Goal: Information Seeking & Learning: Learn about a topic

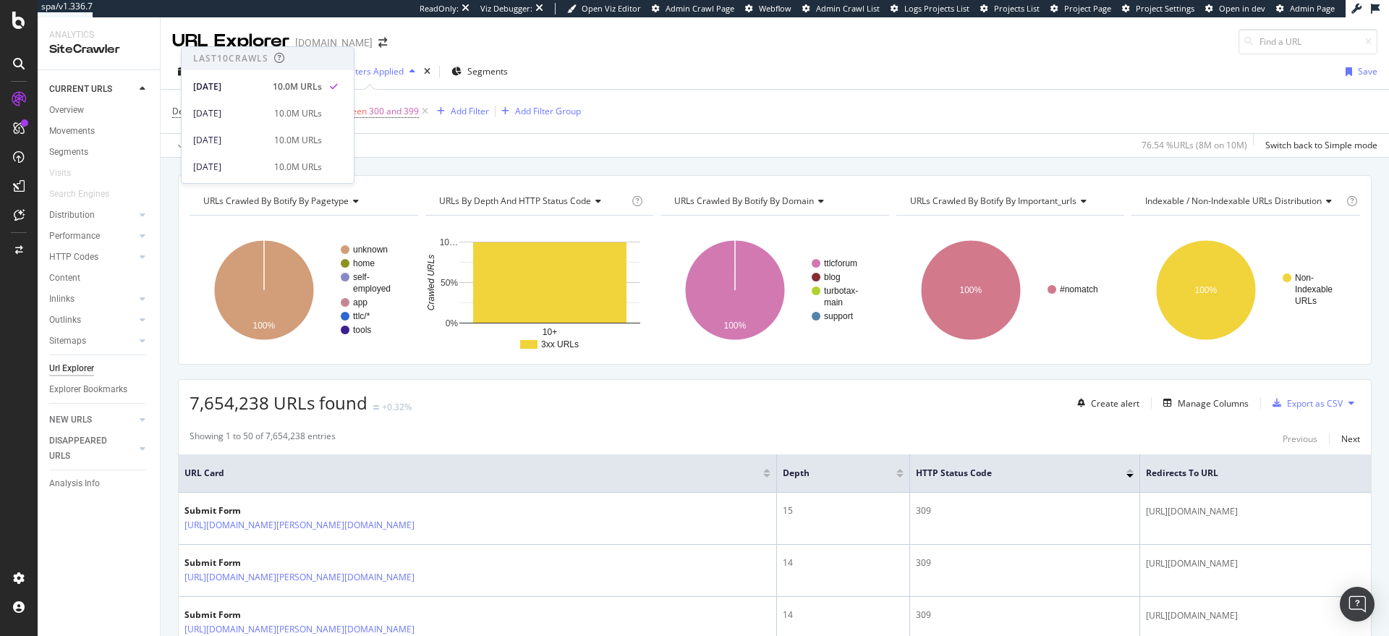
scroll to position [202, 0]
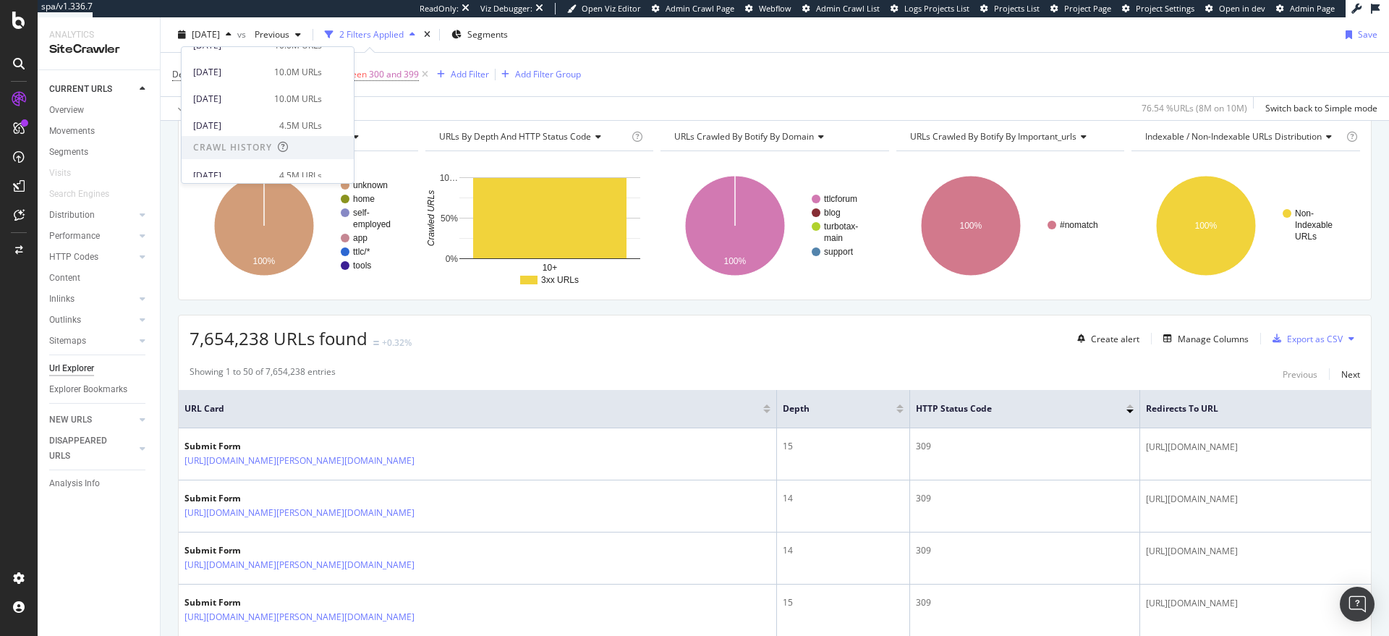
click at [515, 336] on div "7,654,238 URLs found +0.32% Create alert Manage Columns Export as CSV" at bounding box center [775, 332] width 1192 height 35
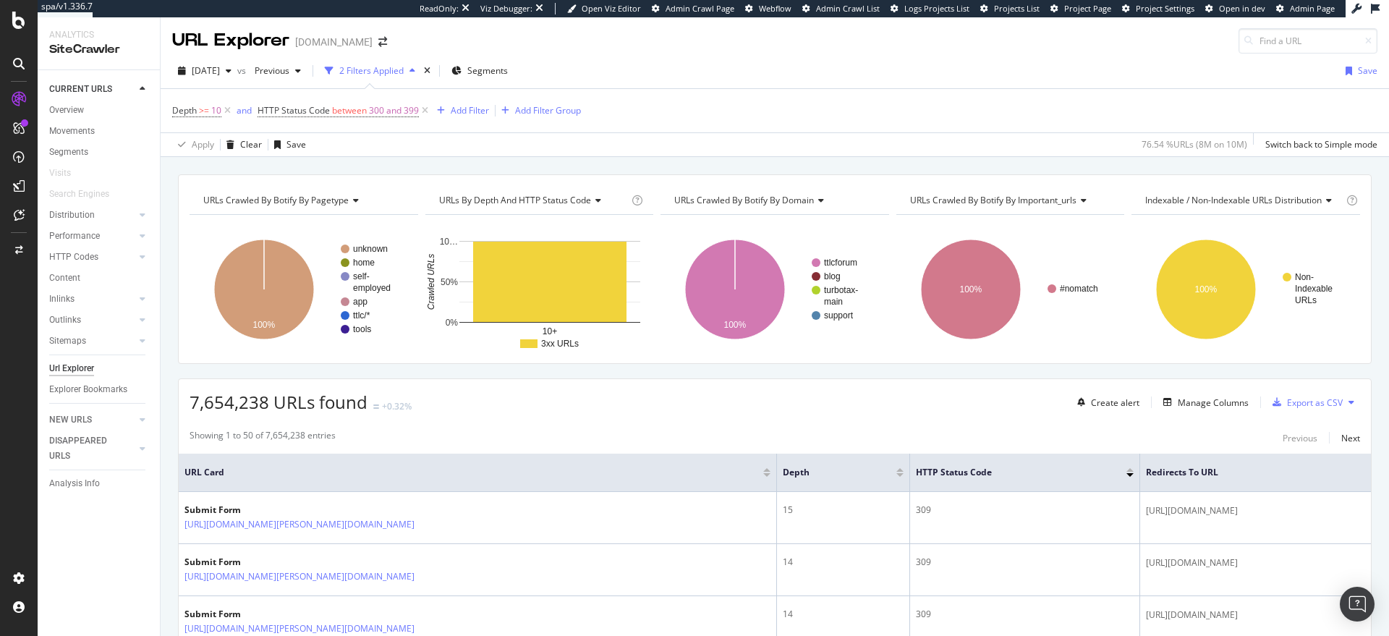
scroll to position [0, 0]
click at [423, 111] on icon at bounding box center [425, 111] width 12 height 14
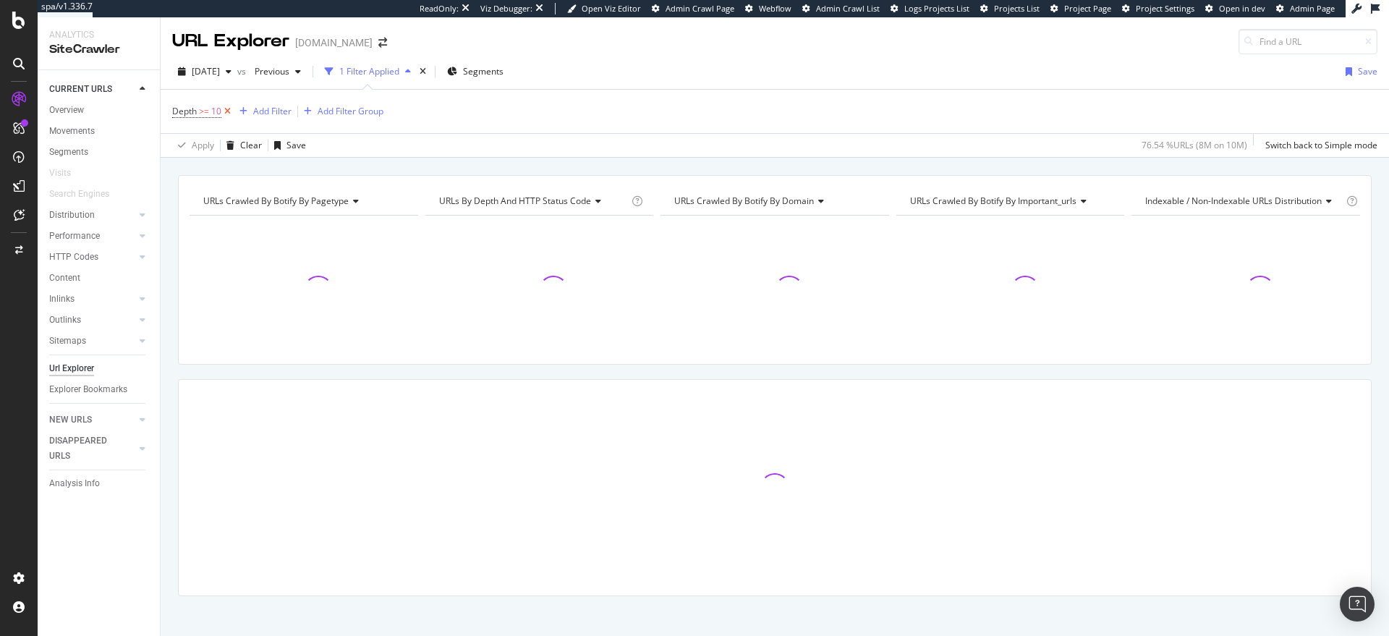
click at [226, 110] on icon at bounding box center [227, 111] width 12 height 14
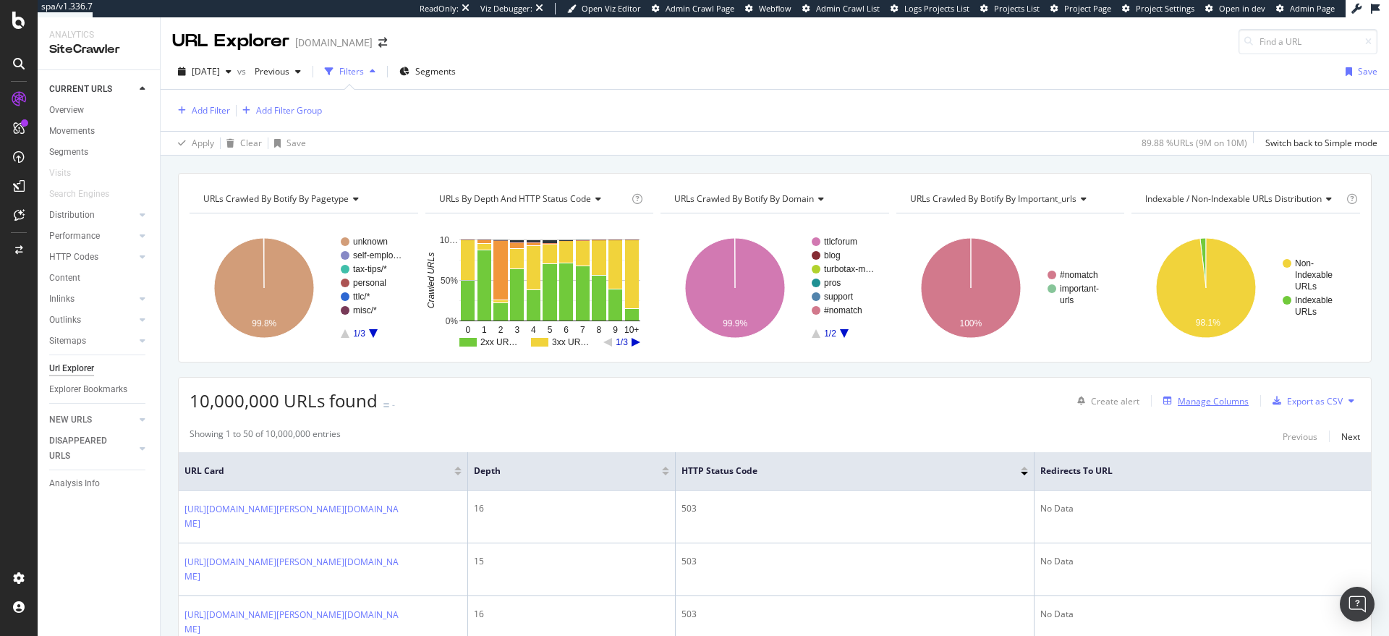
click at [1212, 405] on div "Manage Columns" at bounding box center [1212, 401] width 71 height 12
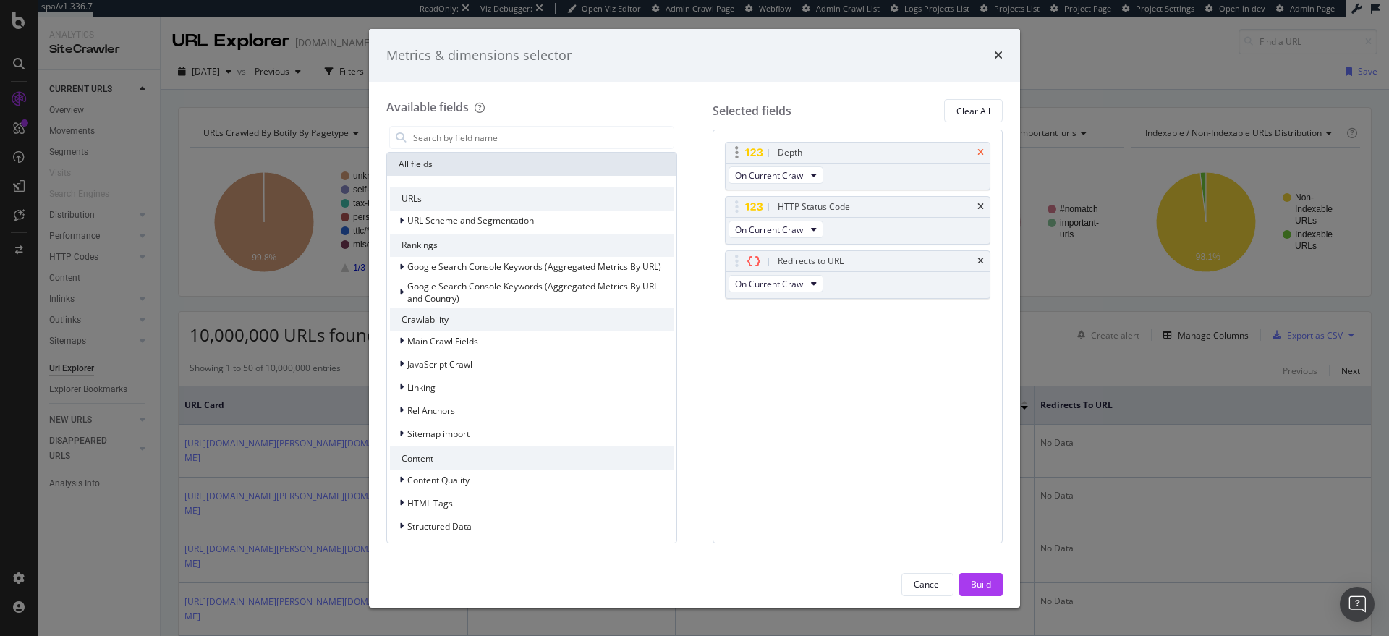
click at [979, 154] on icon "times" at bounding box center [980, 152] width 7 height 9
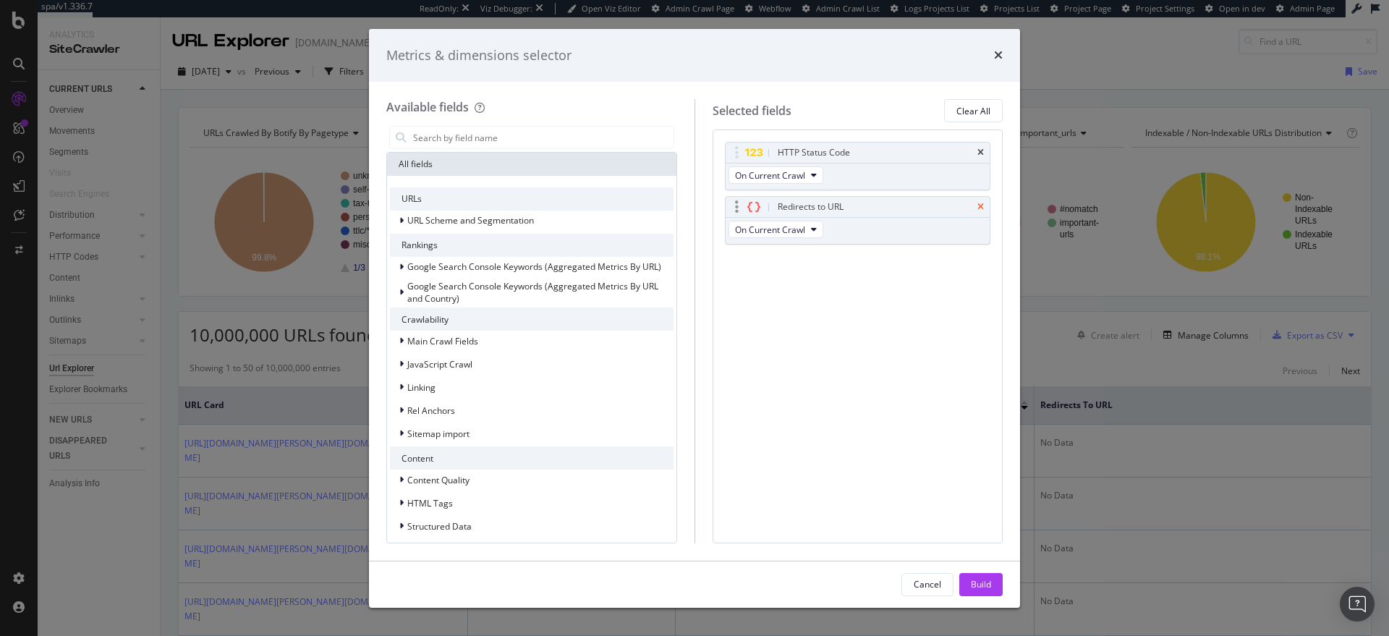
click at [981, 205] on icon "times" at bounding box center [980, 206] width 7 height 9
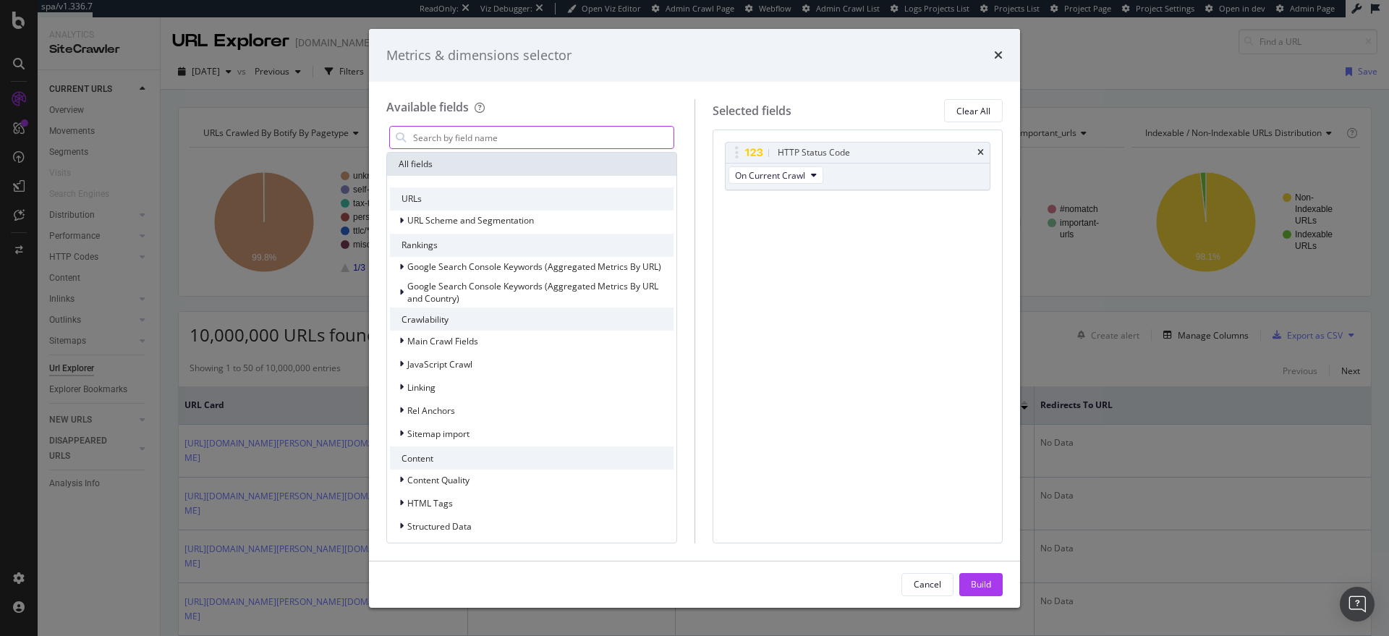
click at [521, 135] on input "modal" at bounding box center [543, 138] width 262 height 22
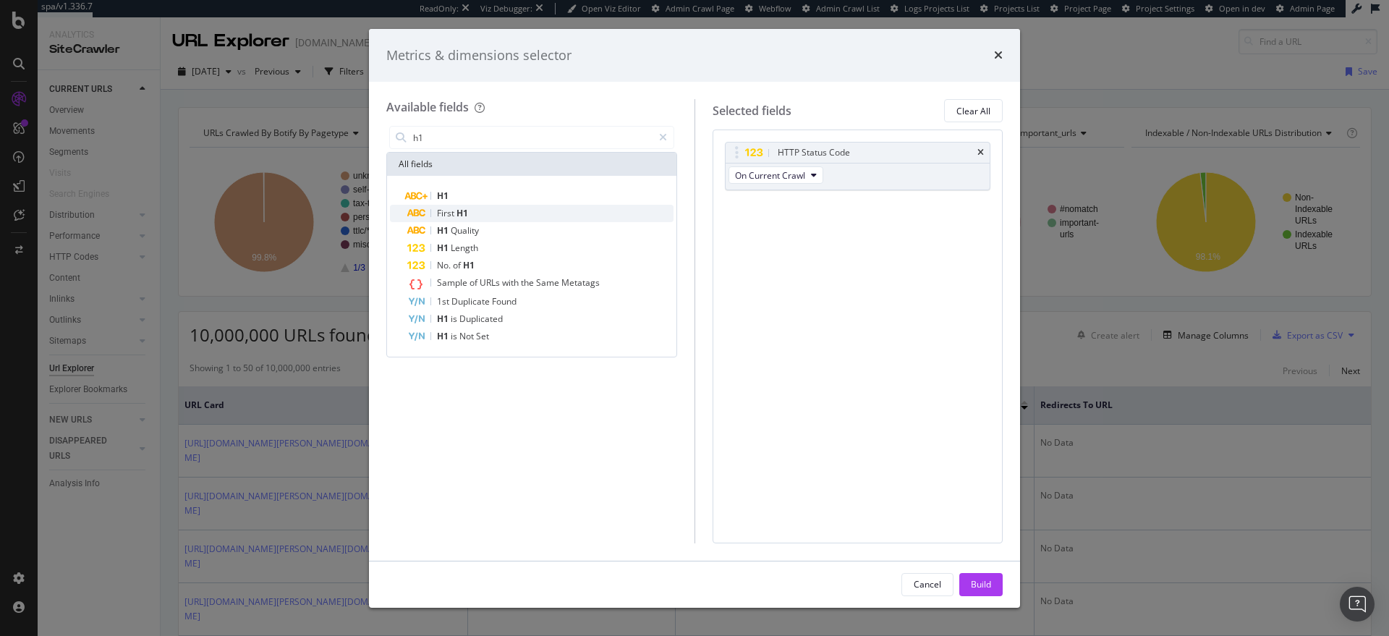
click at [488, 211] on div "First H1" at bounding box center [540, 213] width 266 height 17
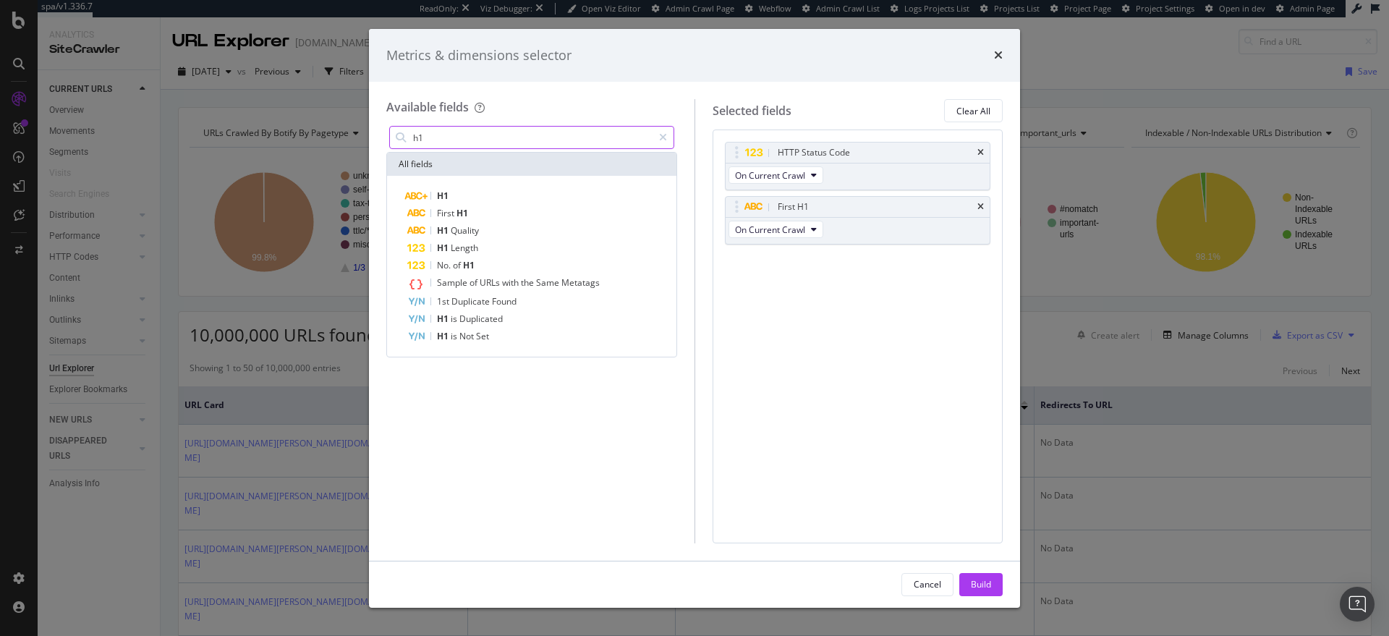
click at [498, 140] on input "h1" at bounding box center [532, 138] width 241 height 22
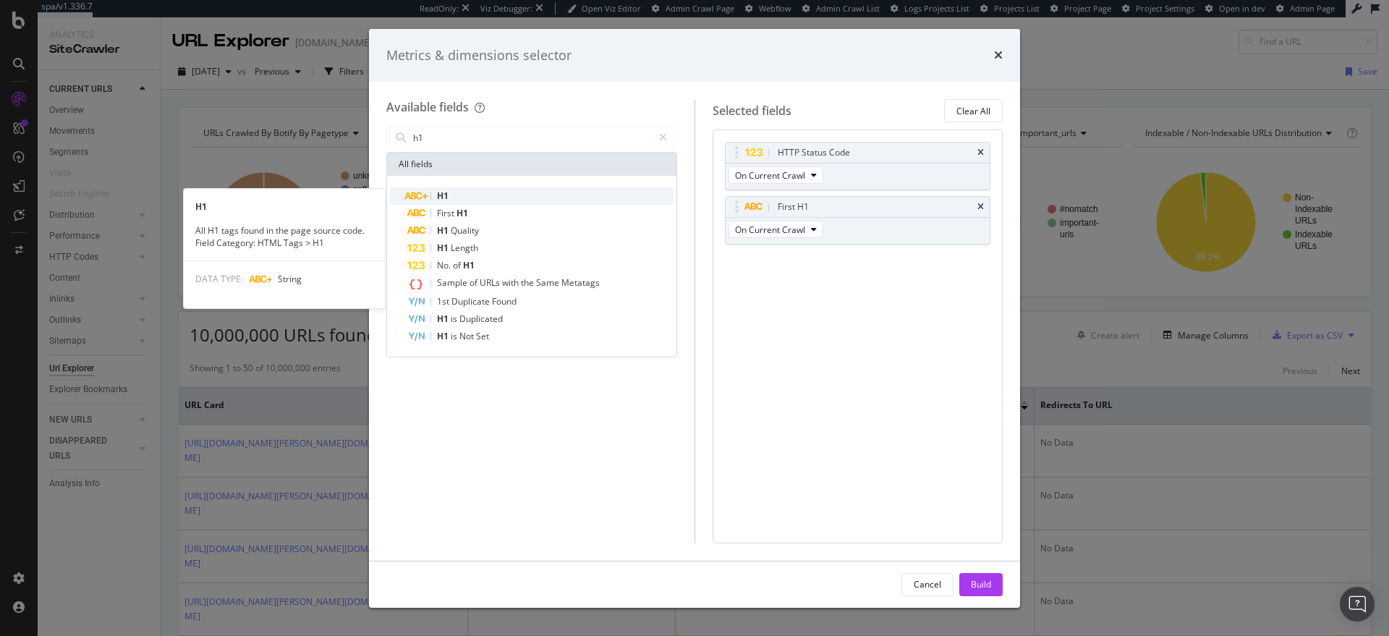
click at [472, 189] on div "H1" at bounding box center [540, 195] width 266 height 17
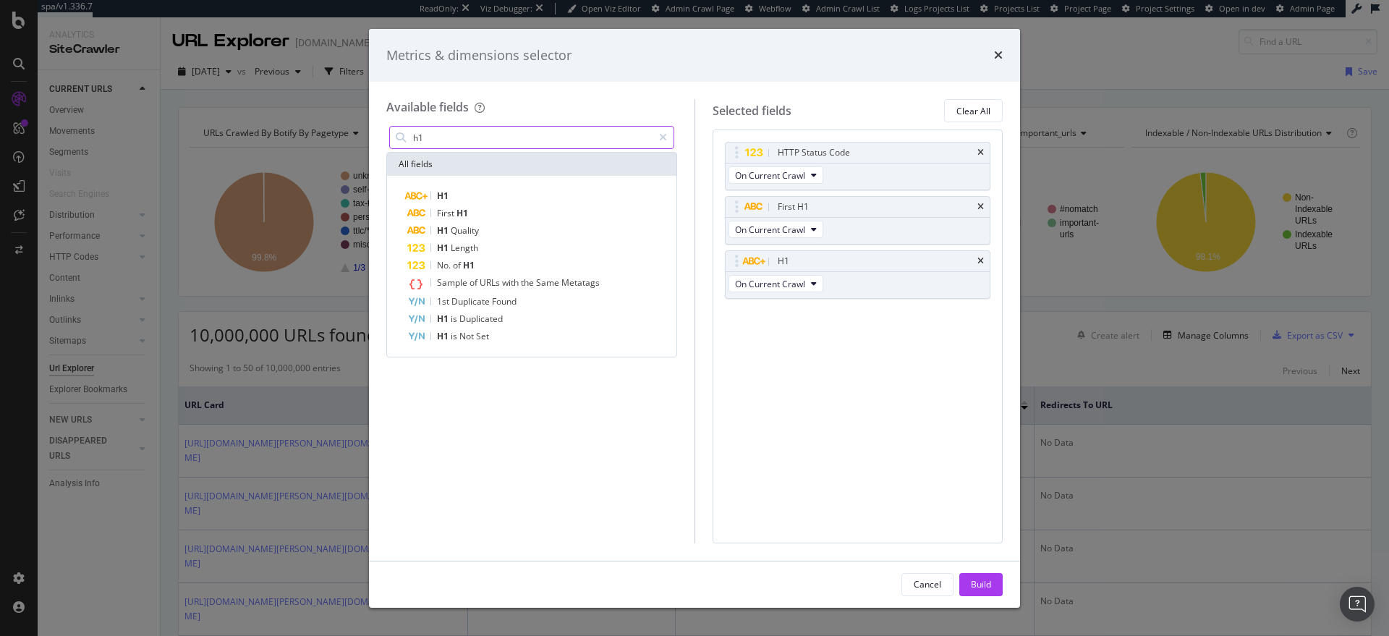
click at [486, 142] on input "h1" at bounding box center [532, 138] width 241 height 22
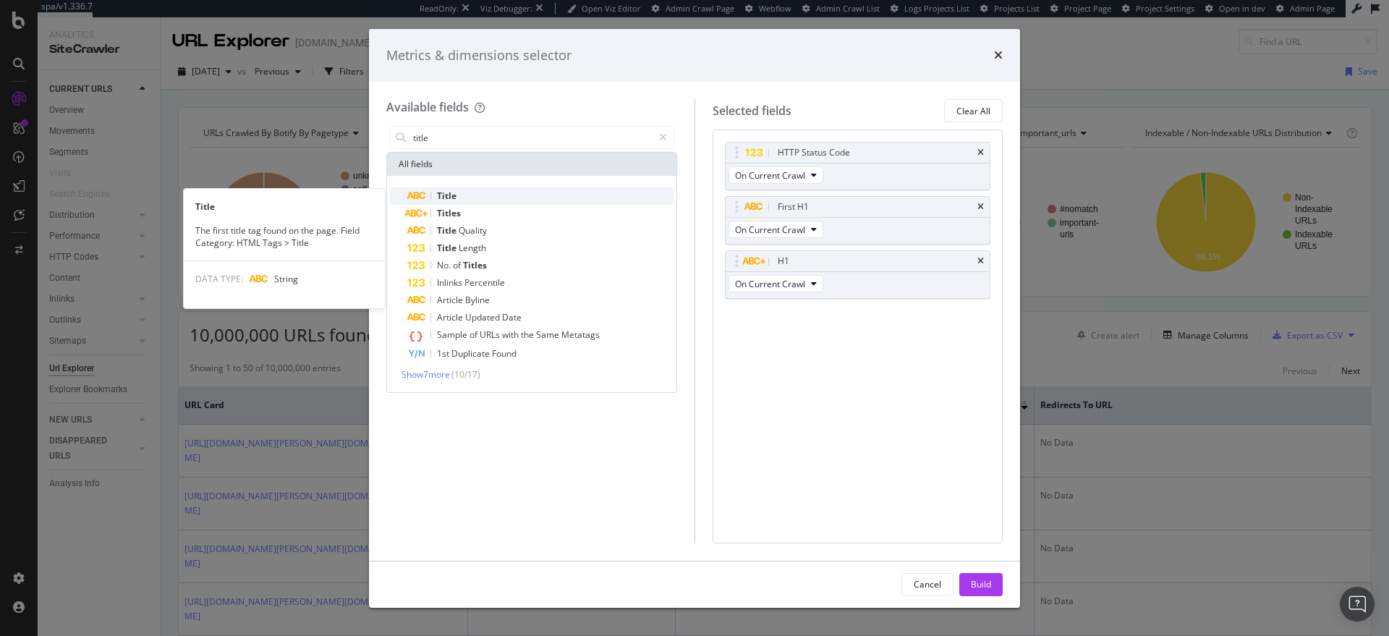
click at [482, 195] on div "Title" at bounding box center [540, 195] width 266 height 17
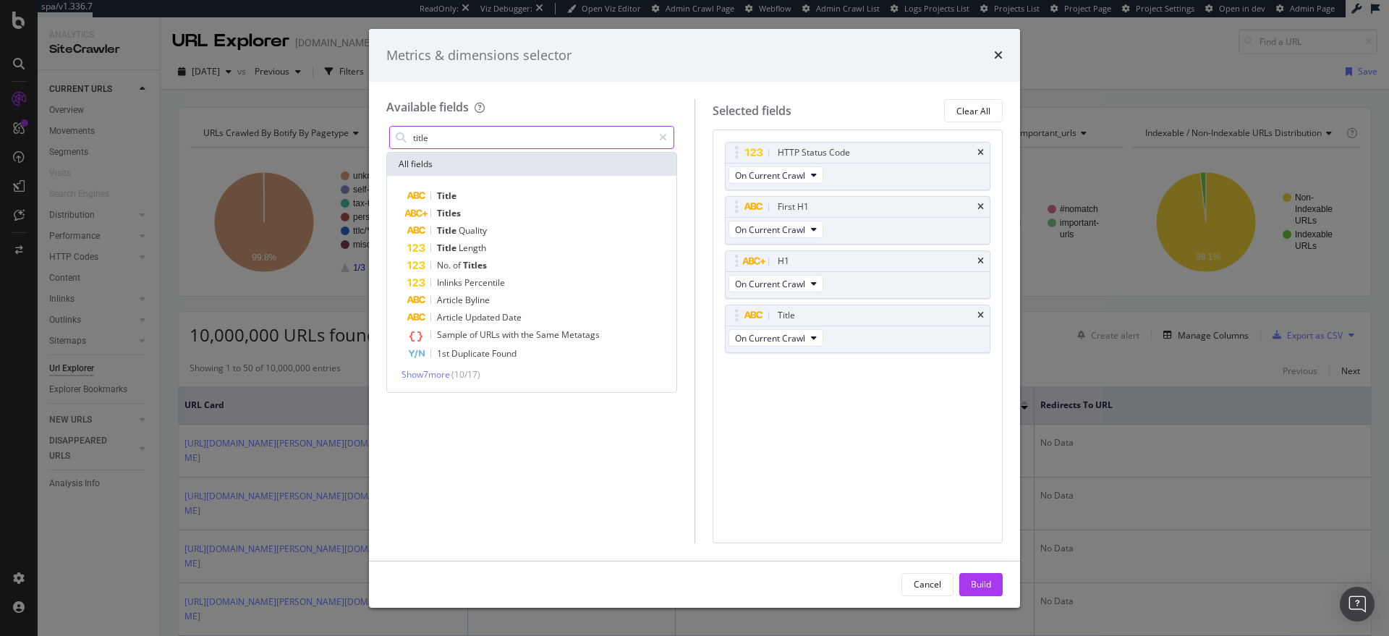
click at [490, 137] on input "title" at bounding box center [532, 138] width 241 height 22
click at [498, 194] on span "Description" at bounding box center [485, 195] width 50 height 12
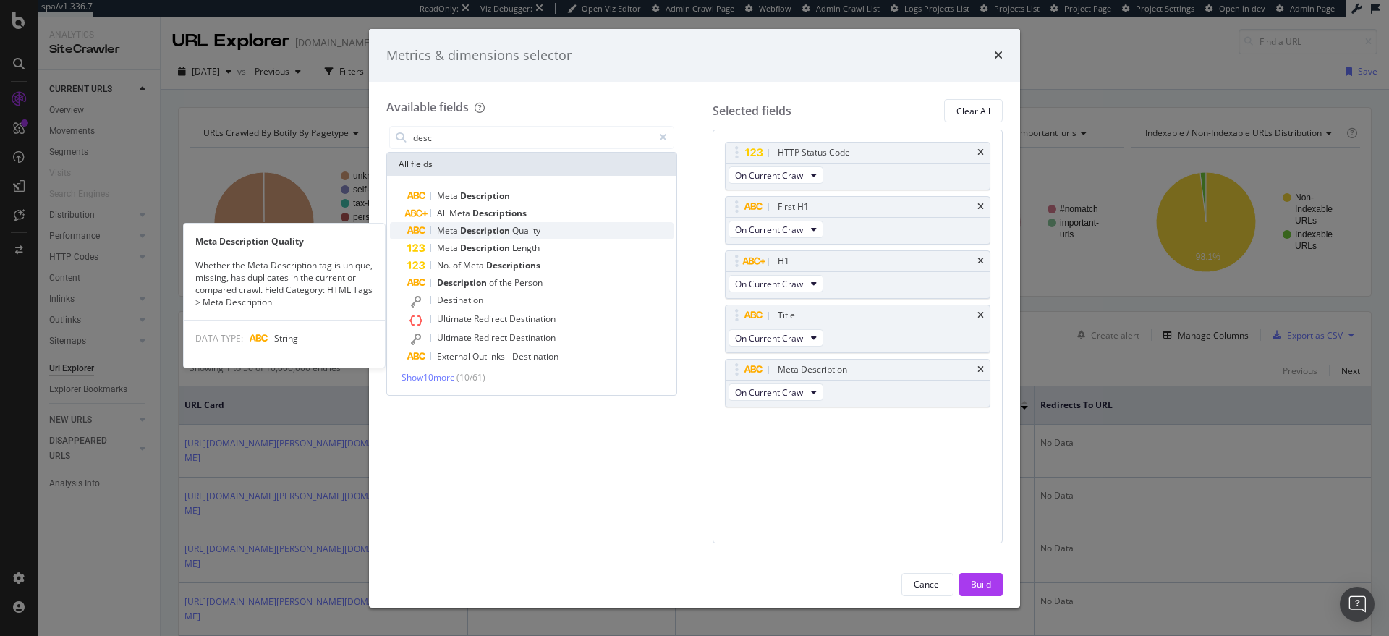
click at [535, 224] on span "Quality" at bounding box center [526, 230] width 28 height 12
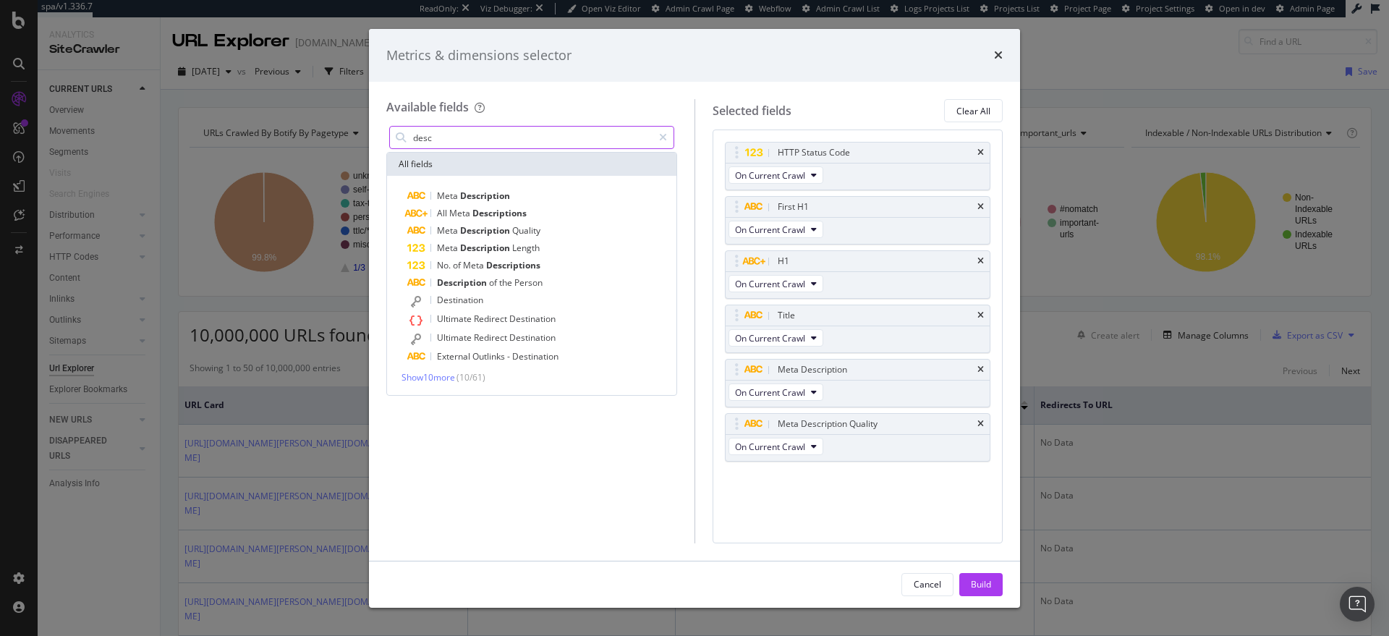
click at [525, 139] on input "desc" at bounding box center [532, 138] width 241 height 22
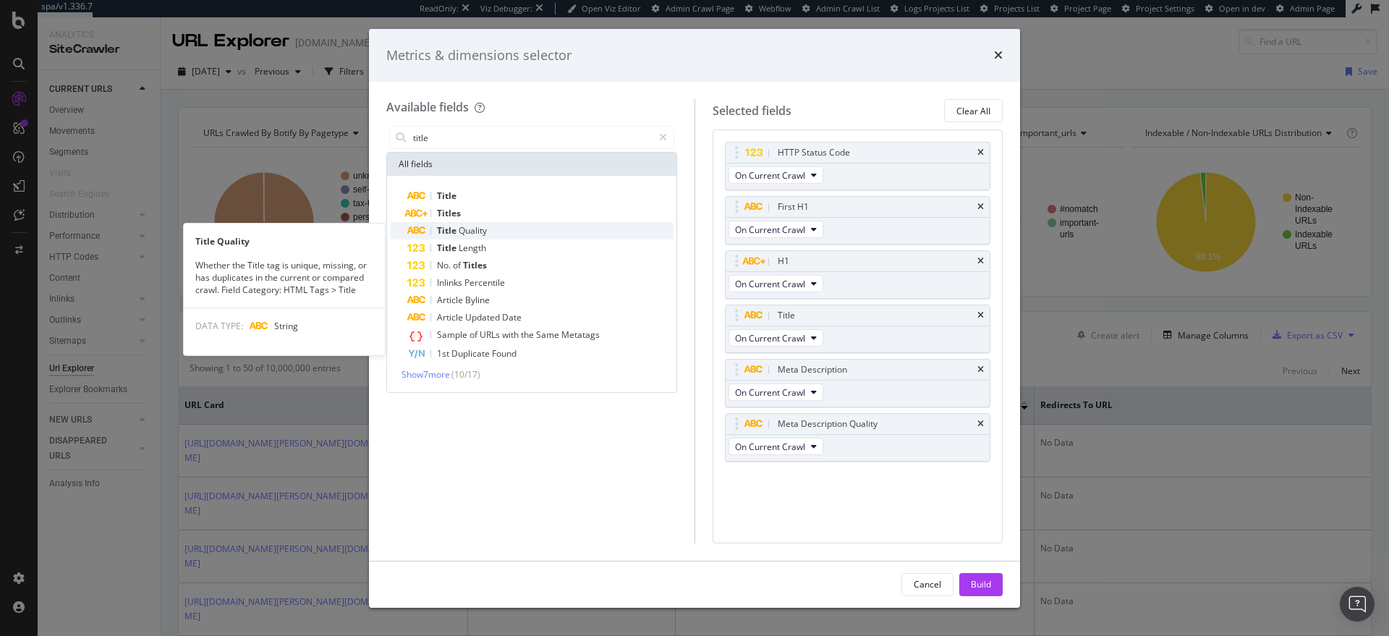
click at [521, 232] on div "Title Quality" at bounding box center [540, 230] width 266 height 17
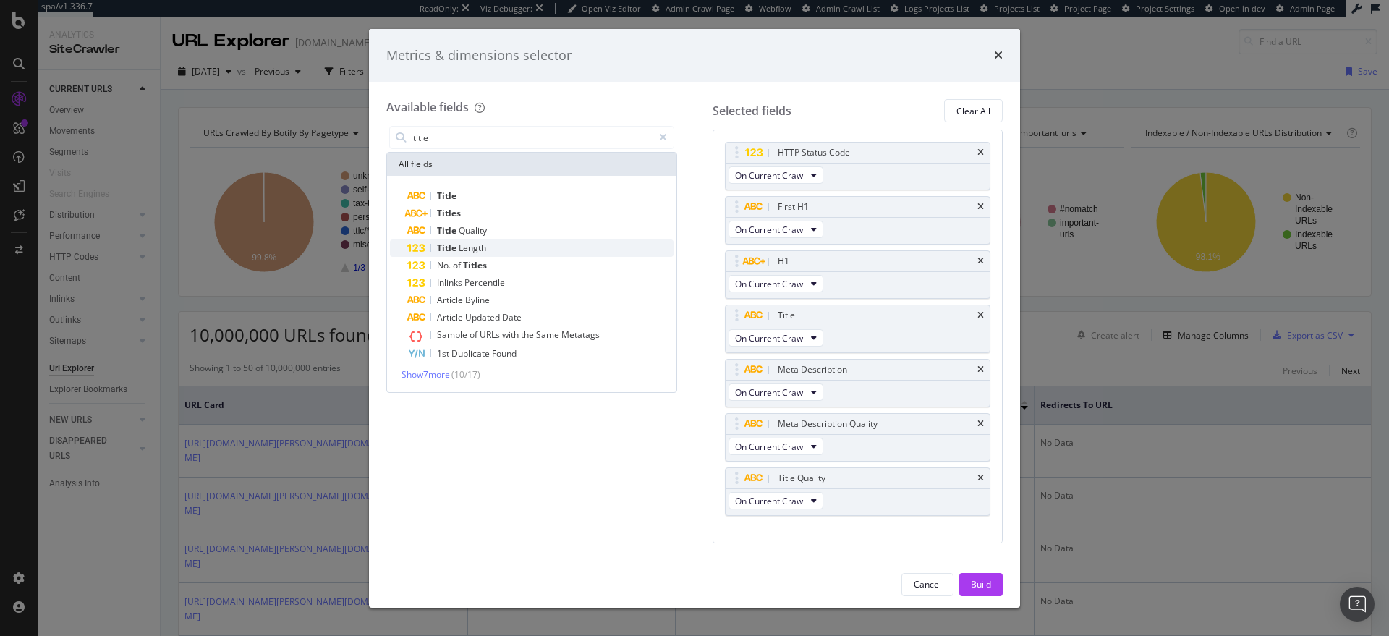
click at [513, 242] on div "Title Length" at bounding box center [540, 247] width 266 height 17
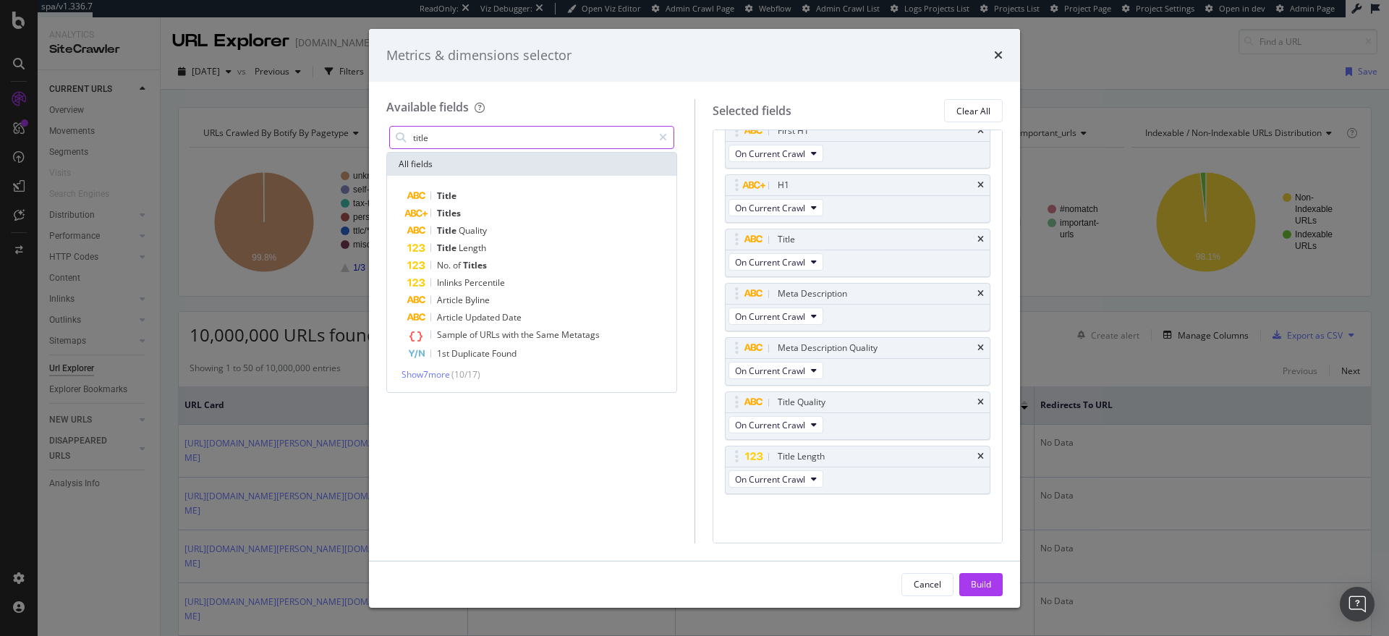
click at [566, 145] on input "title" at bounding box center [532, 138] width 241 height 22
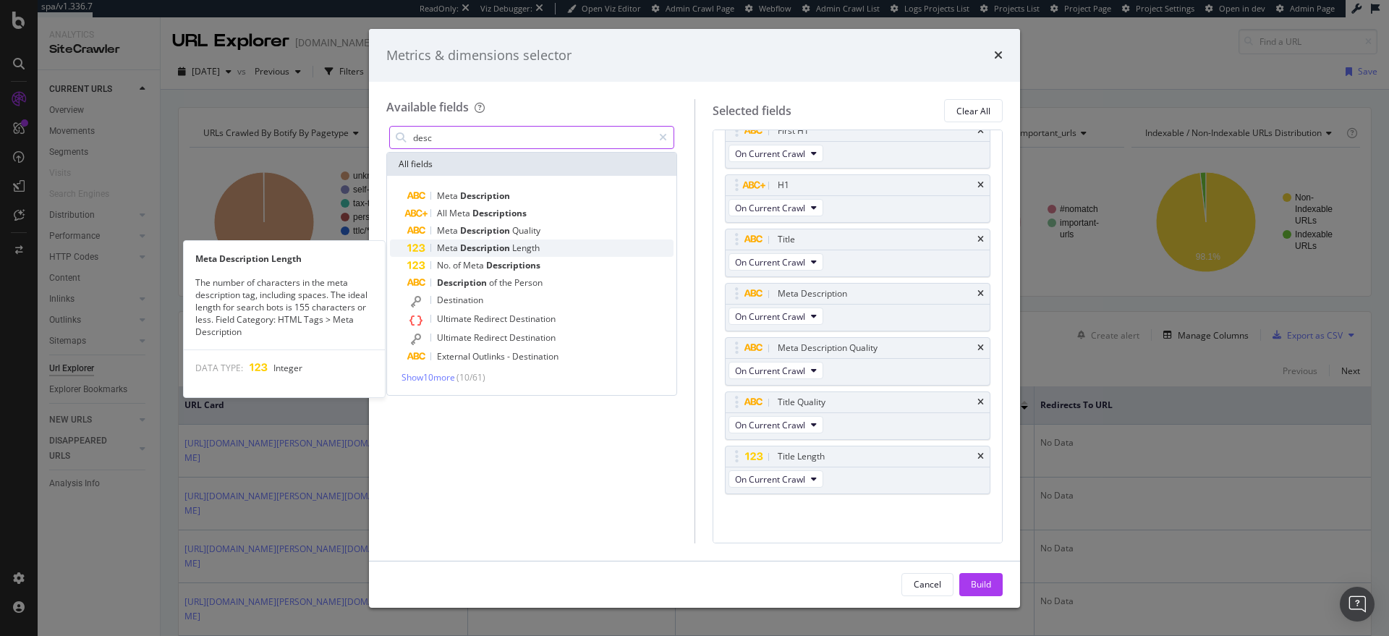
type input "desc"
click at [557, 240] on div "Meta Description Length" at bounding box center [540, 247] width 266 height 17
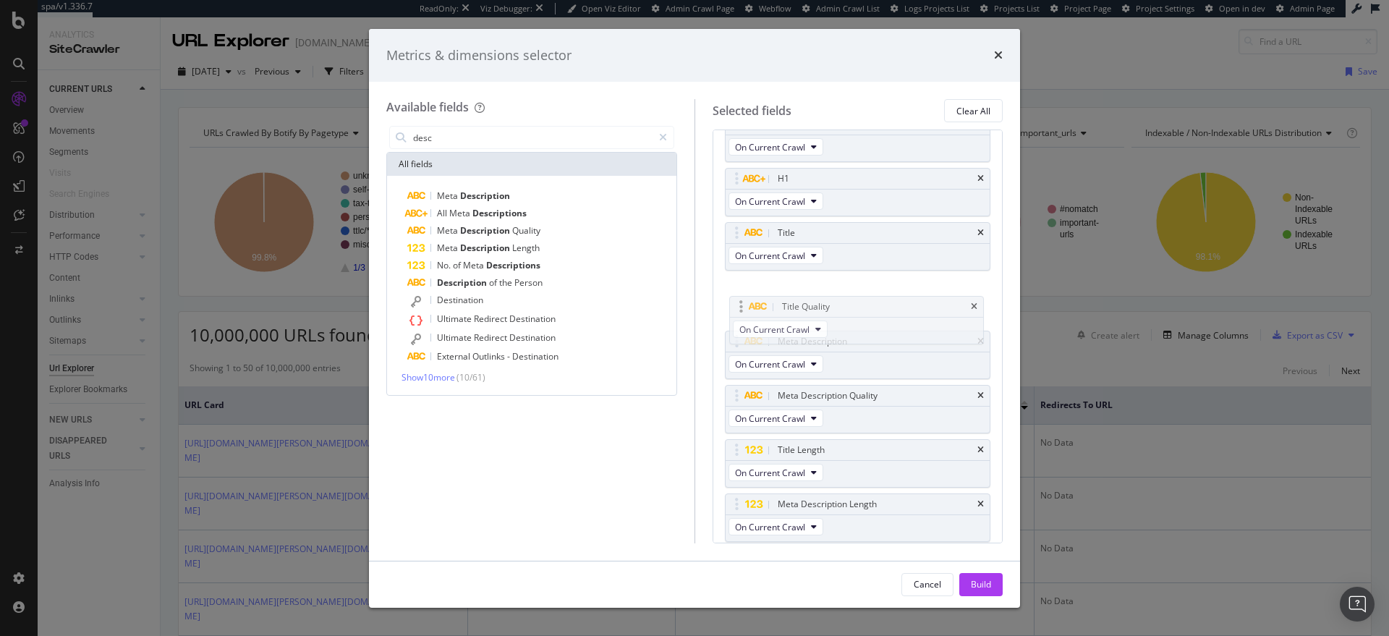
drag, startPoint x: 735, startPoint y: 391, endPoint x: 739, endPoint y: 302, distance: 89.1
click at [739, 302] on body "spa/v1.336.7 ReadOnly: Viz Debugger: Open Viz Editor Admin Crawl Page Webflow A…" at bounding box center [694, 318] width 1389 height 636
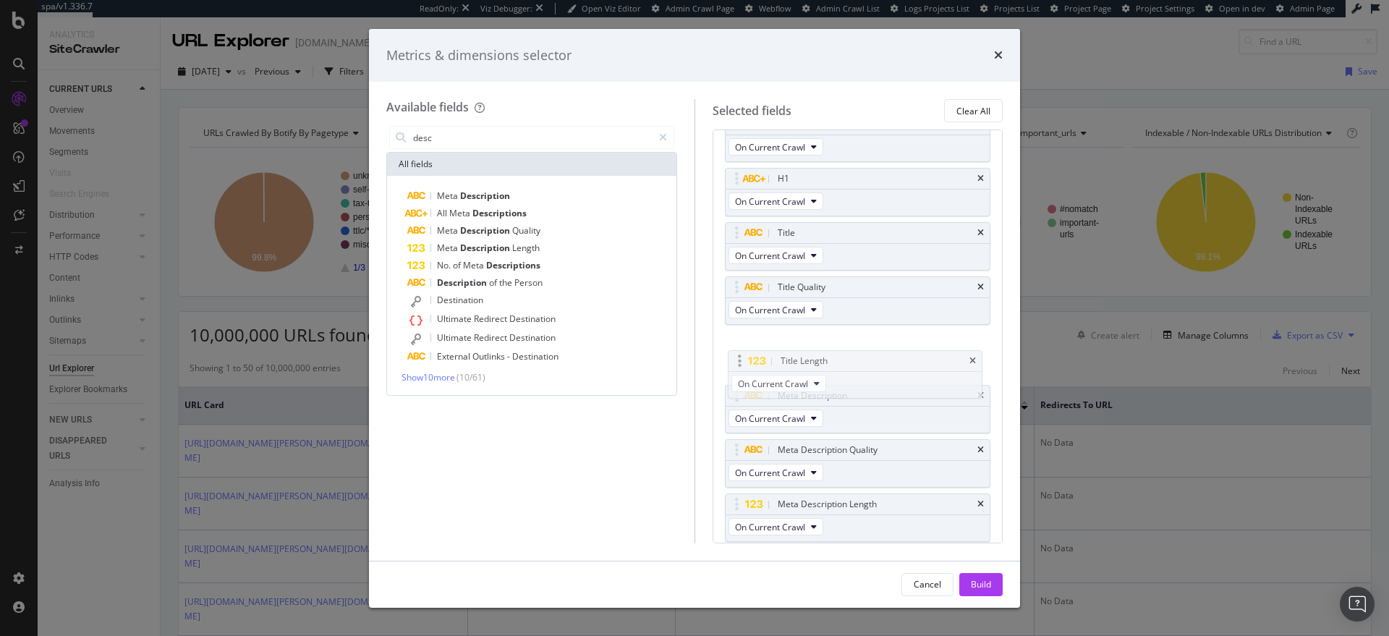
drag, startPoint x: 738, startPoint y: 445, endPoint x: 741, endPoint y: 357, distance: 89.0
click at [741, 357] on body "spa/v1.336.7 ReadOnly: Viz Debugger: Open Viz Editor Admin Crawl Page Webflow A…" at bounding box center [694, 318] width 1389 height 636
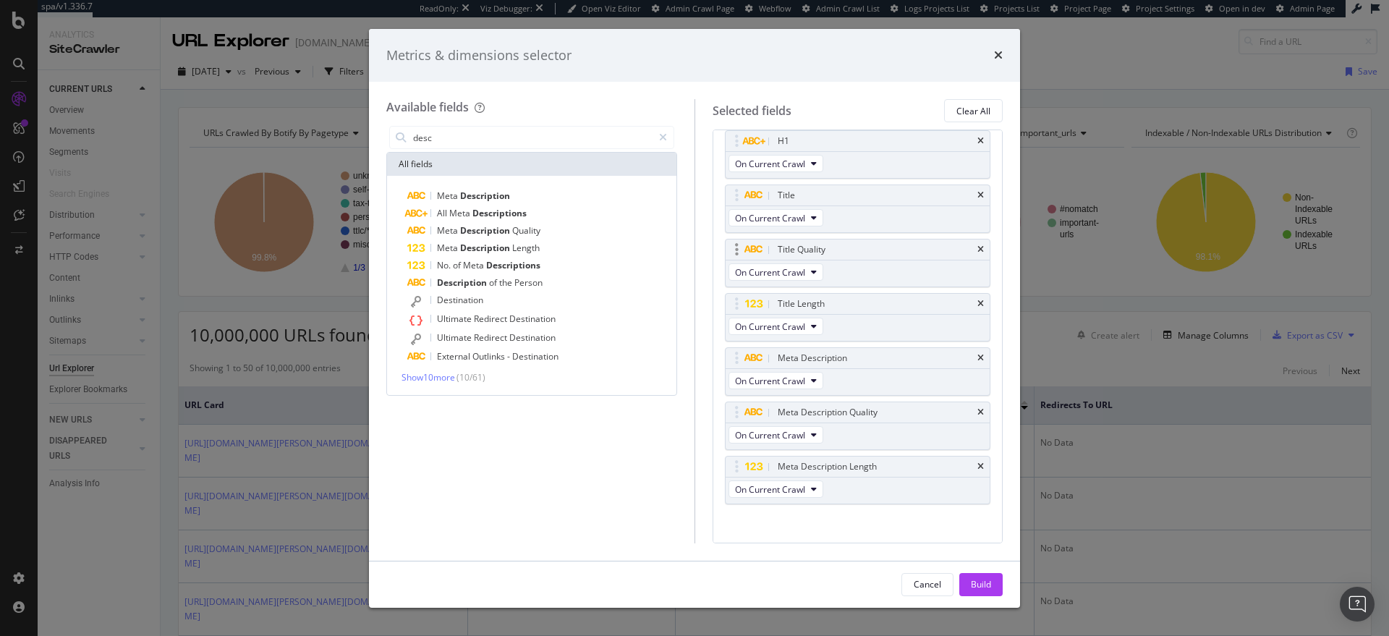
scroll to position [130, 0]
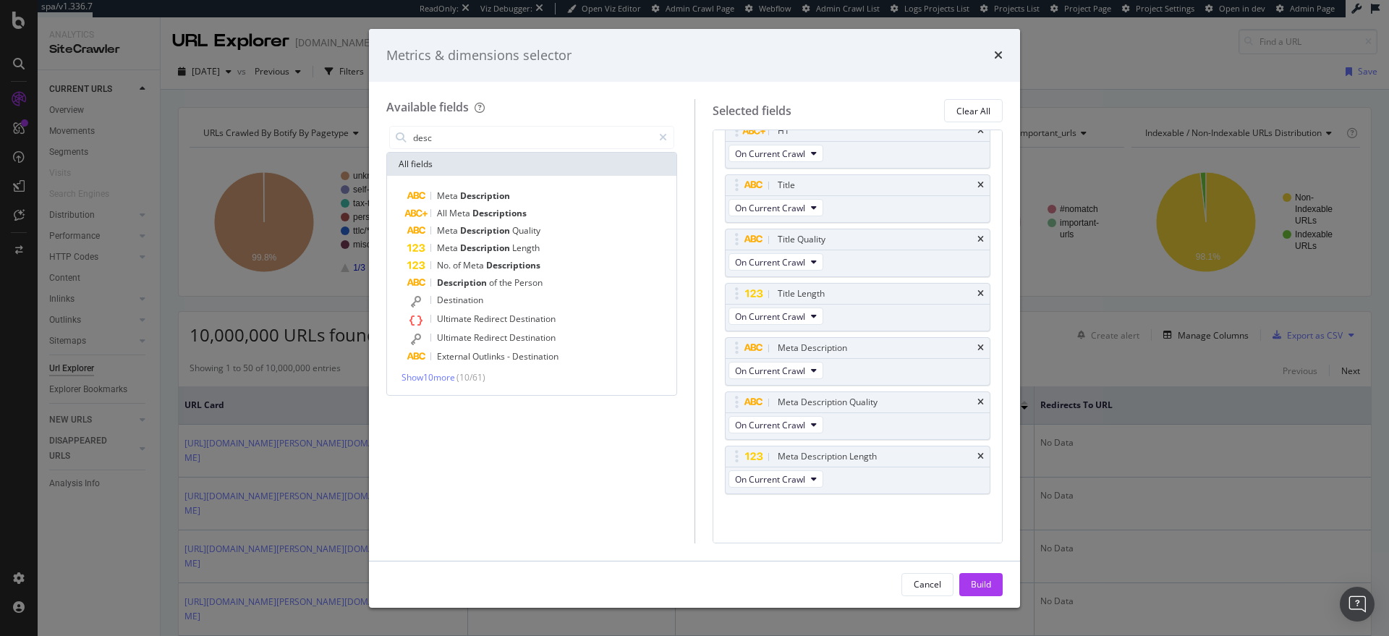
click at [1081, 61] on div "Metrics & dimensions selector Available fields desc All fields Meta Description…" at bounding box center [694, 318] width 1389 height 636
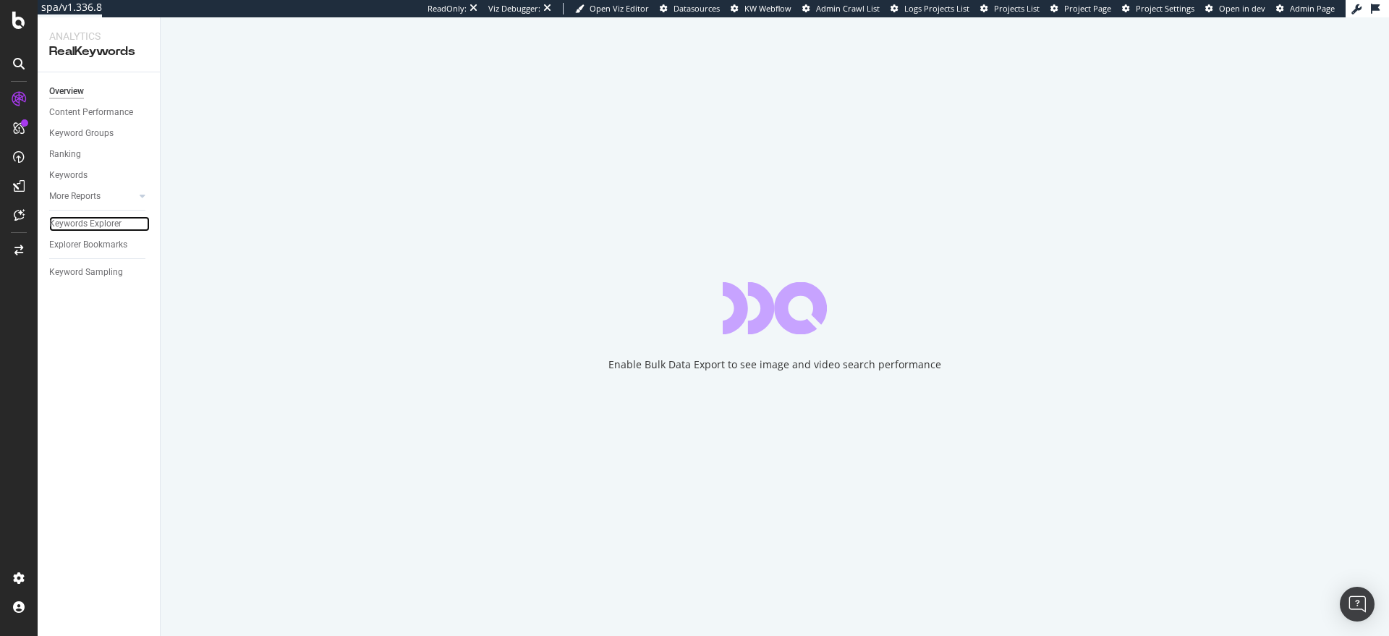
click at [115, 219] on div "Keywords Explorer" at bounding box center [85, 223] width 72 height 15
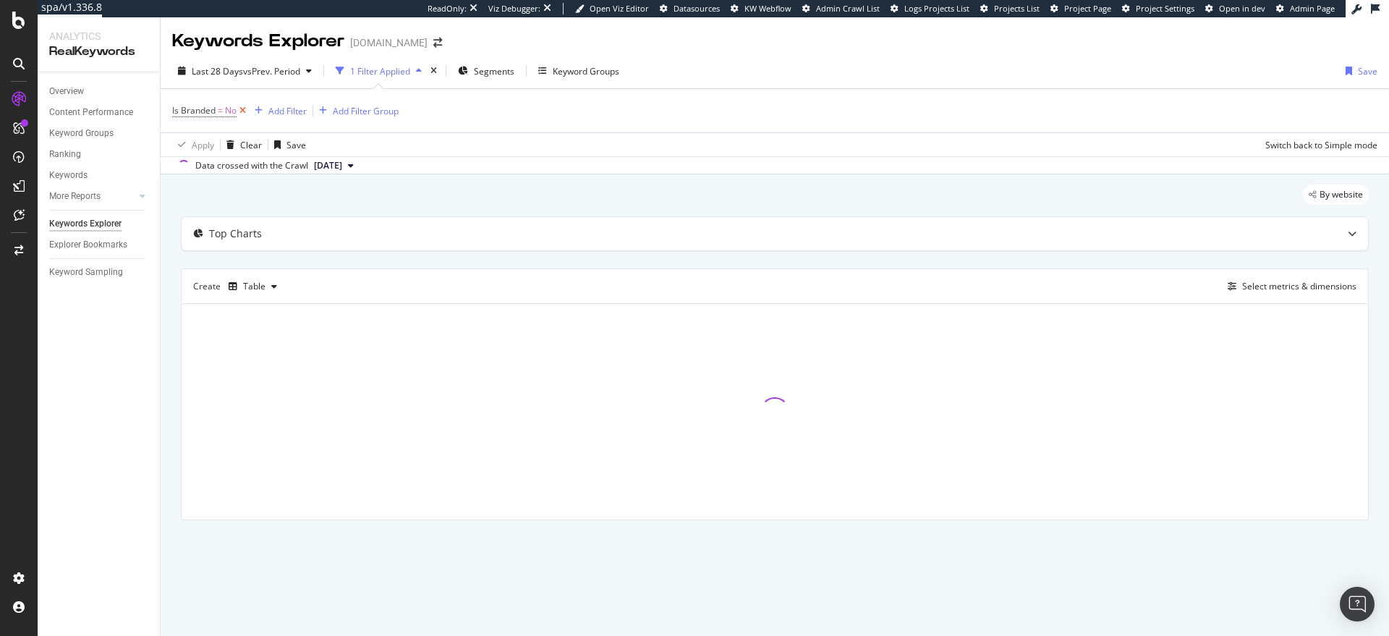
click at [241, 108] on icon at bounding box center [242, 110] width 12 height 14
click at [221, 111] on div "Add Filter" at bounding box center [211, 110] width 38 height 12
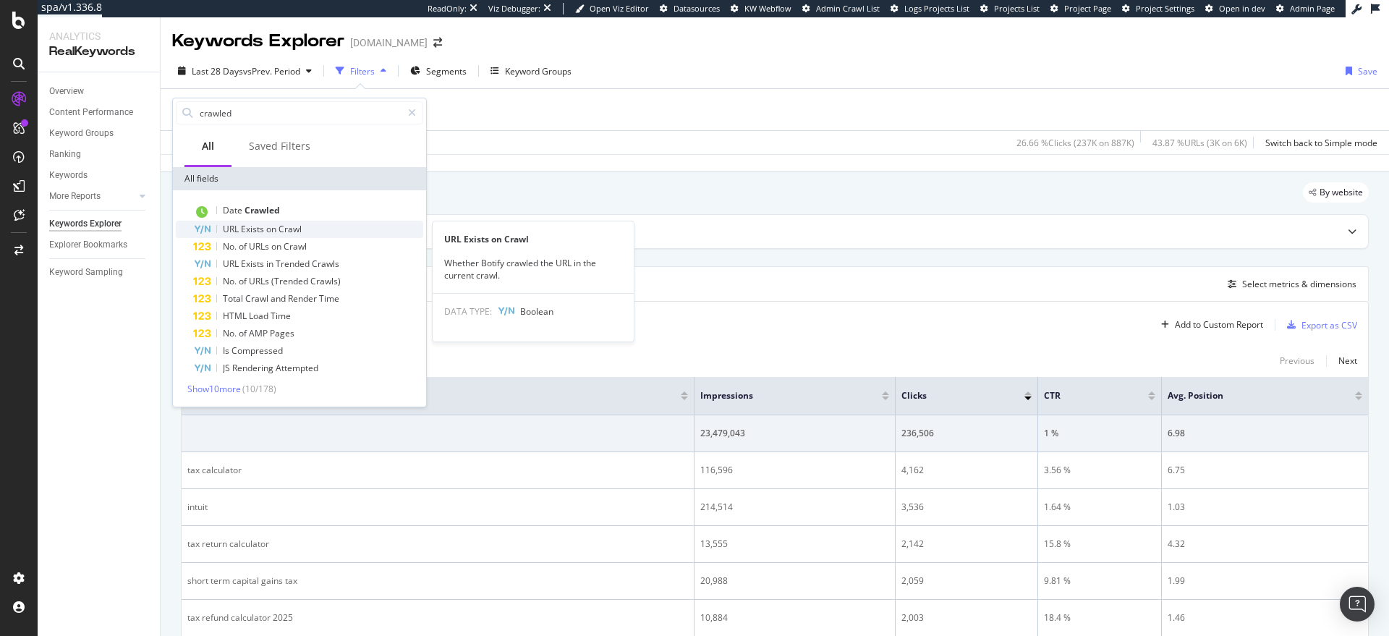
type input "crawled"
click at [296, 234] on span "Crawl" at bounding box center [289, 229] width 23 height 12
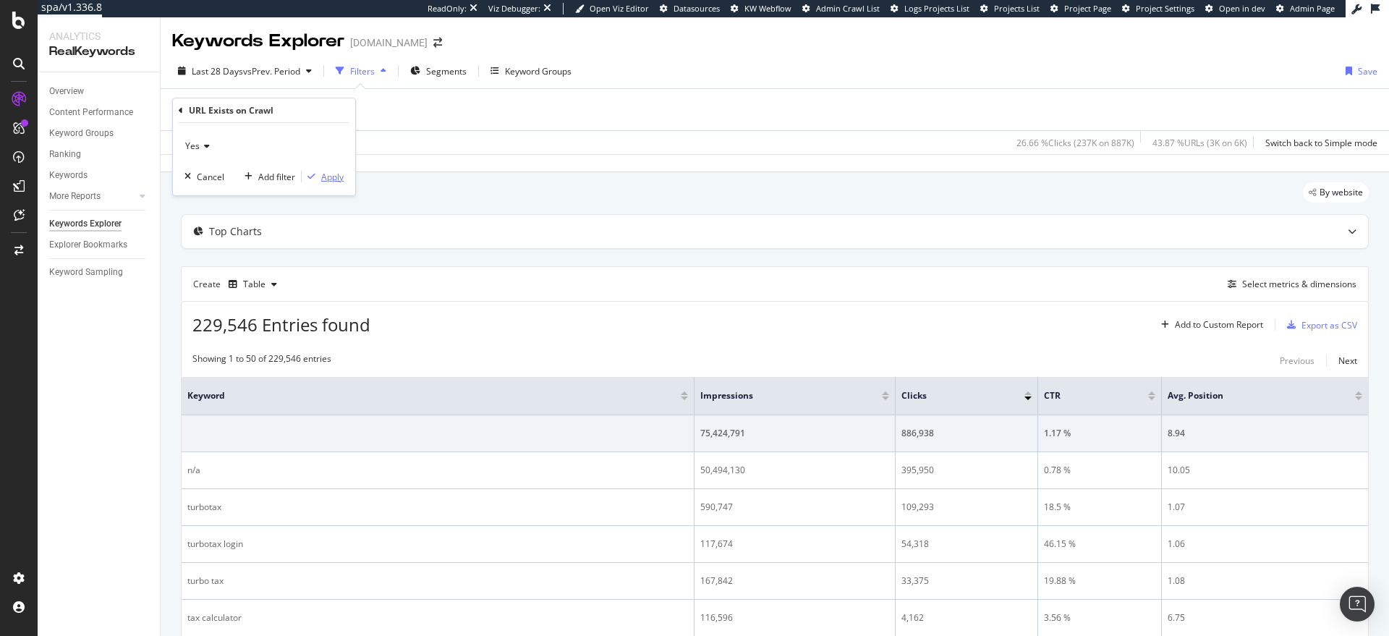
click at [329, 178] on div "Apply" at bounding box center [332, 177] width 22 height 12
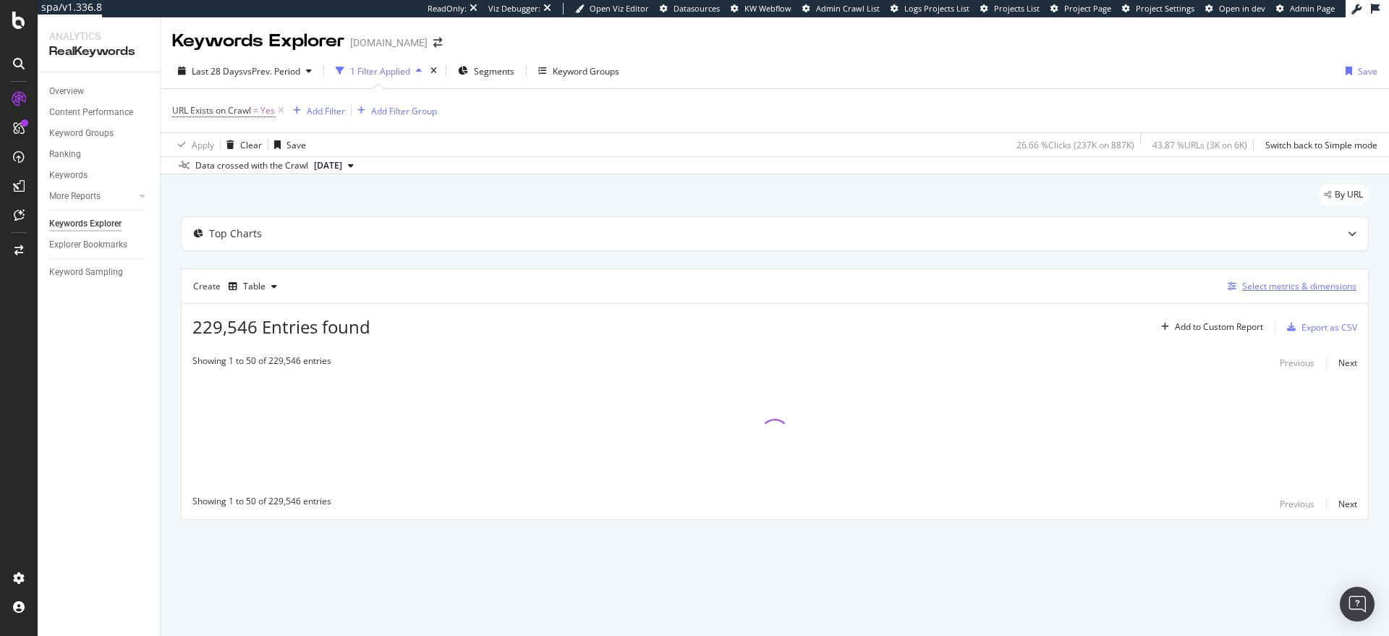
click at [1297, 286] on div "Select metrics & dimensions" at bounding box center [1299, 286] width 114 height 12
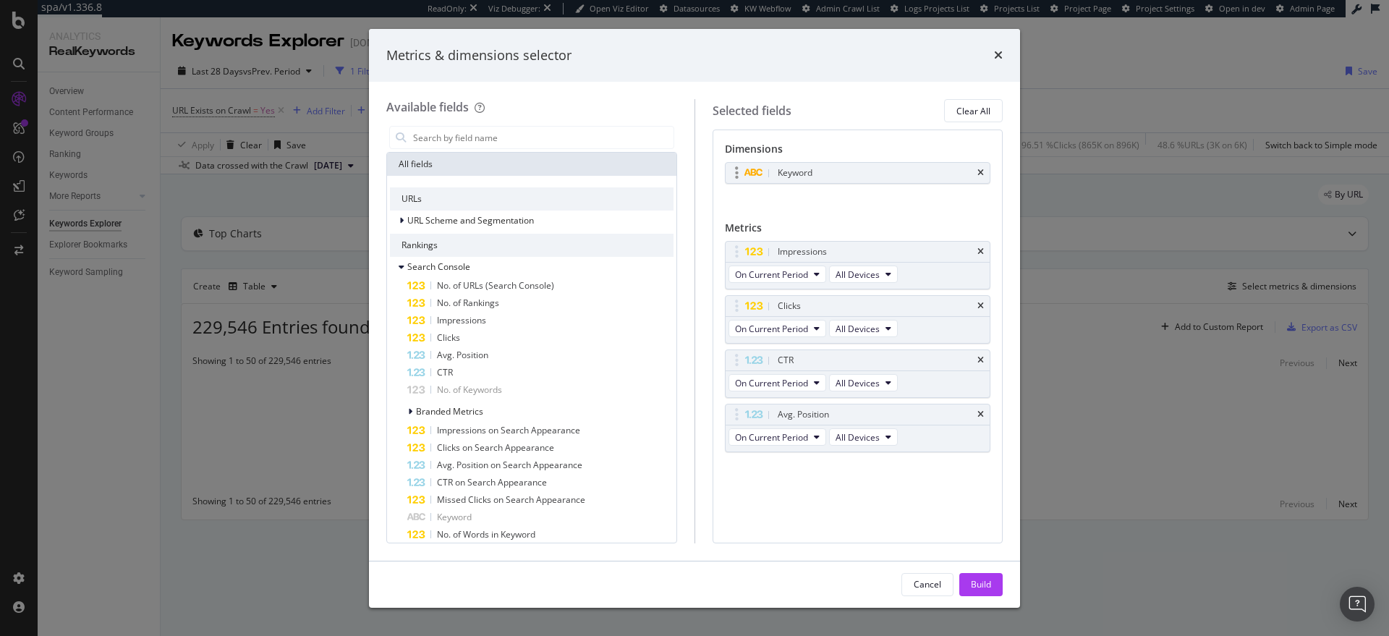
click at [984, 172] on div "Keyword" at bounding box center [857, 173] width 265 height 20
click at [483, 138] on input "modal" at bounding box center [543, 138] width 262 height 22
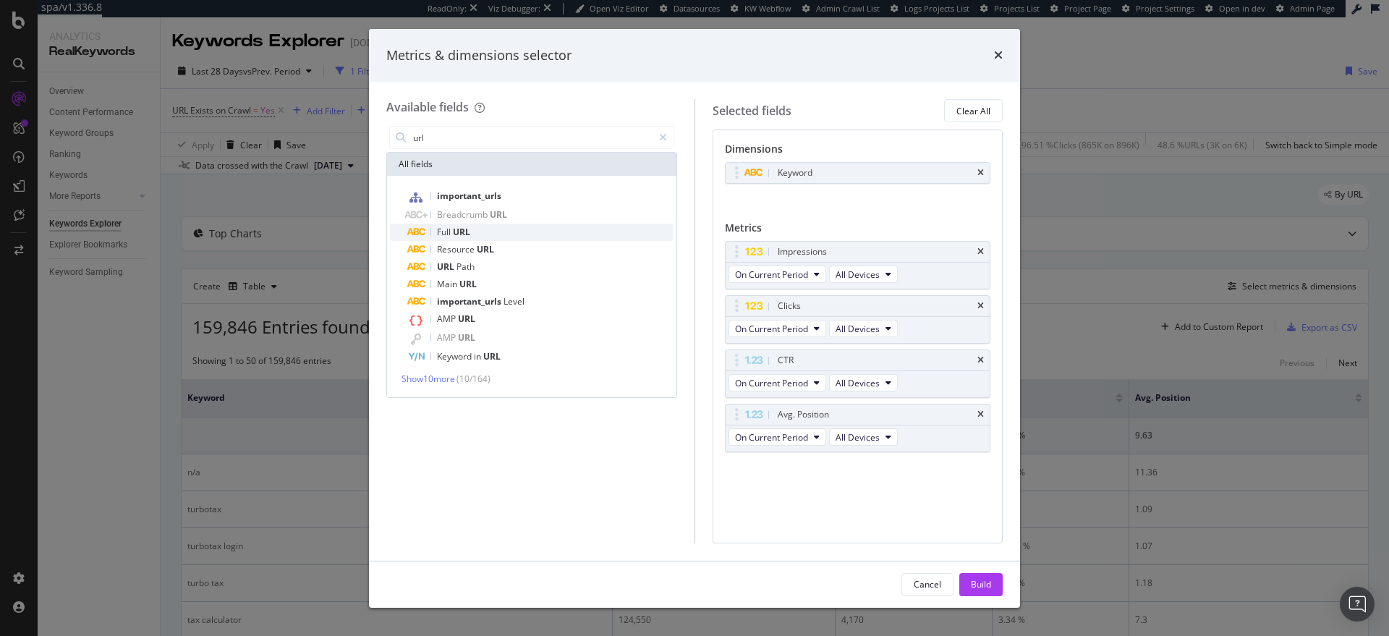
click at [491, 229] on div "Full URL" at bounding box center [540, 231] width 266 height 17
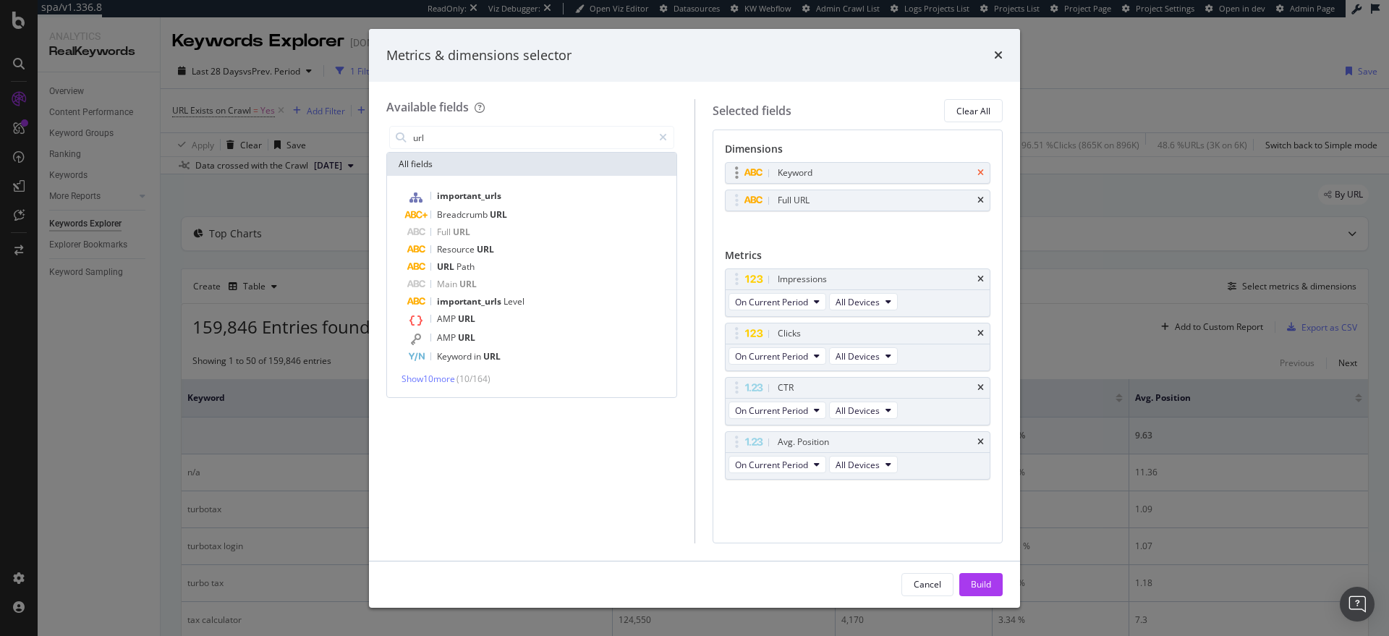
click at [981, 174] on icon "times" at bounding box center [980, 173] width 7 height 9
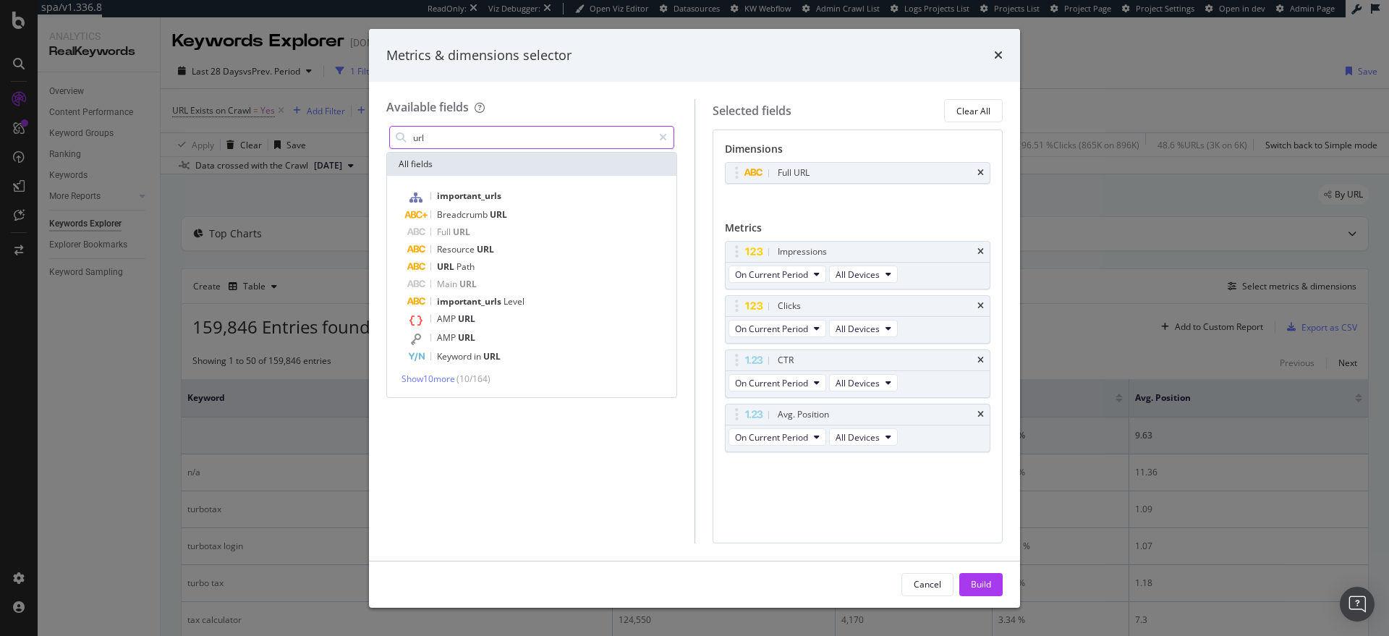
click at [477, 142] on input "url" at bounding box center [532, 138] width 241 height 22
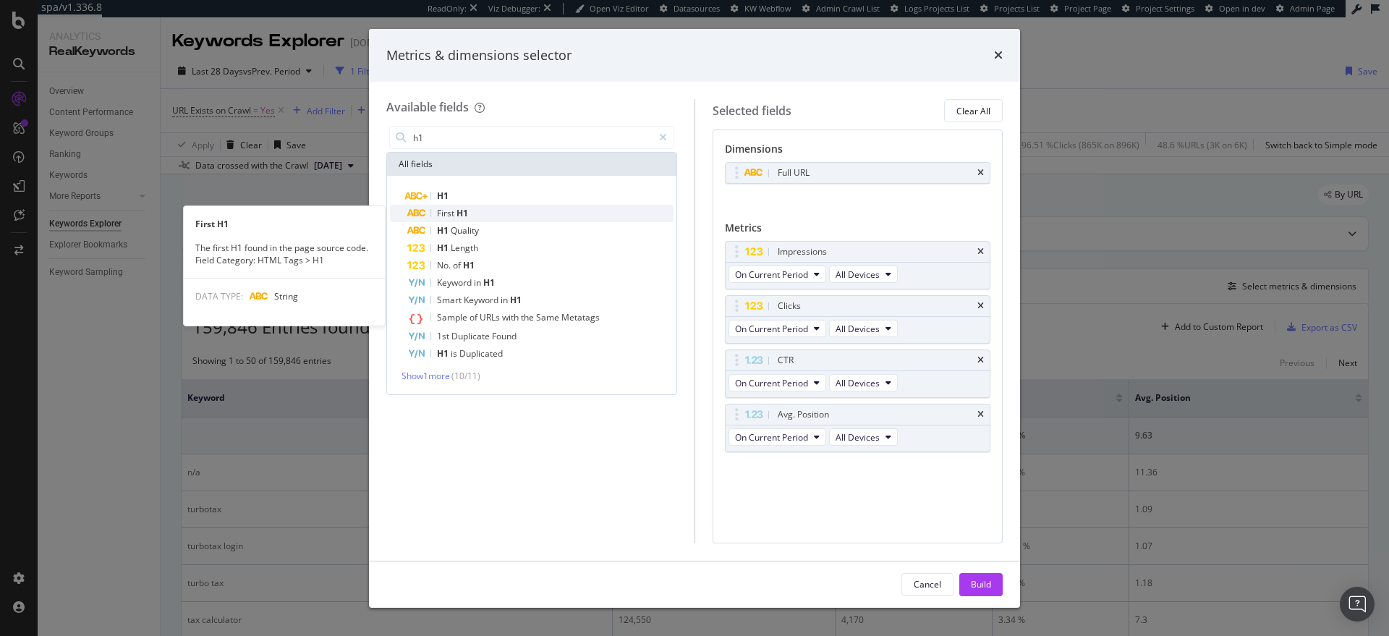
click at [472, 215] on div "First H1" at bounding box center [540, 213] width 266 height 17
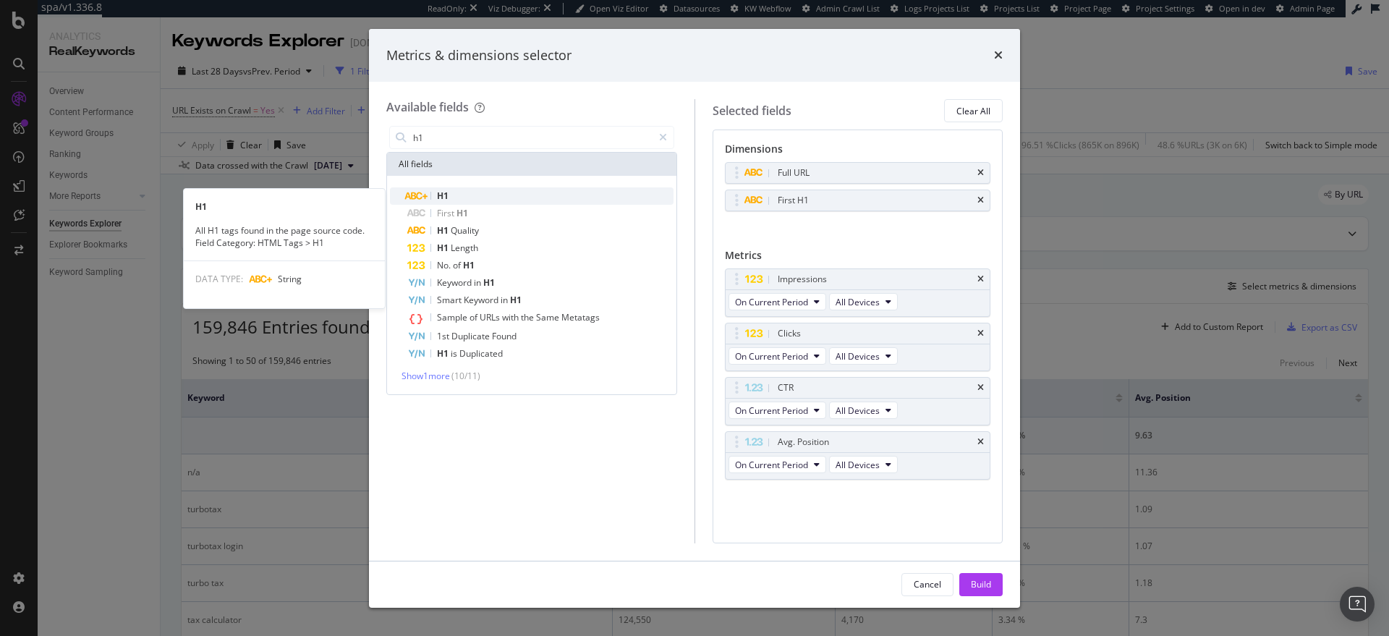
click at [474, 201] on div "H1" at bounding box center [540, 195] width 266 height 17
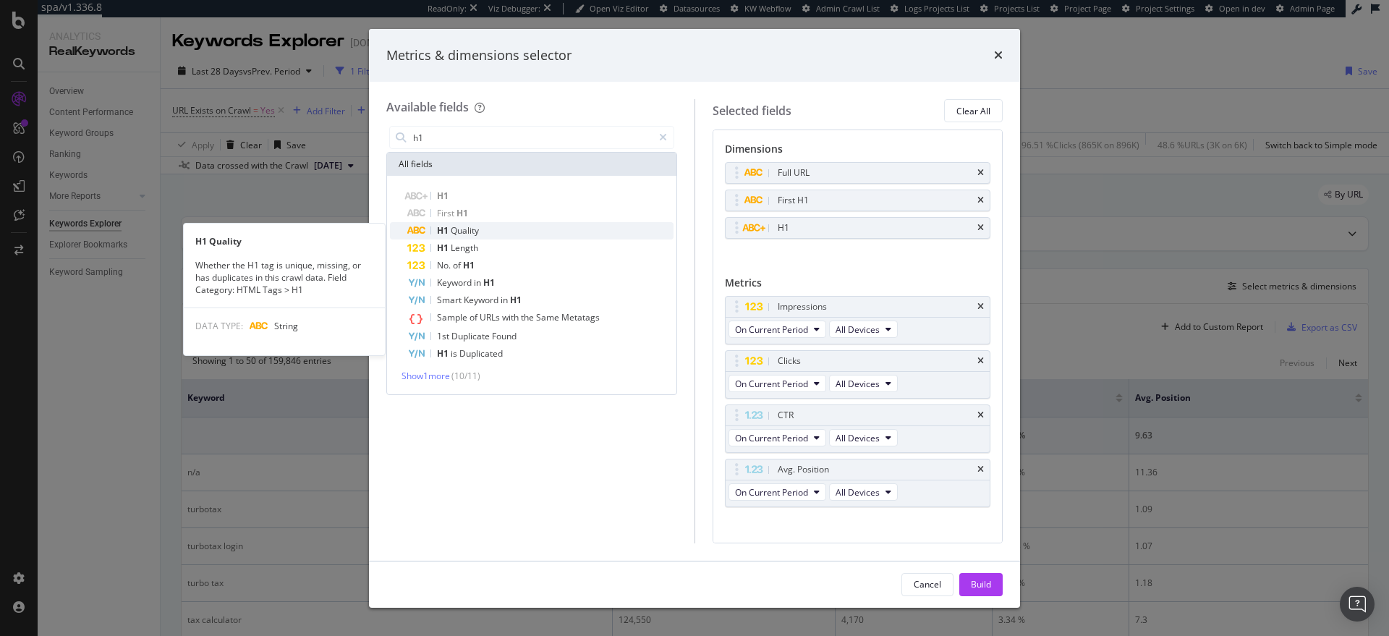
click at [479, 232] on div "H1 Quality" at bounding box center [540, 230] width 266 height 17
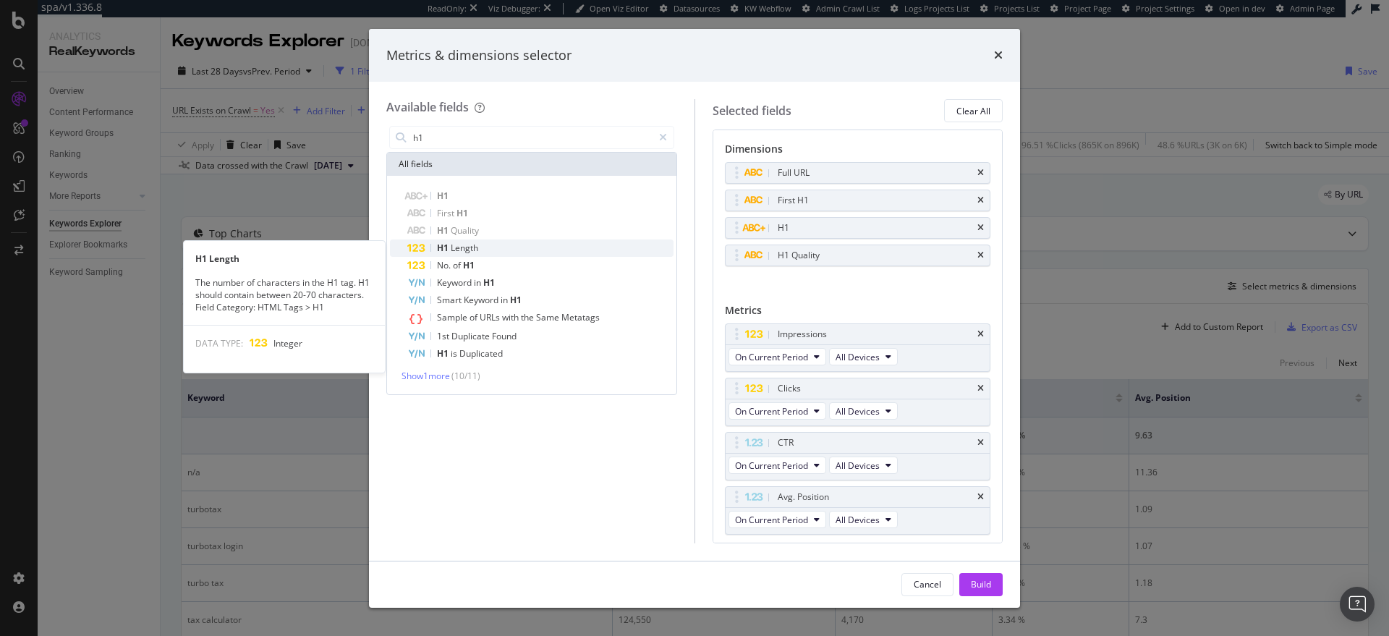
click at [479, 248] on div "H1 Length" at bounding box center [540, 247] width 266 height 17
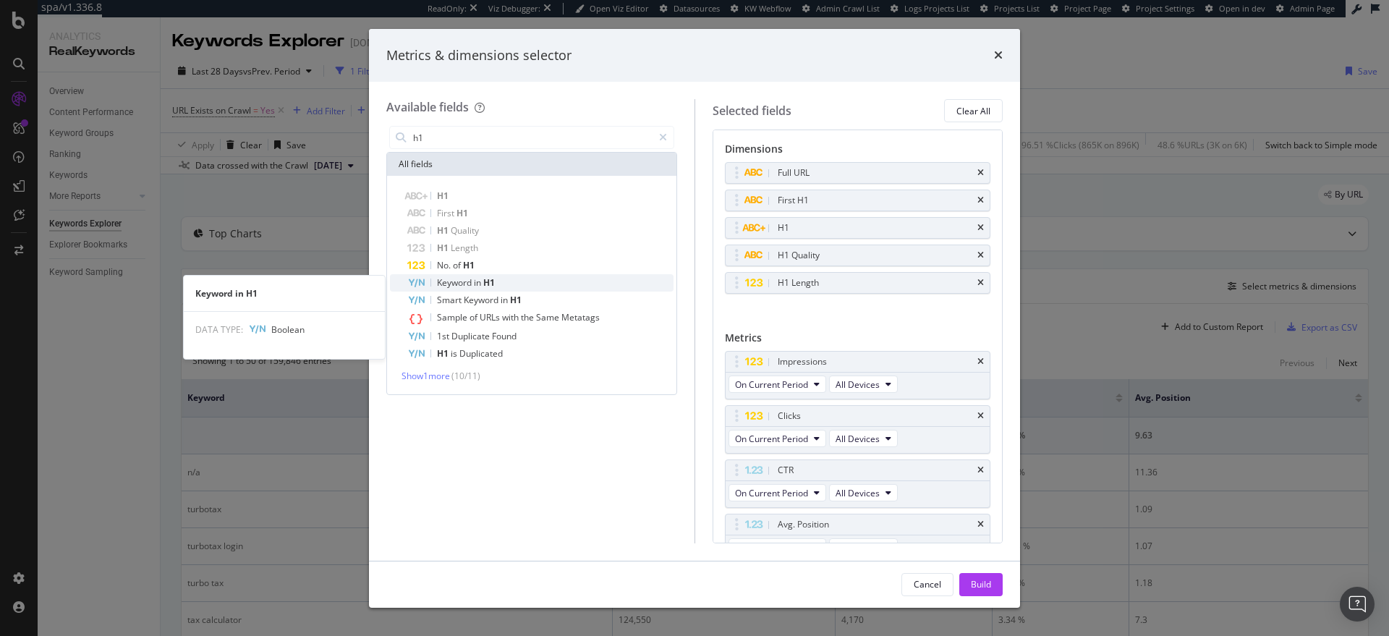
click at [493, 277] on span "H1" at bounding box center [489, 282] width 12 height 12
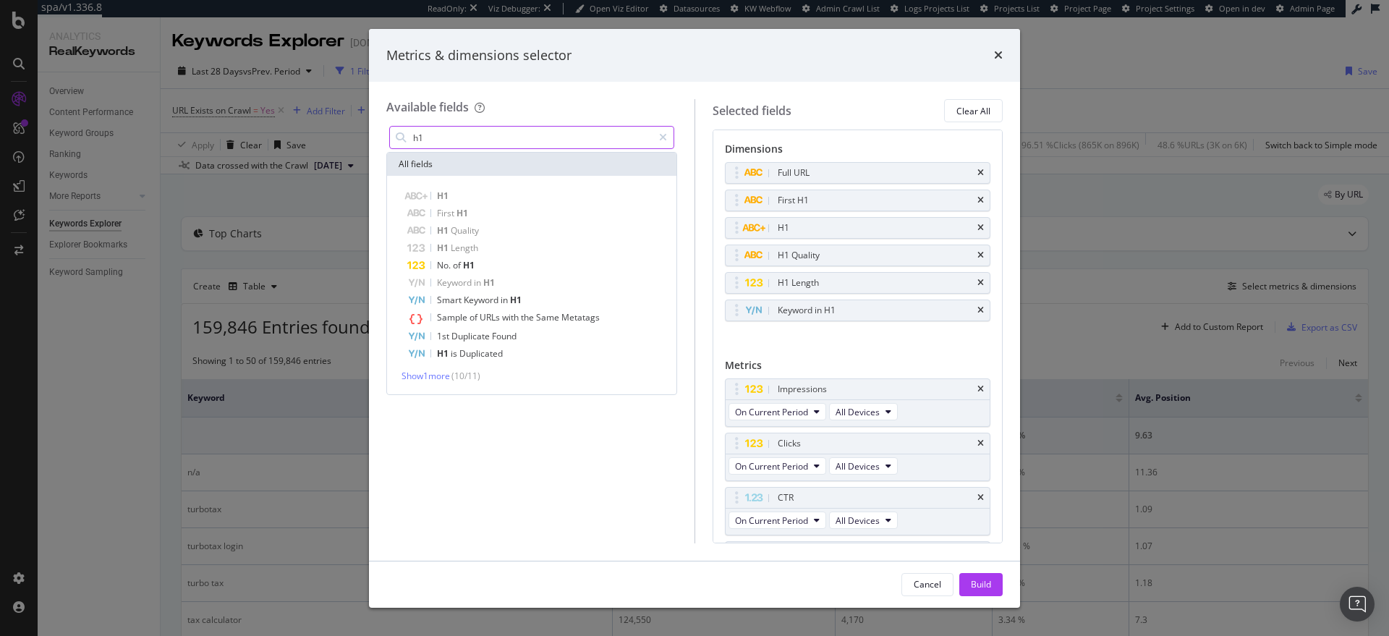
click at [487, 141] on input "h1" at bounding box center [532, 138] width 241 height 22
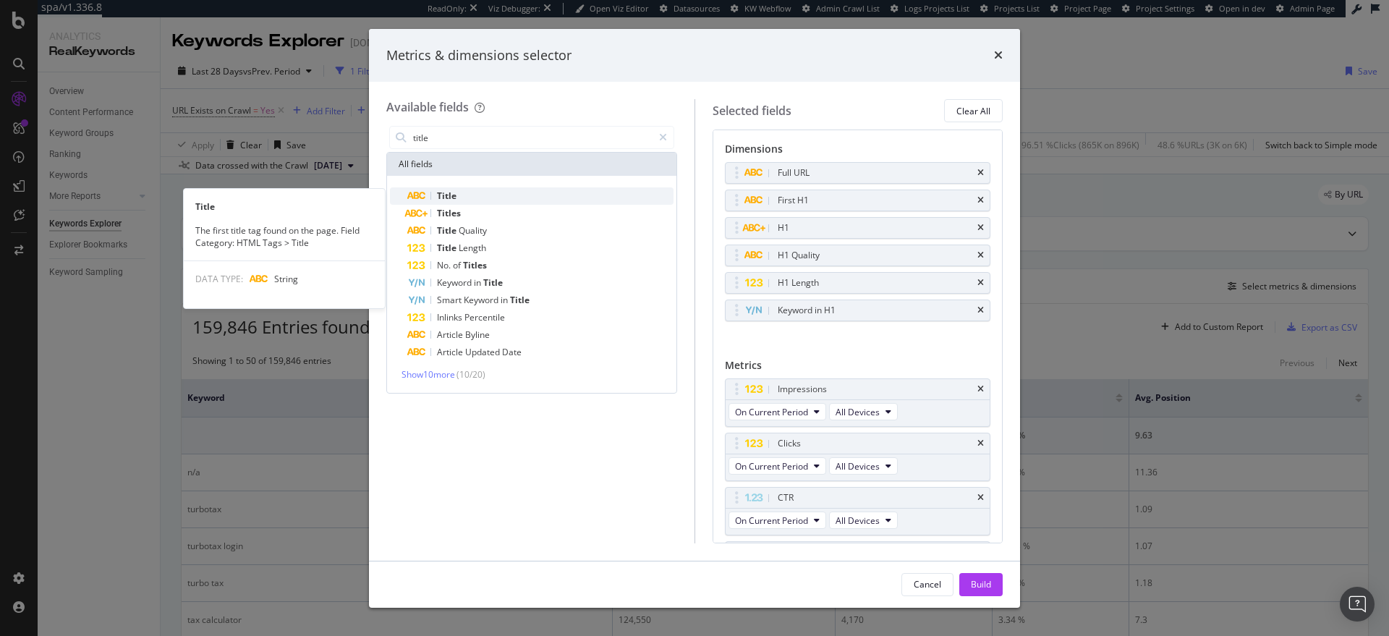
click at [482, 195] on div "Title" at bounding box center [540, 195] width 266 height 17
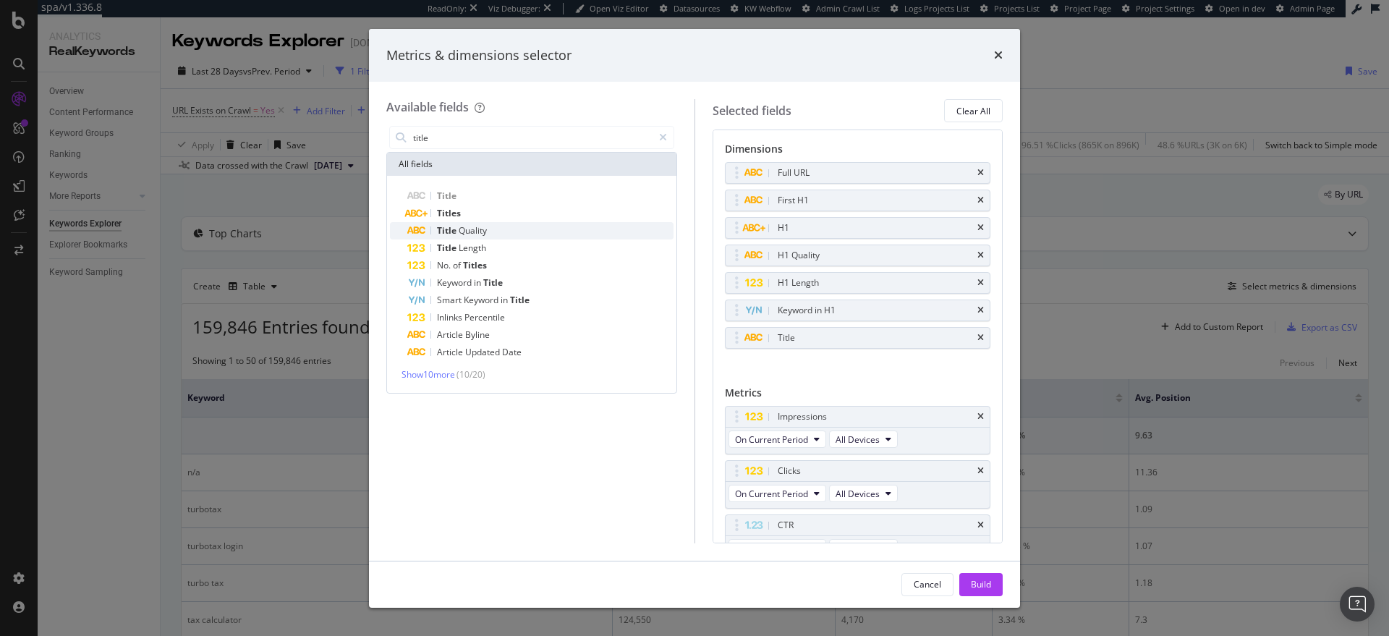
click at [479, 231] on span "Quality" at bounding box center [473, 230] width 28 height 12
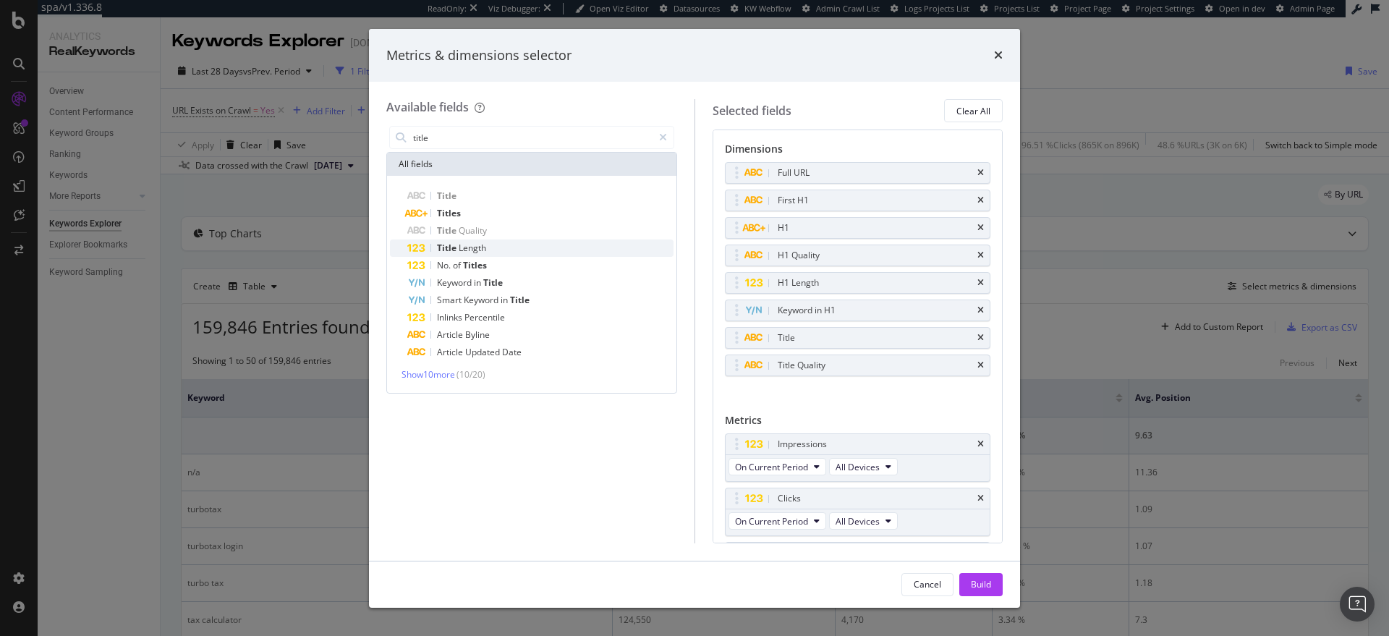
click at [469, 250] on span "Length" at bounding box center [472, 248] width 27 height 12
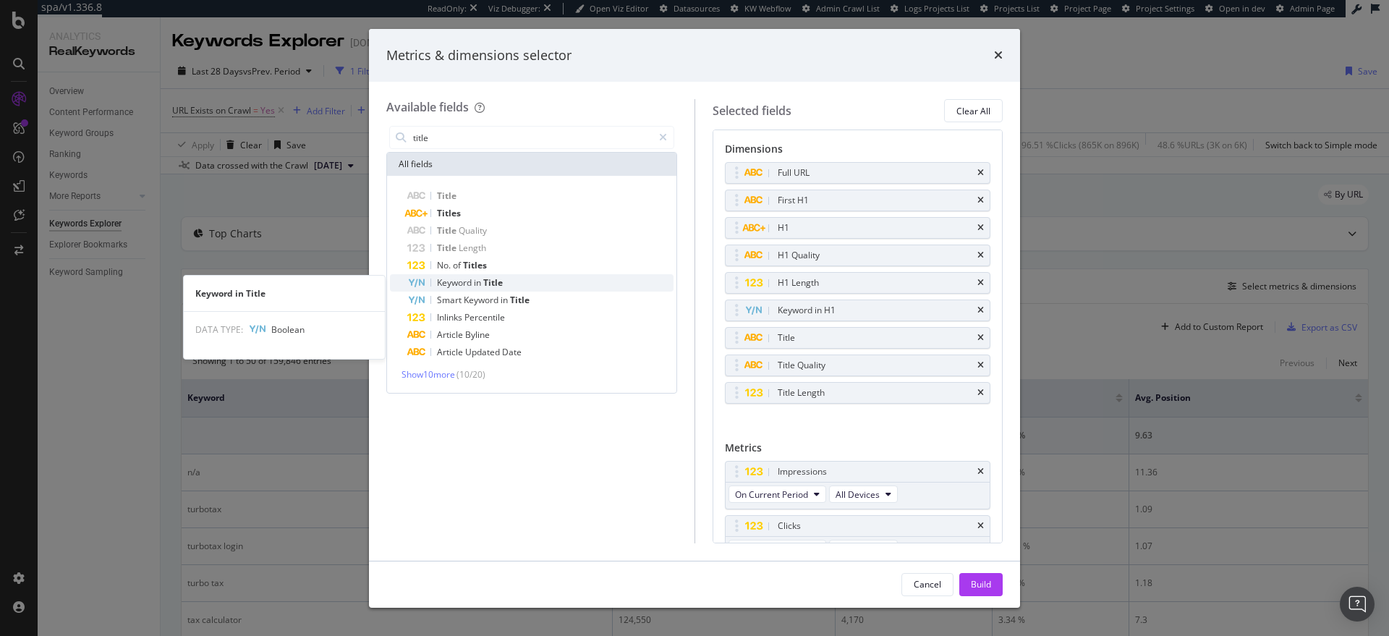
click at [492, 278] on span "Title" at bounding box center [493, 282] width 20 height 12
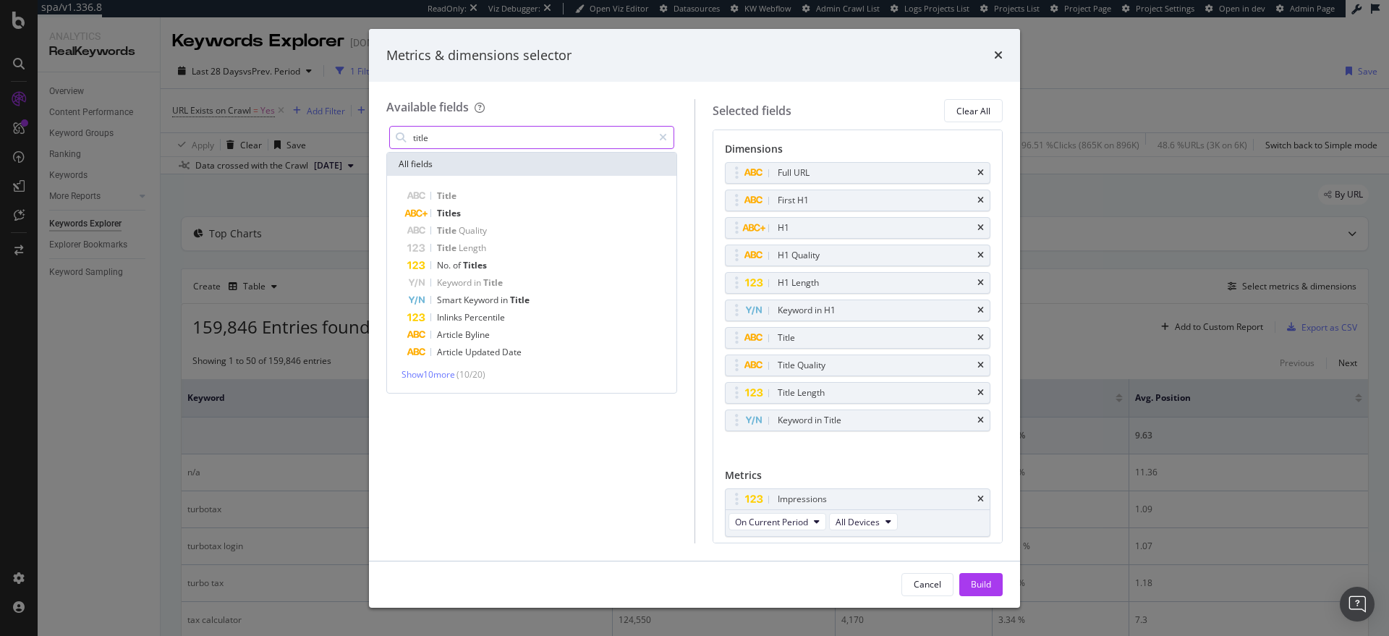
click at [478, 142] on input "title" at bounding box center [532, 138] width 241 height 22
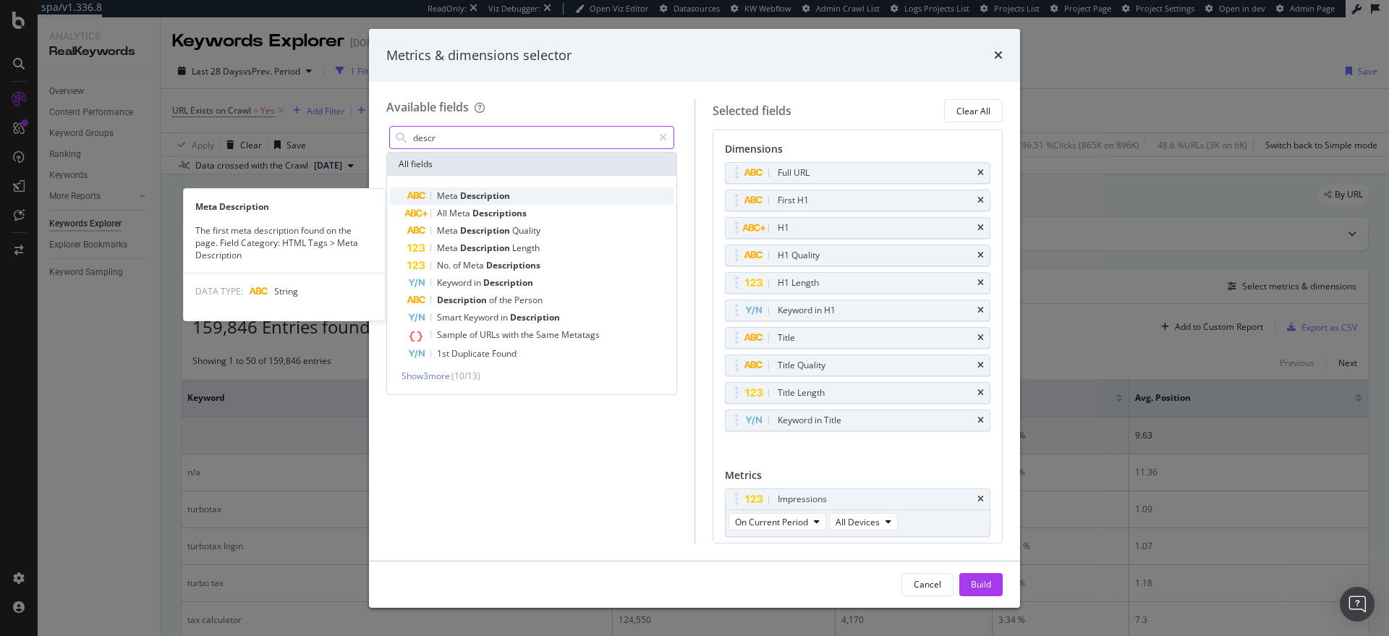
type input "descr"
click at [508, 191] on span "Description" at bounding box center [485, 195] width 50 height 12
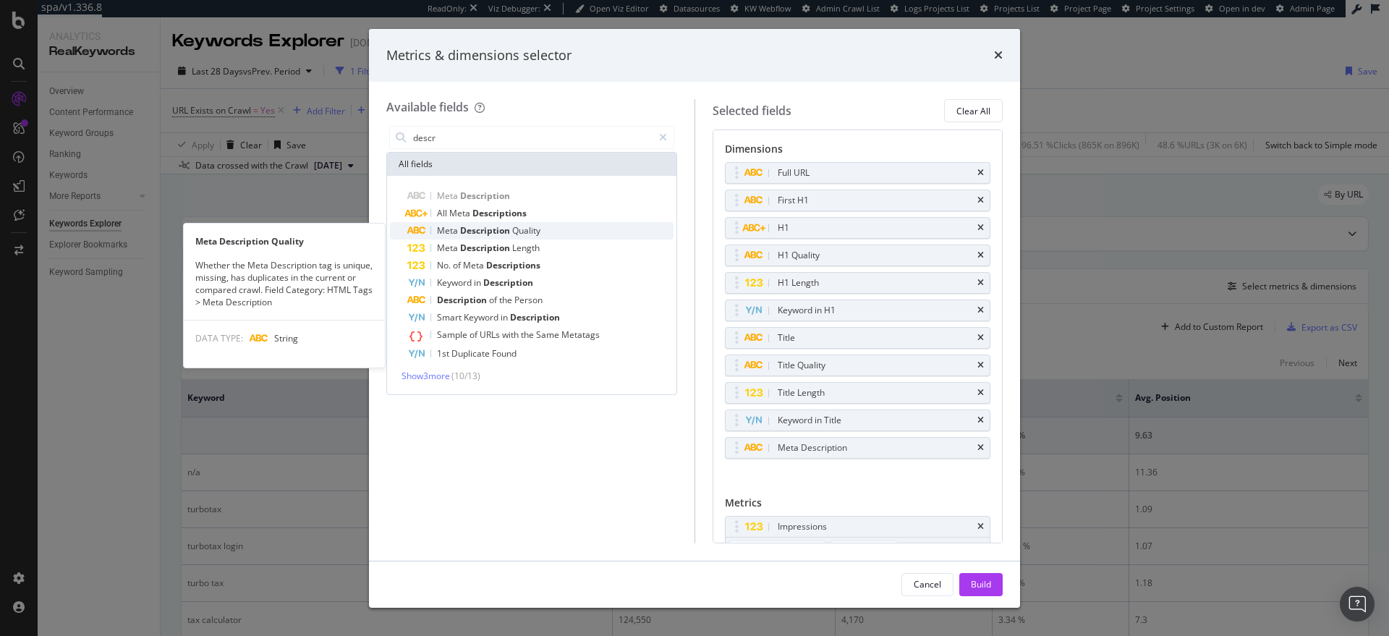
click at [495, 231] on span "Description" at bounding box center [486, 230] width 52 height 12
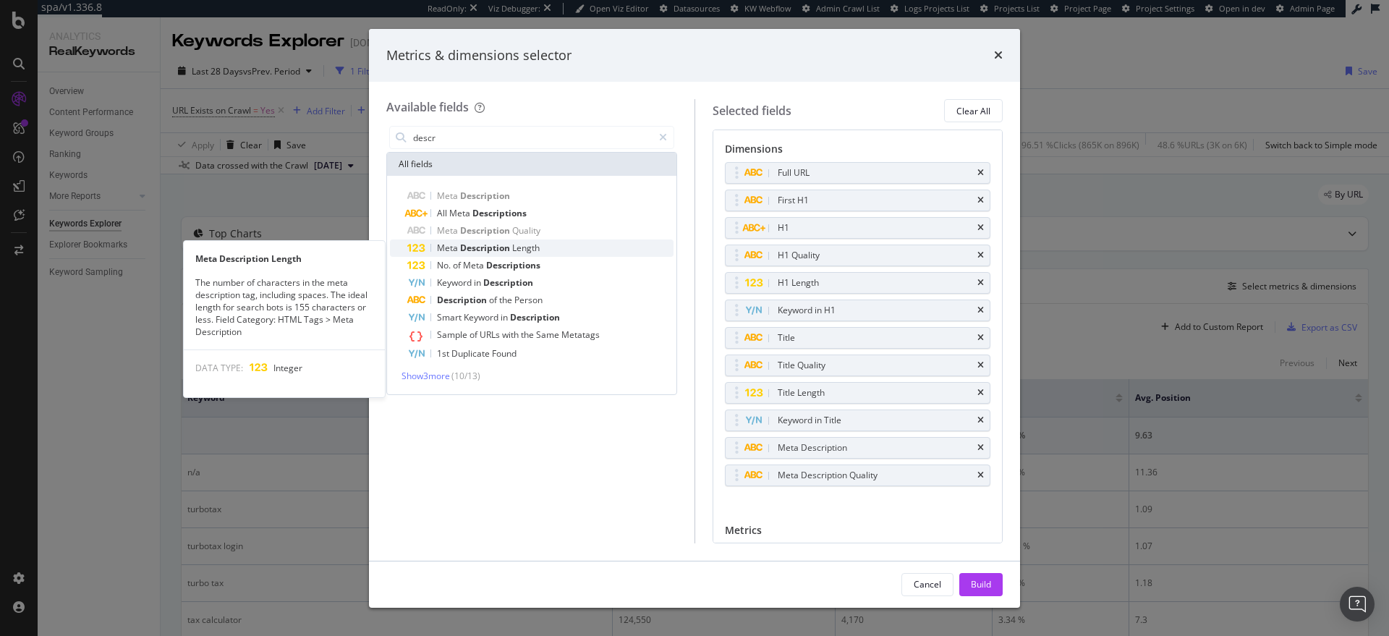
click at [493, 247] on span "Description" at bounding box center [486, 248] width 52 height 12
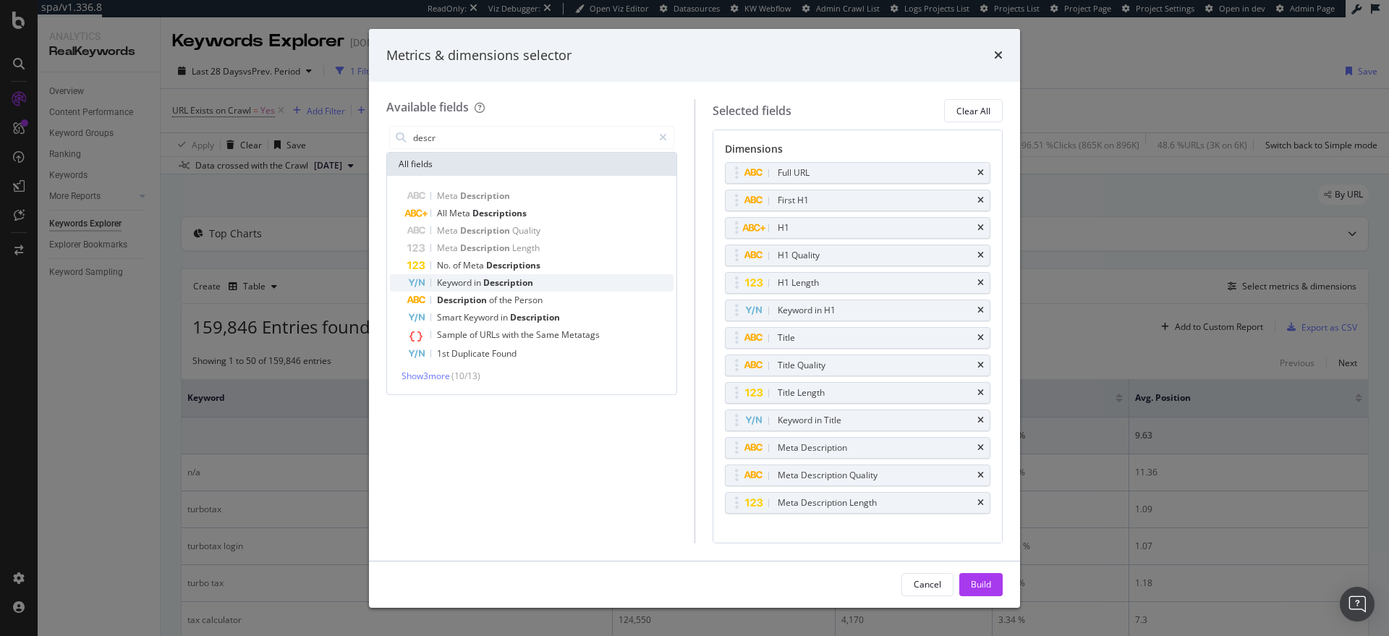
click at [482, 279] on span "in" at bounding box center [478, 282] width 9 height 12
click at [1158, 76] on div "Metrics & dimensions selector Available fields descr All fields Meta Descriptio…" at bounding box center [694, 318] width 1389 height 636
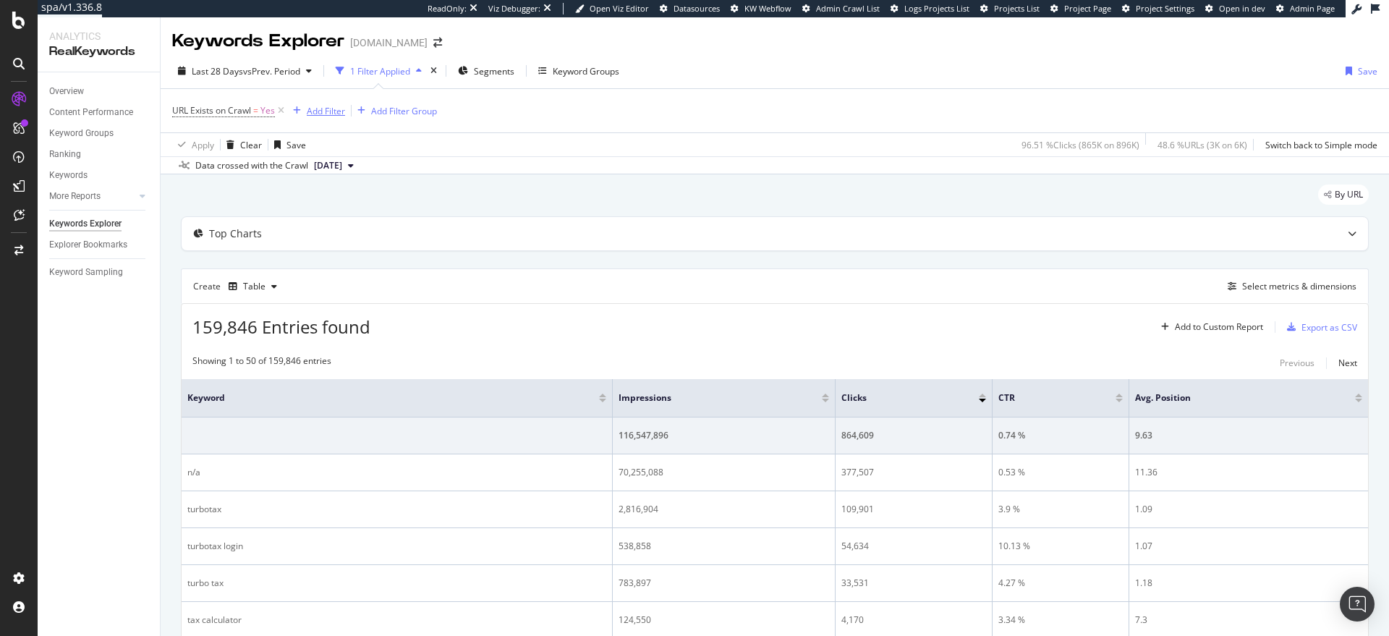
click at [331, 111] on div "Add Filter" at bounding box center [326, 111] width 38 height 12
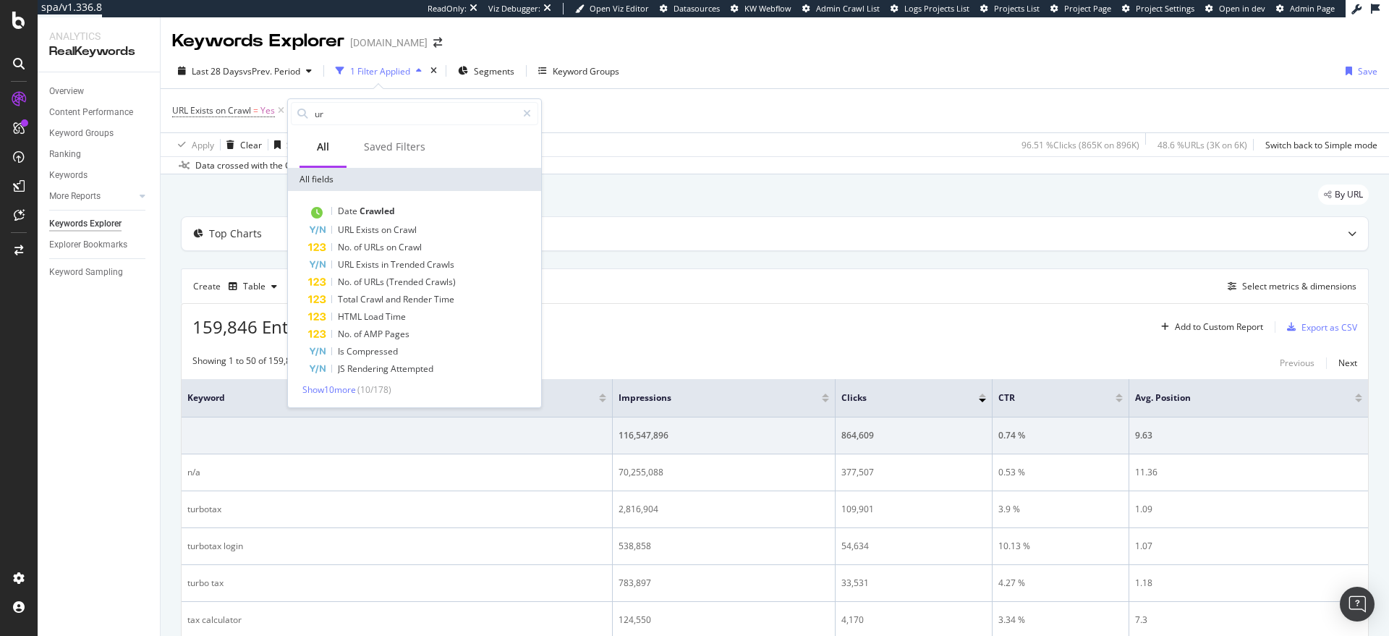
type input "url"
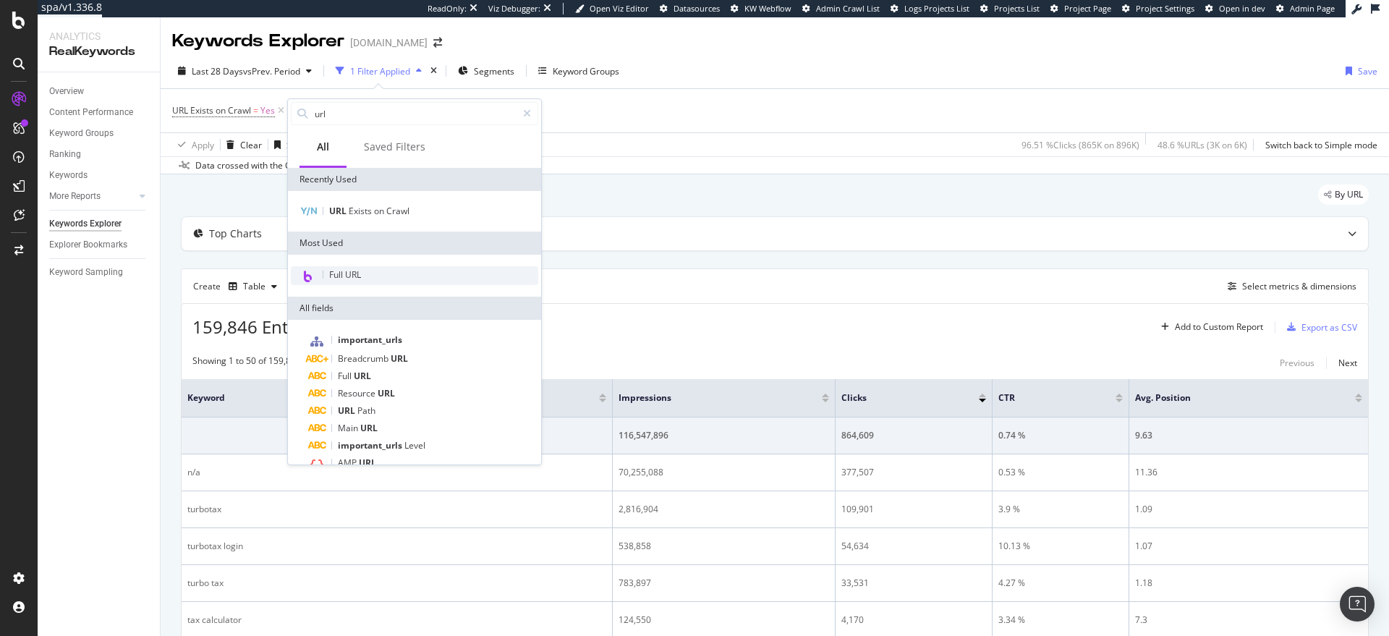
click at [373, 279] on div "Full URL" at bounding box center [414, 275] width 247 height 19
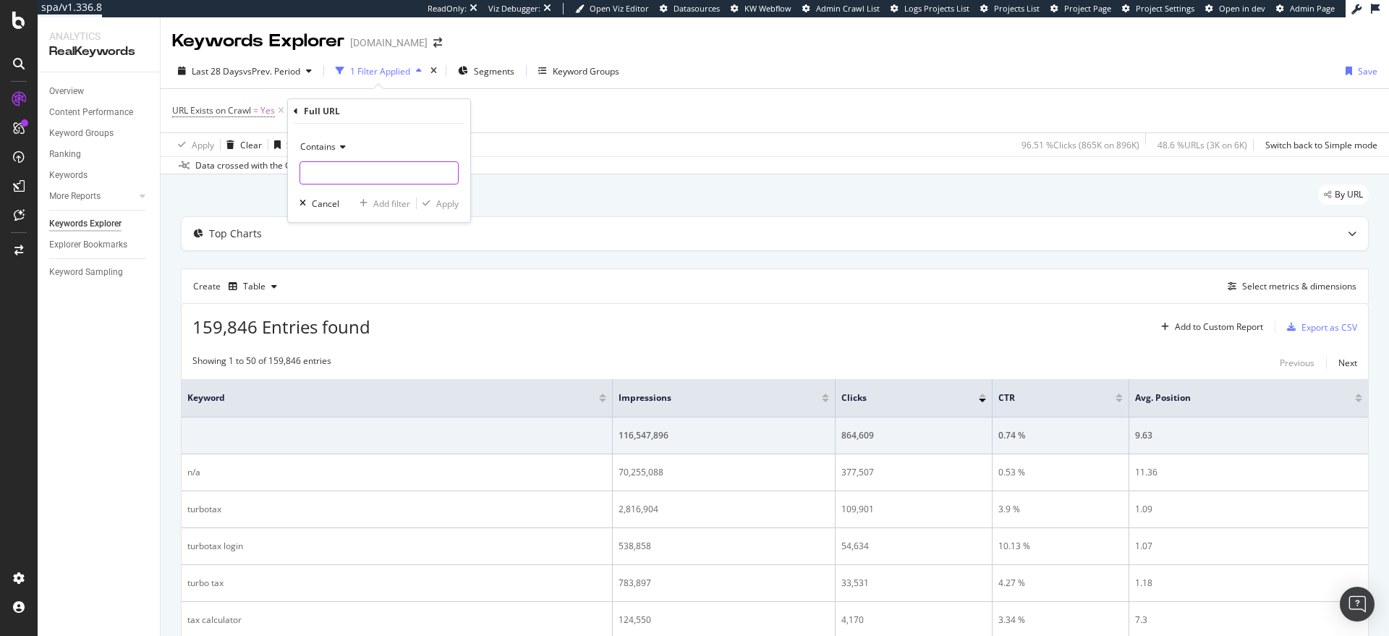
click at [351, 171] on input "text" at bounding box center [379, 172] width 158 height 23
type input "/tax-tips/"
click at [457, 202] on div "Apply" at bounding box center [447, 203] width 22 height 12
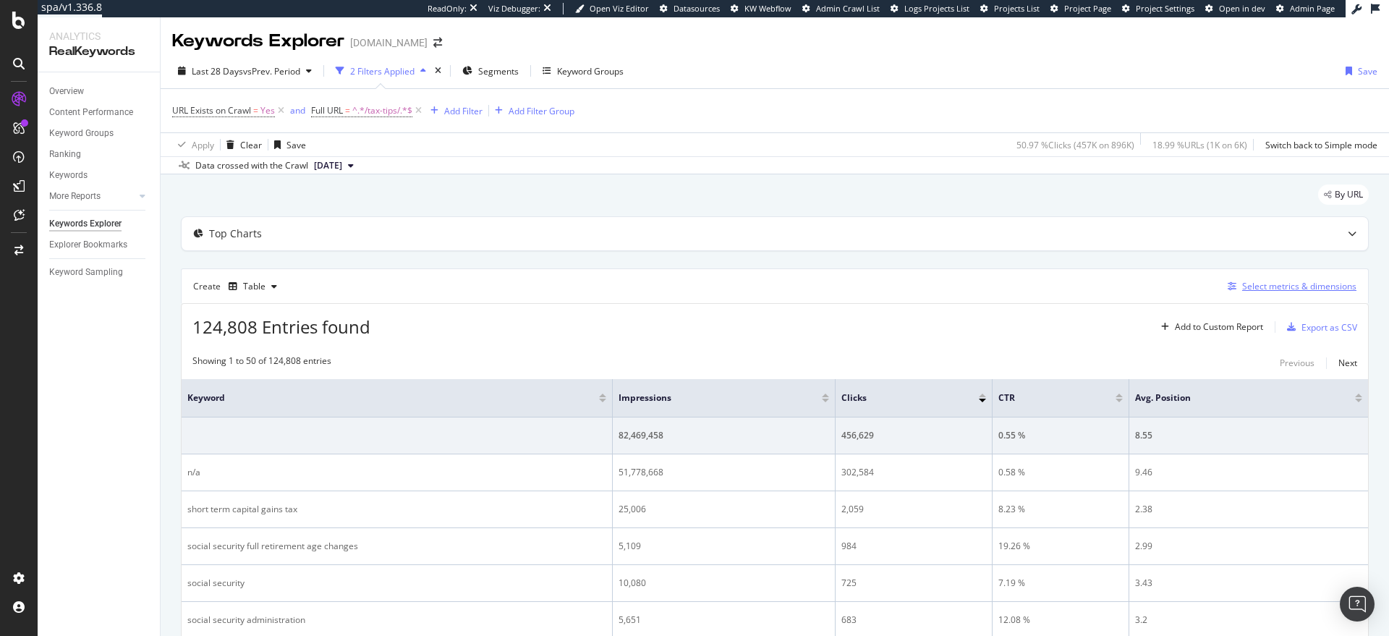
click at [1245, 286] on div "Select metrics & dimensions" at bounding box center [1299, 286] width 114 height 12
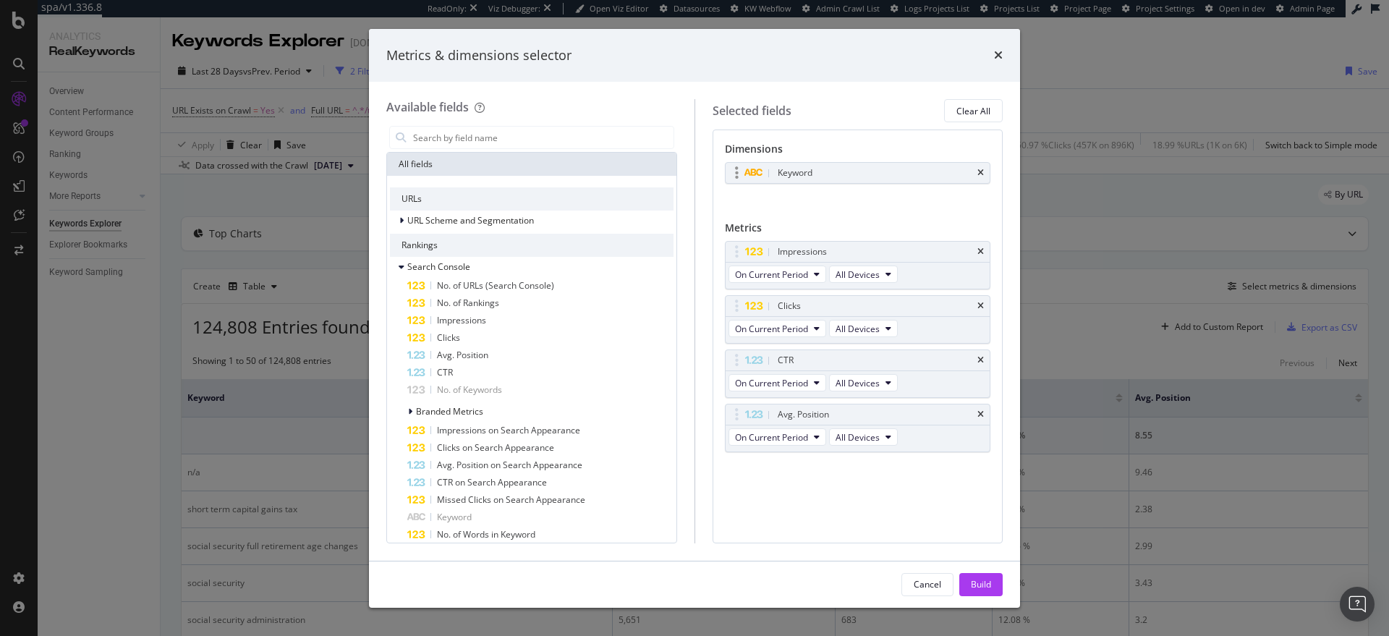
click at [984, 175] on div "Keyword" at bounding box center [857, 173] width 265 height 20
click at [979, 170] on icon "times" at bounding box center [980, 173] width 7 height 9
click at [513, 138] on input "modal" at bounding box center [543, 138] width 262 height 22
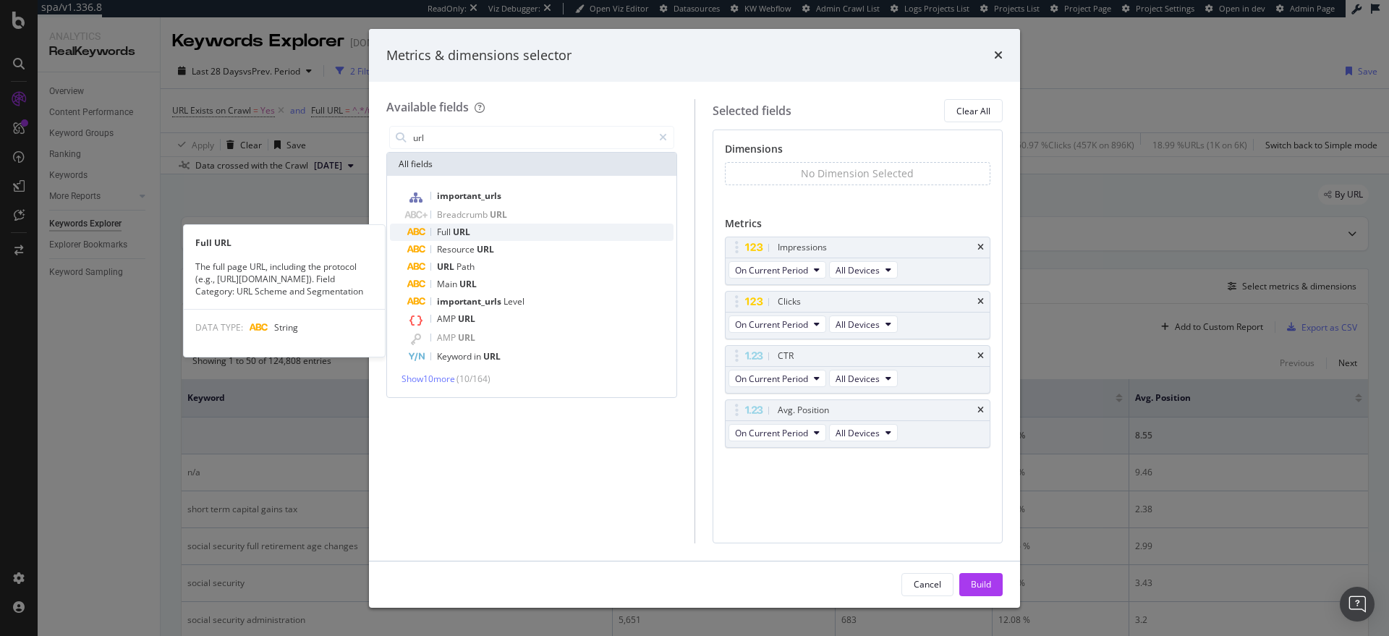
click at [487, 225] on div "Full URL" at bounding box center [540, 231] width 266 height 17
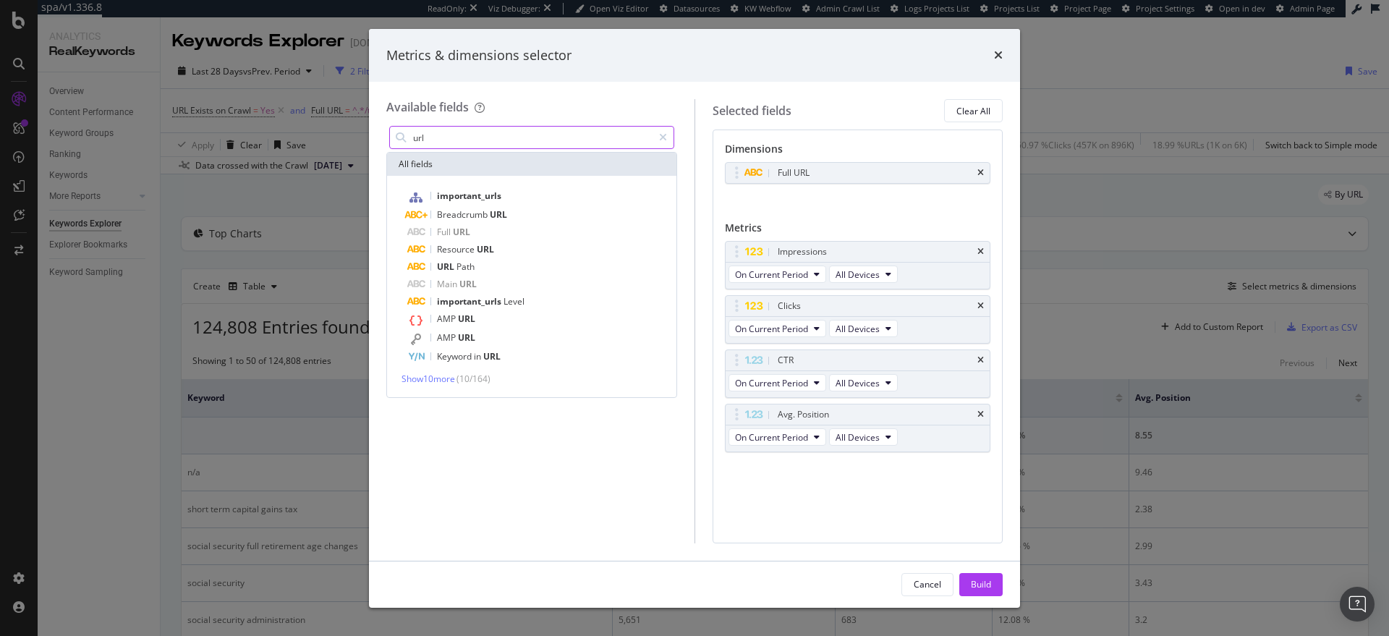
click at [486, 137] on input "url" at bounding box center [532, 138] width 241 height 22
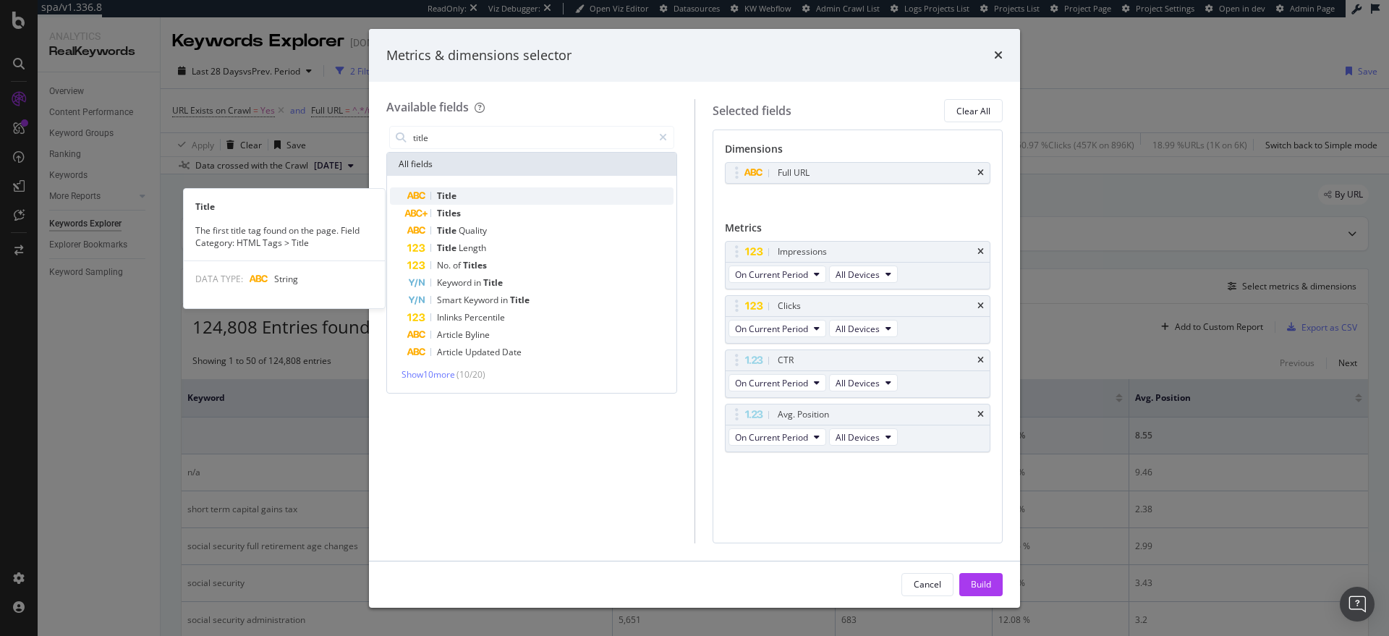
click at [471, 194] on div "Title" at bounding box center [540, 195] width 266 height 17
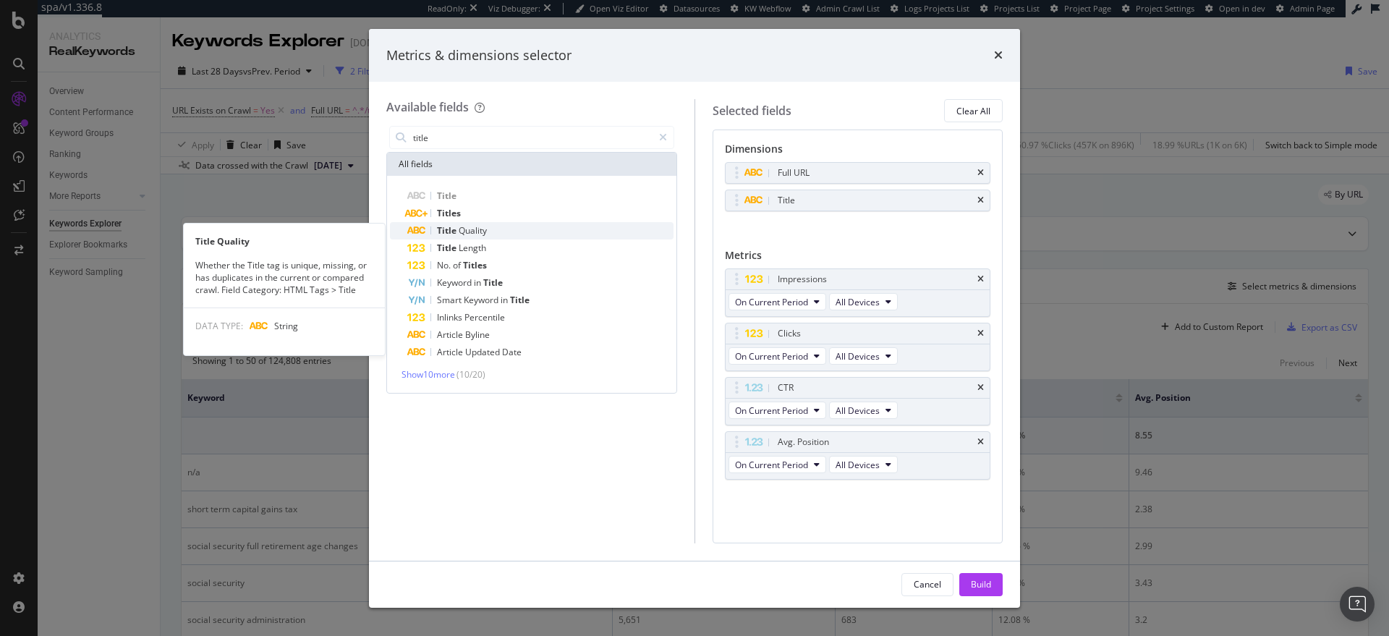
click at [461, 225] on span "Quality" at bounding box center [473, 230] width 28 height 12
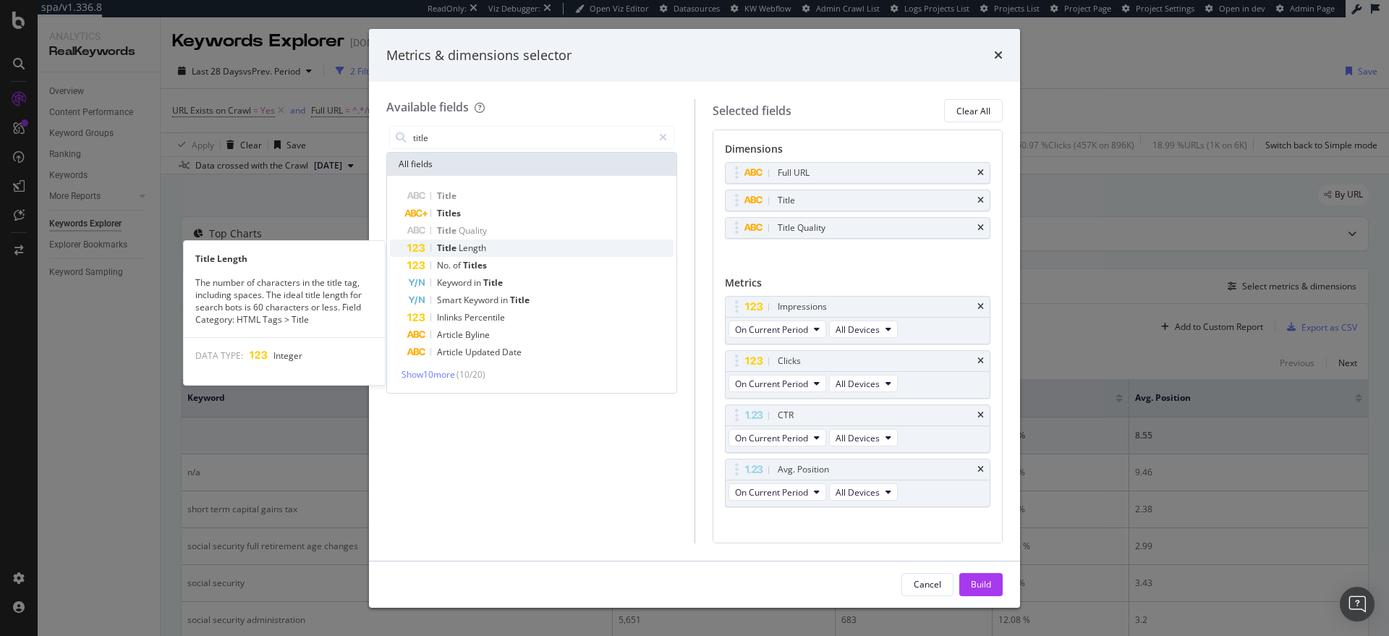
click at [457, 245] on span "Title" at bounding box center [448, 248] width 22 height 12
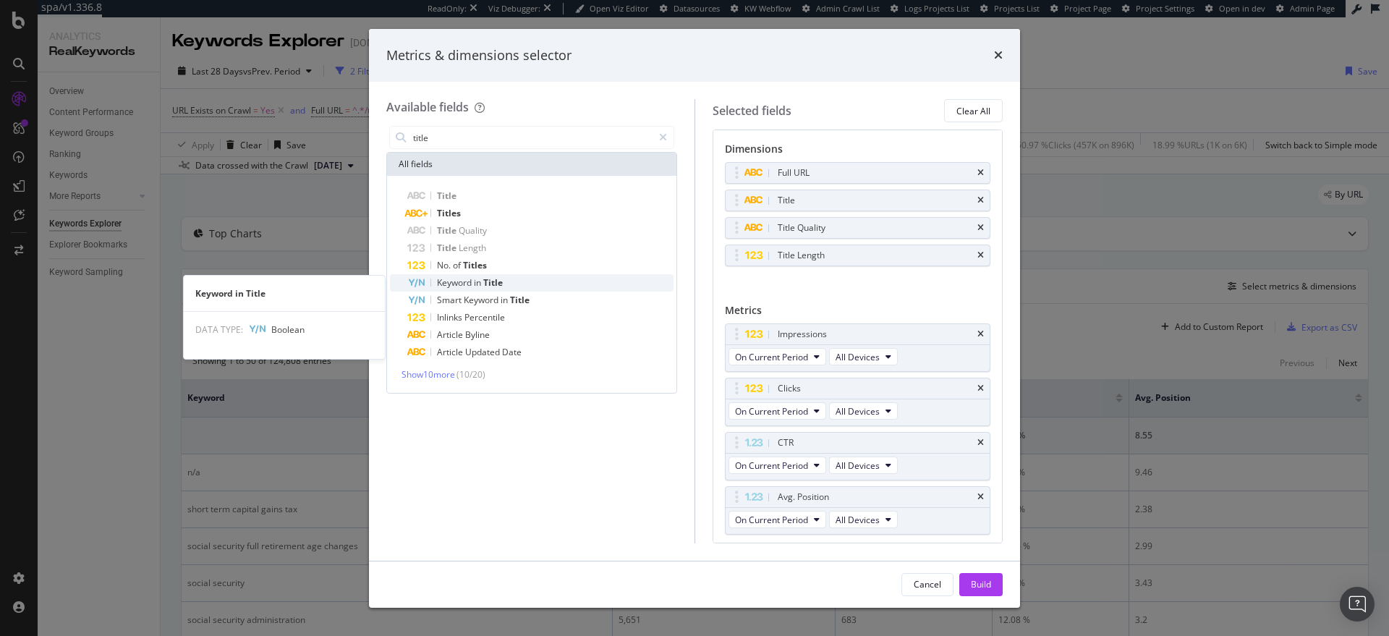
click at [458, 283] on span "Keyword" at bounding box center [455, 282] width 37 height 12
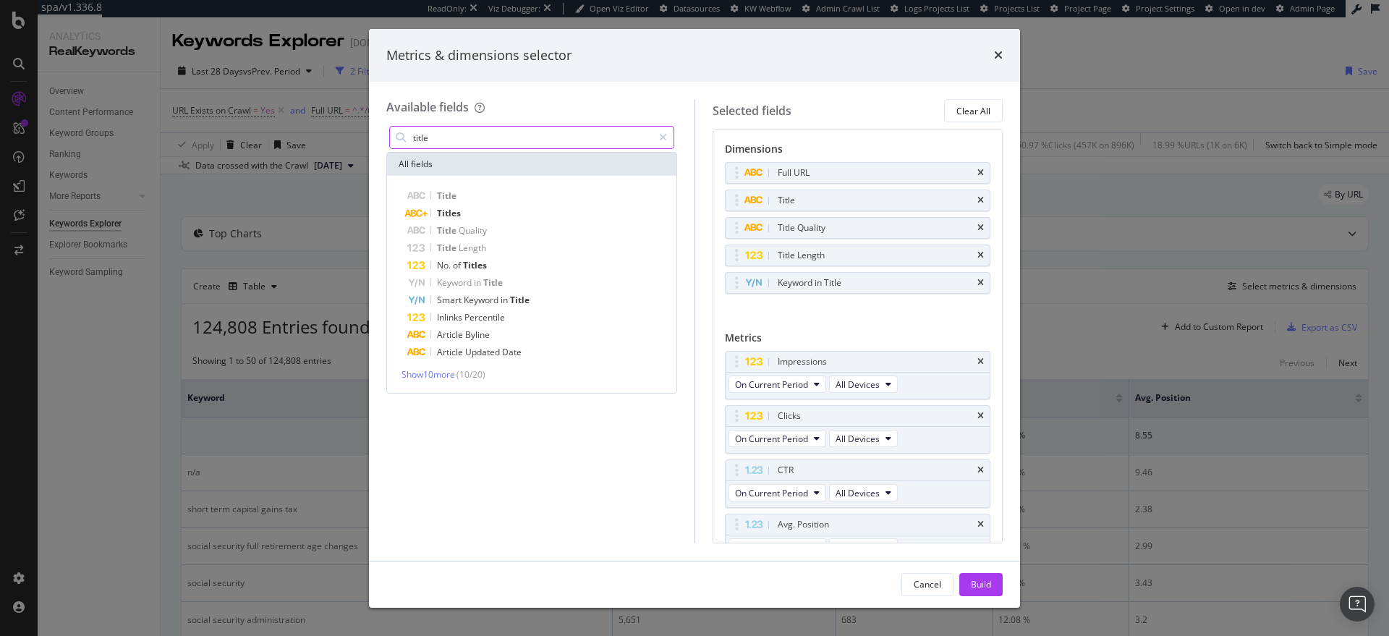
click at [459, 132] on input "title" at bounding box center [532, 138] width 241 height 22
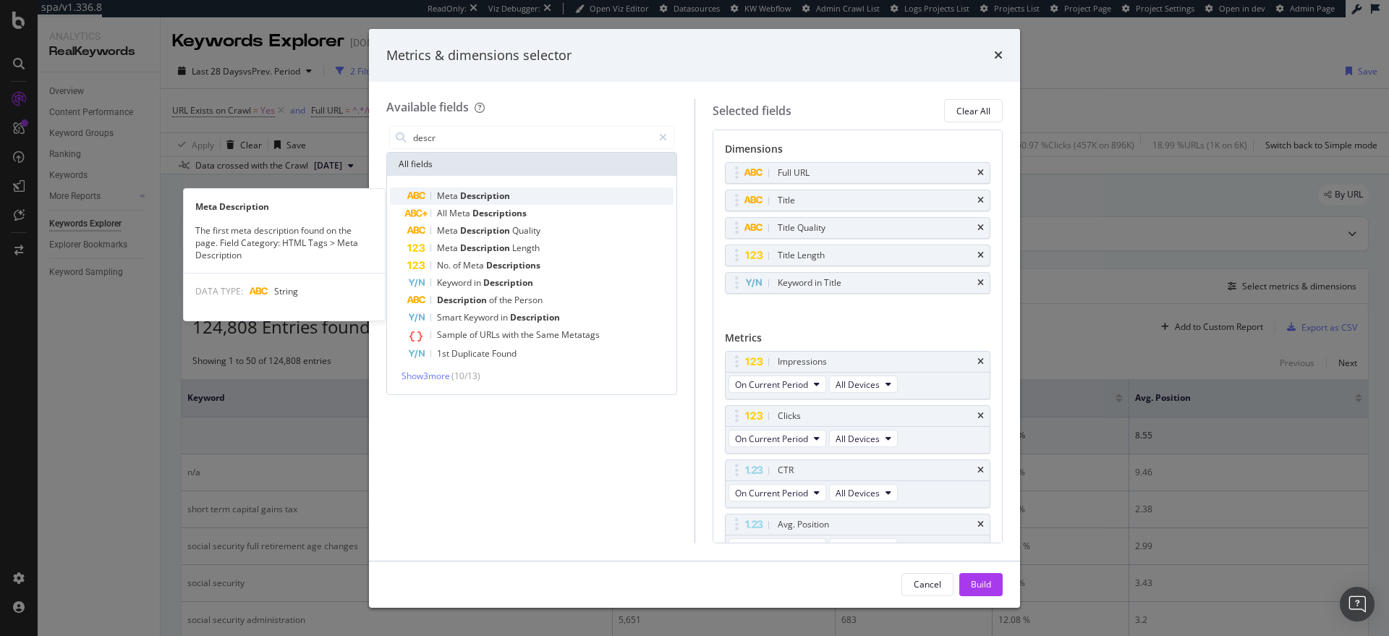
click at [479, 195] on span "Description" at bounding box center [485, 195] width 50 height 12
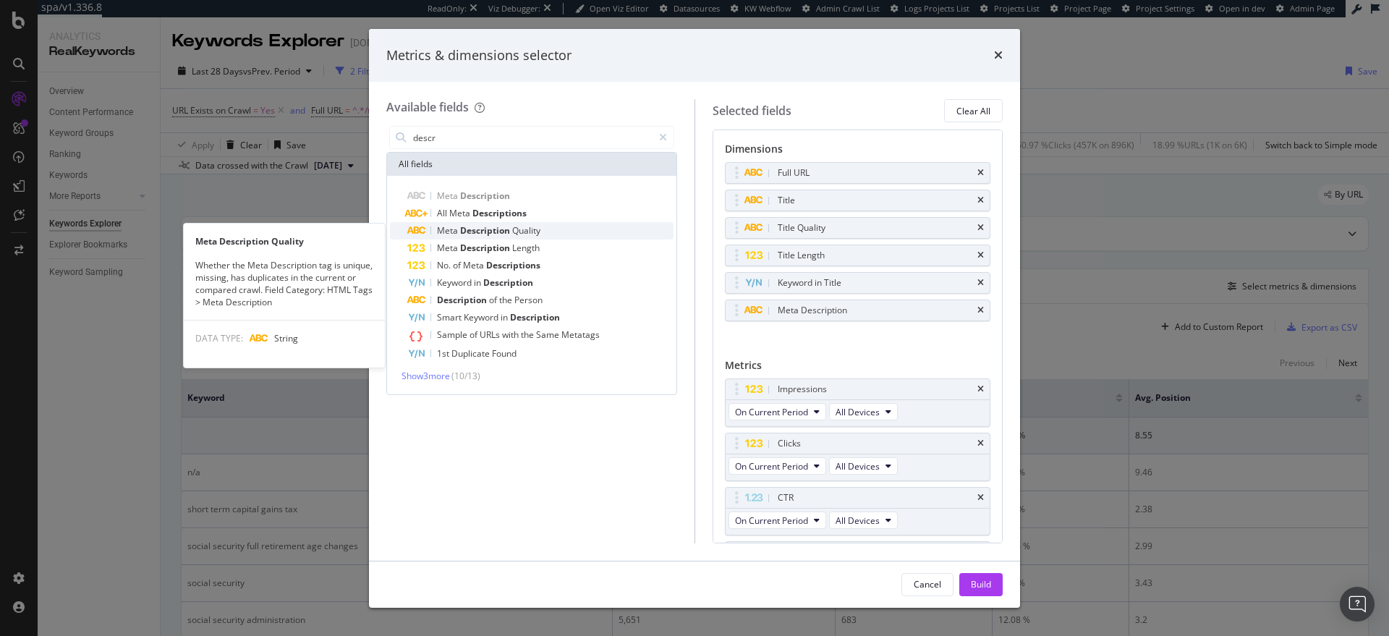
click at [472, 225] on span "Description" at bounding box center [486, 230] width 52 height 12
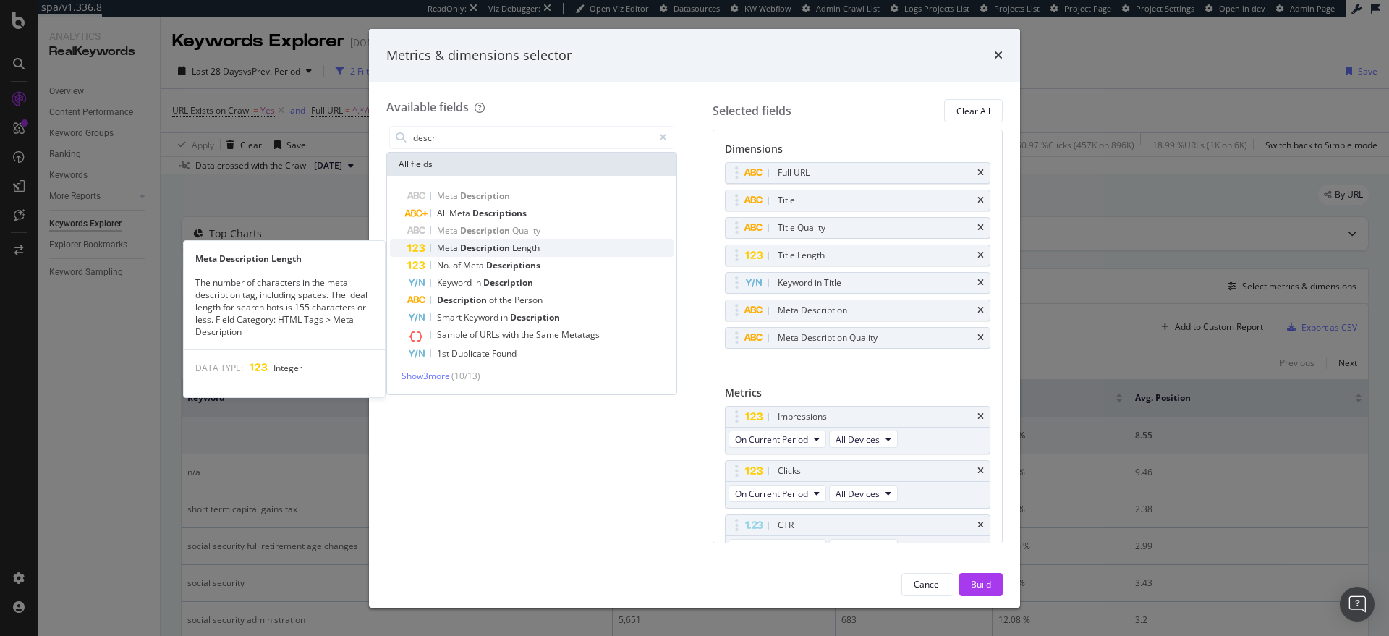
click at [464, 245] on span "Description" at bounding box center [486, 248] width 52 height 12
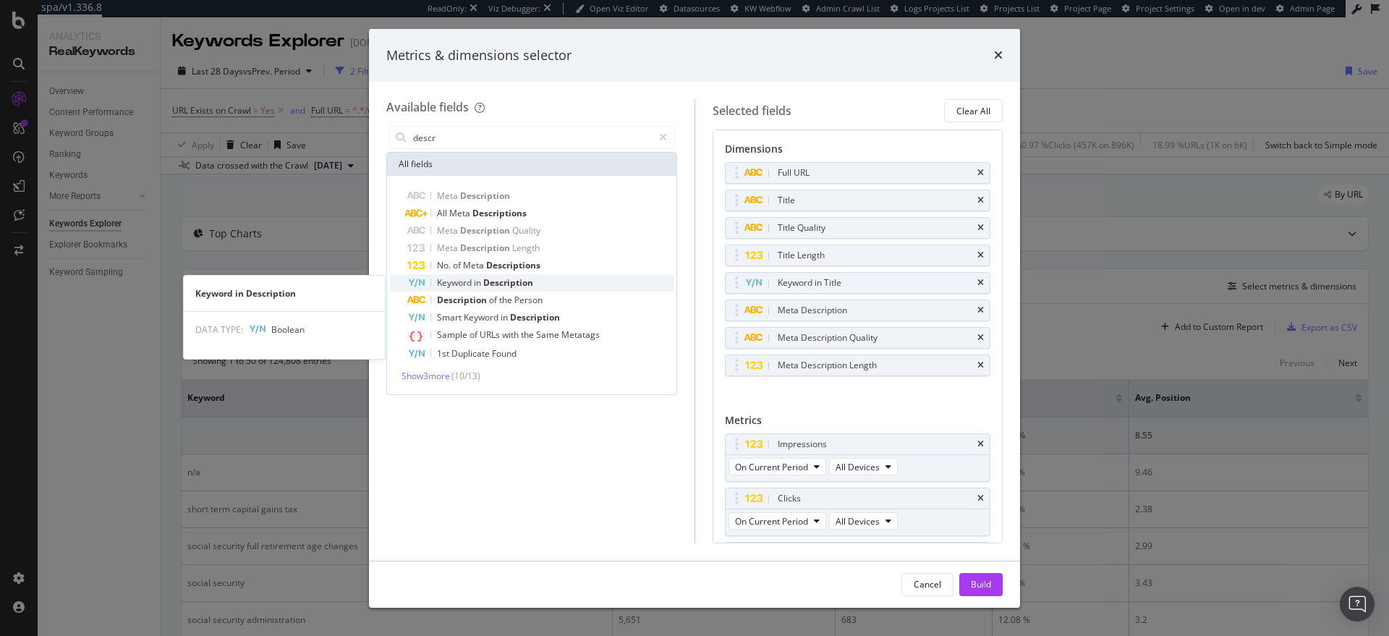
click at [459, 281] on span "Keyword" at bounding box center [455, 282] width 37 height 12
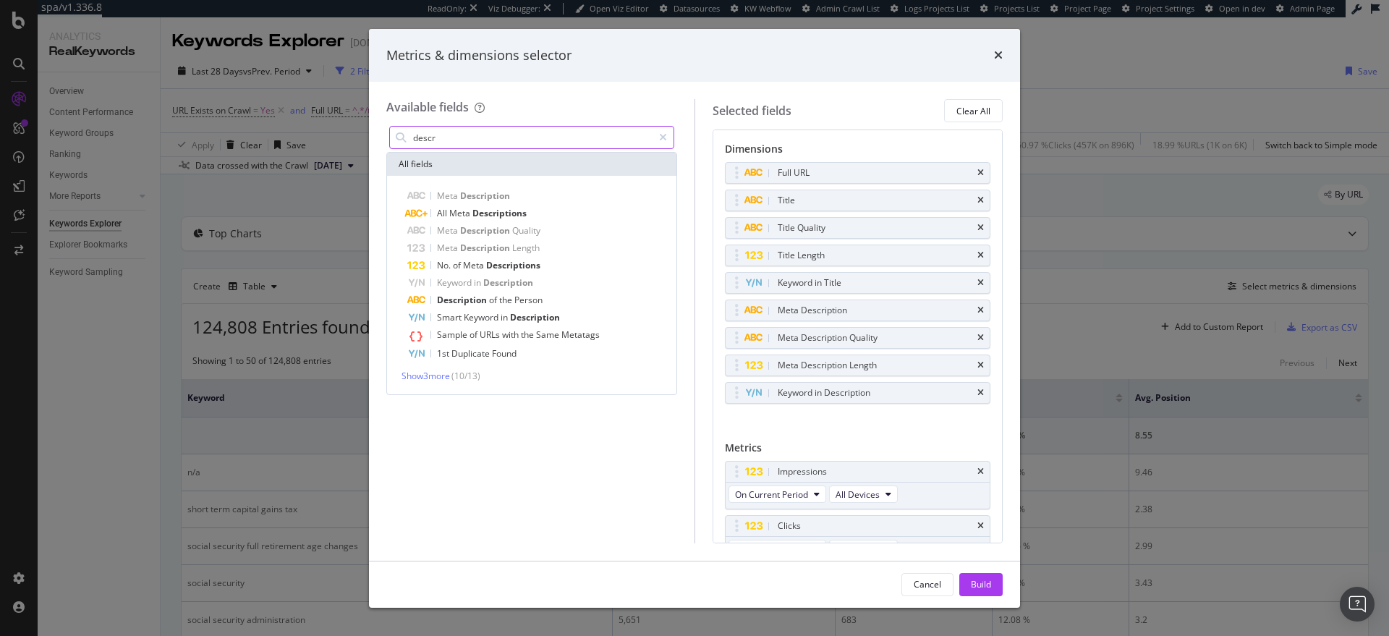
click at [455, 142] on input "descr" at bounding box center [532, 138] width 241 height 22
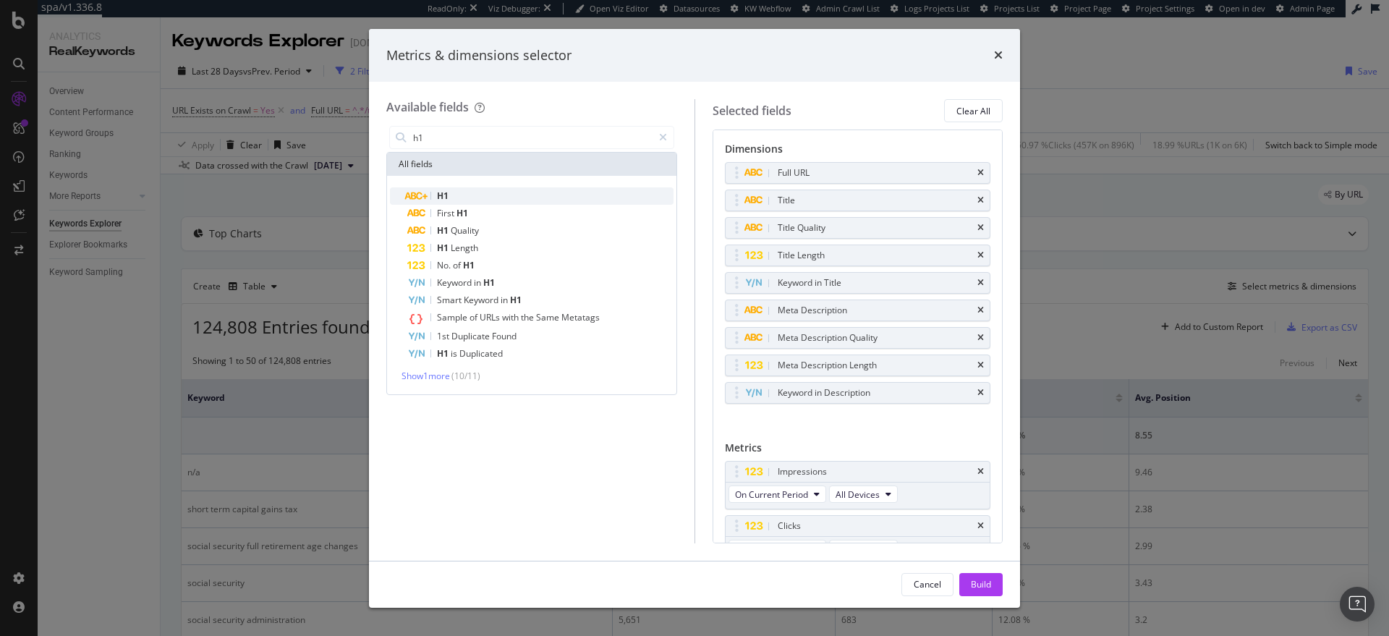
click at [477, 189] on div "H1" at bounding box center [540, 195] width 266 height 17
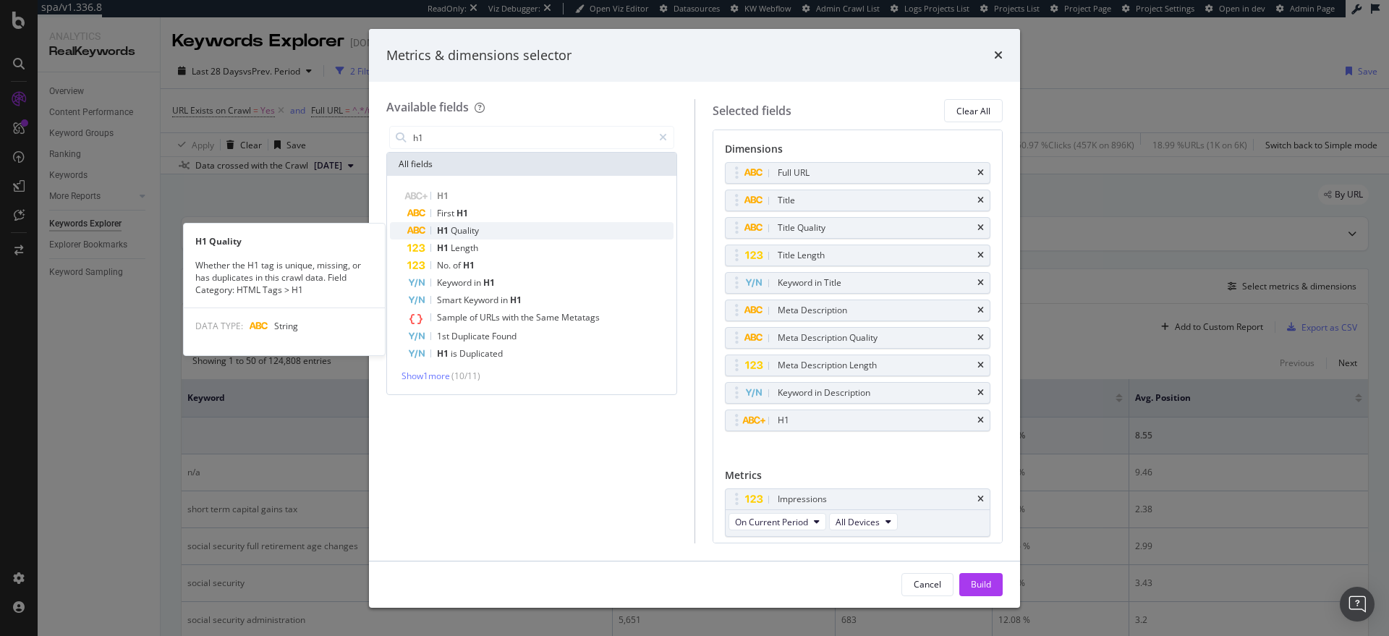
click at [477, 228] on span "Quality" at bounding box center [465, 230] width 28 height 12
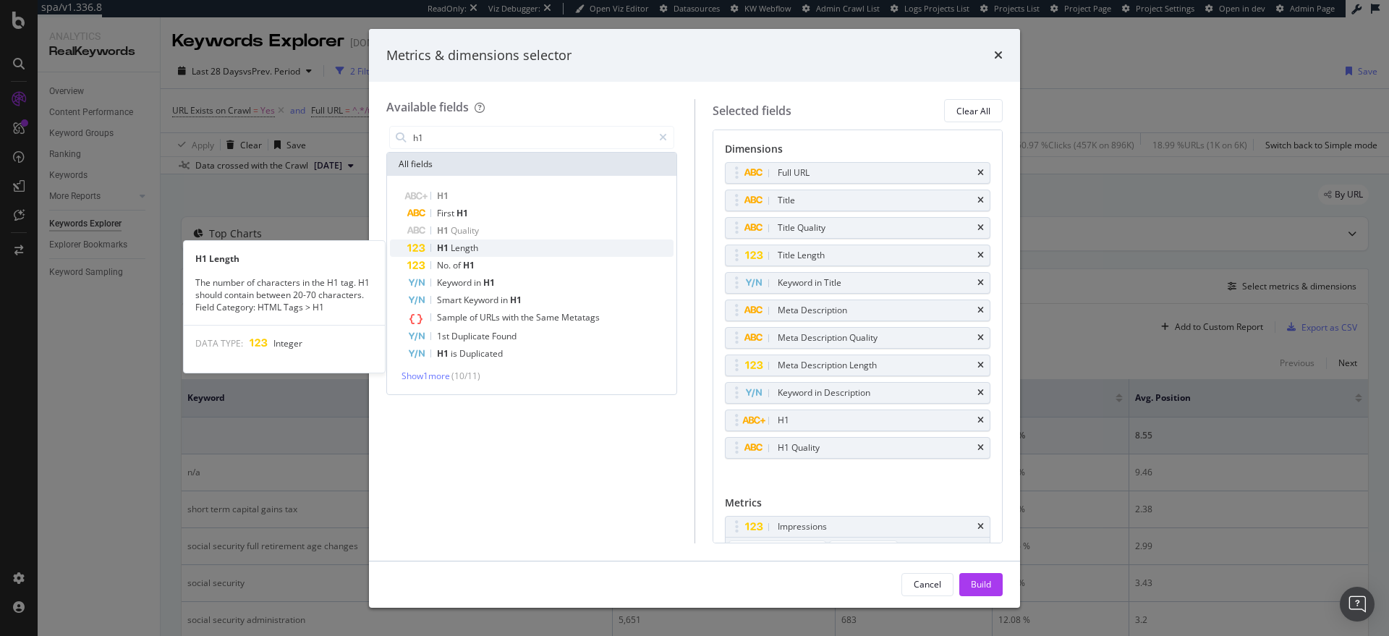
click at [474, 242] on span "Length" at bounding box center [464, 248] width 27 height 12
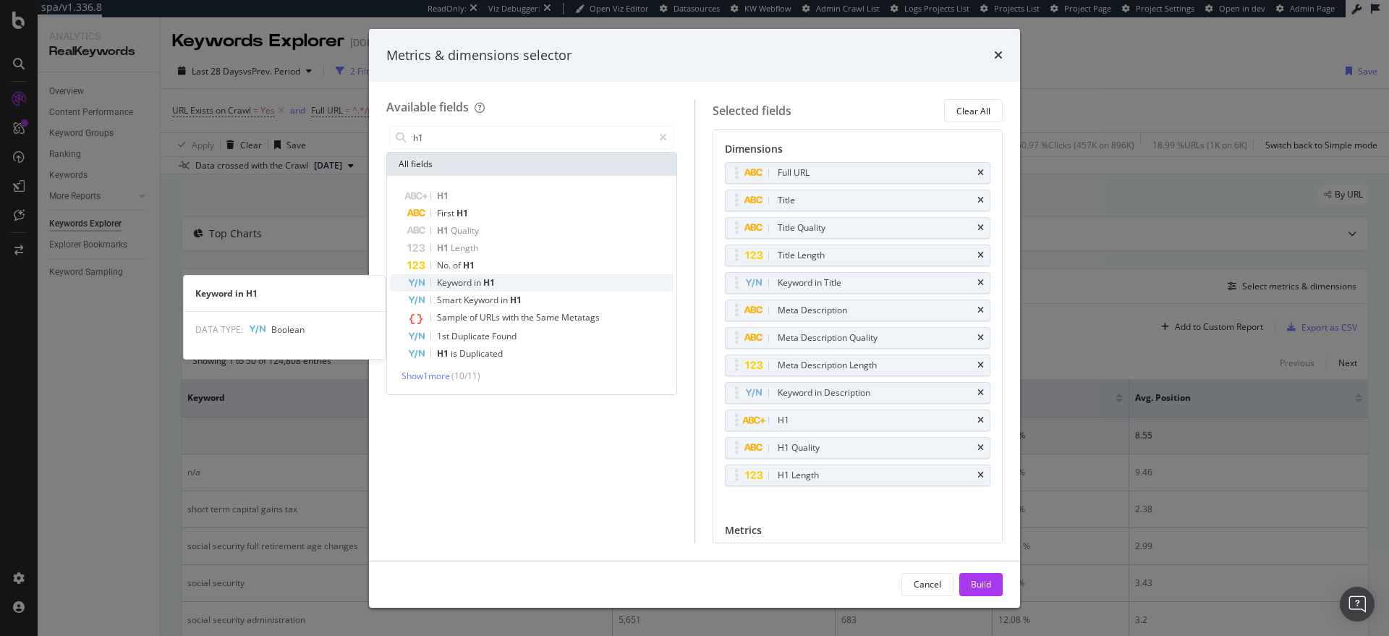
click at [476, 284] on span "in" at bounding box center [478, 282] width 9 height 12
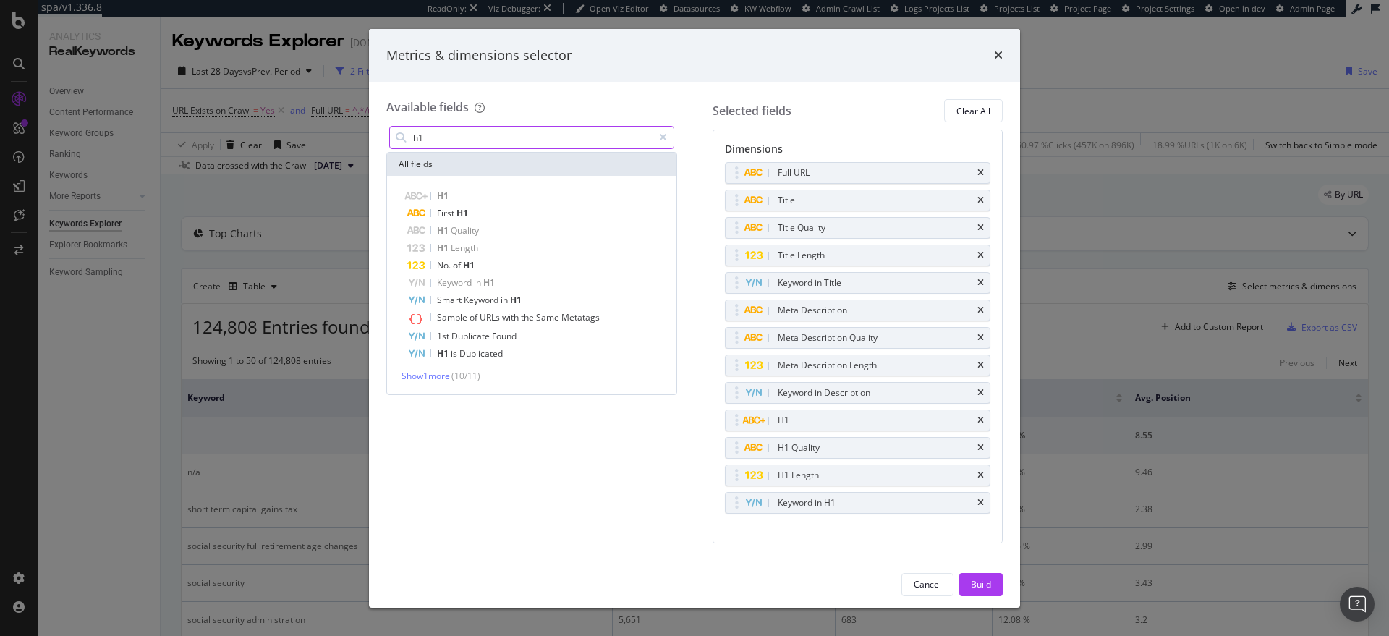
click at [483, 145] on input "h1" at bounding box center [532, 138] width 241 height 22
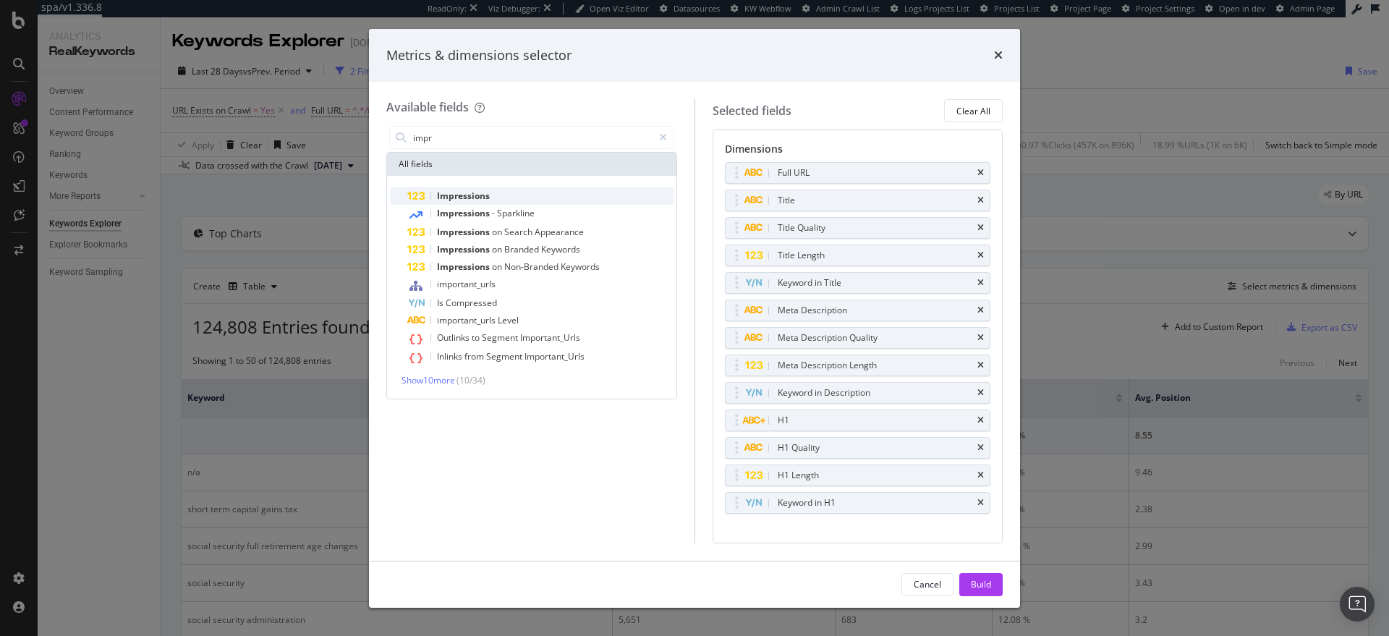
click at [498, 200] on div "Impressions" at bounding box center [540, 195] width 266 height 17
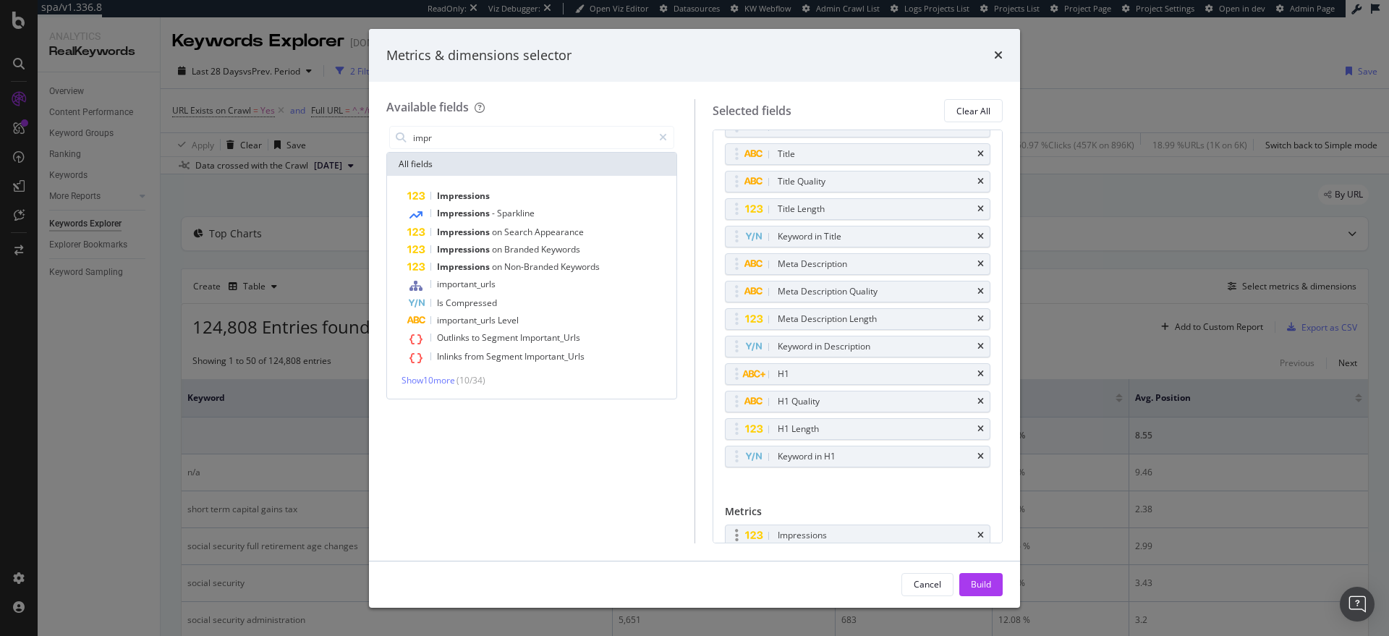
scroll to position [342, 0]
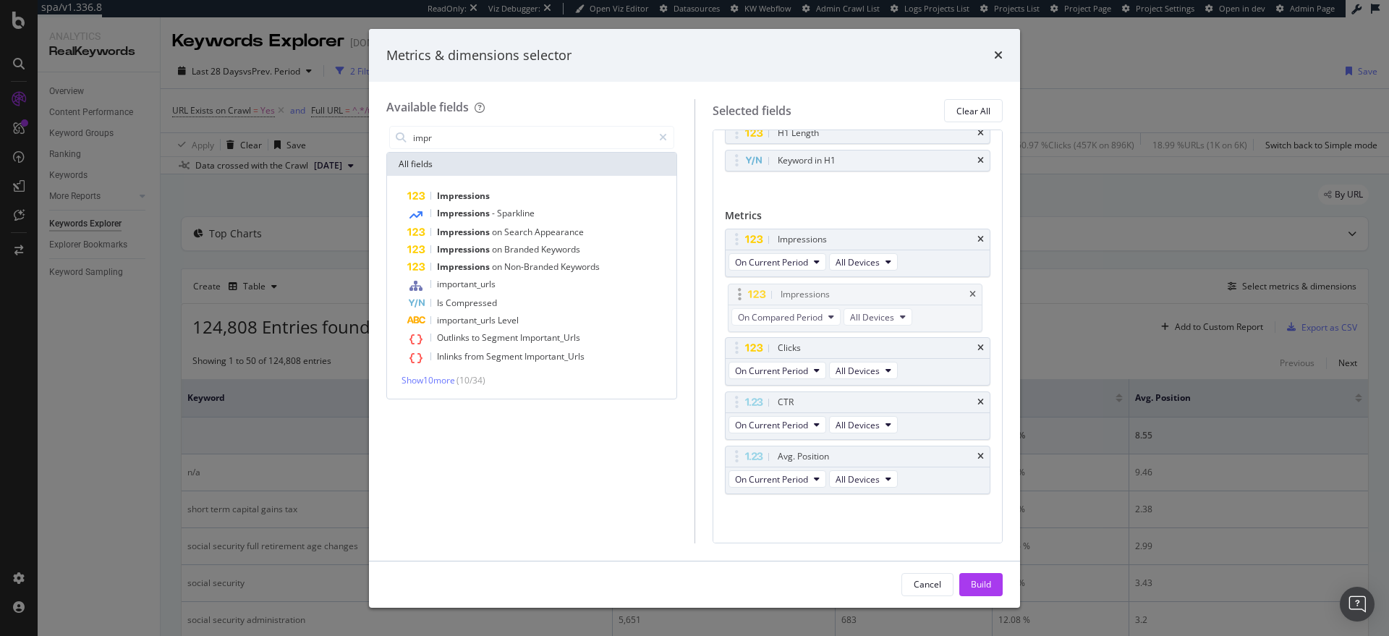
drag, startPoint x: 737, startPoint y: 453, endPoint x: 740, endPoint y: 291, distance: 162.0
click at [740, 291] on body "spa/v1.336.8 ReadOnly: Viz Debugger: Open Viz Editor Datasources KW Webflow Adm…" at bounding box center [694, 318] width 1389 height 636
click at [818, 310] on span "On Compared Period" at bounding box center [777, 316] width 85 height 12
click at [811, 393] on span "Diff. between Periods - Percentage" at bounding box center [811, 395] width 140 height 13
click at [459, 132] on input "impr" at bounding box center [532, 138] width 241 height 22
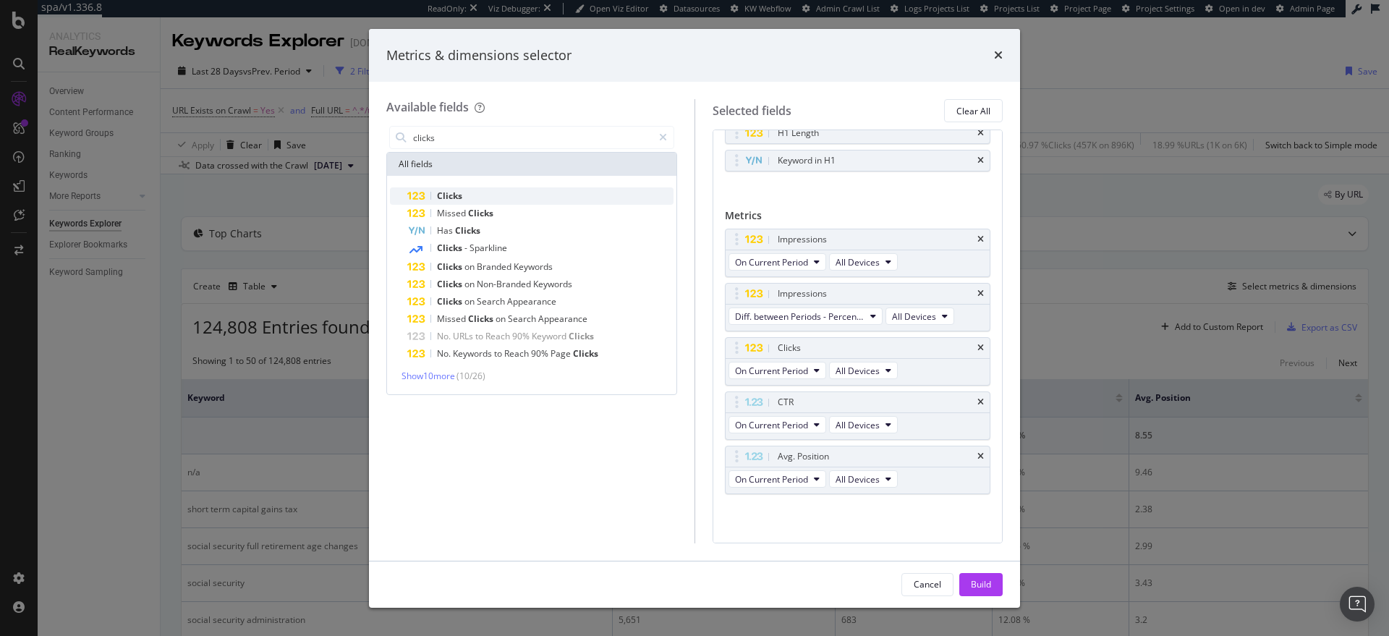
click at [472, 199] on div "Clicks" at bounding box center [540, 195] width 266 height 17
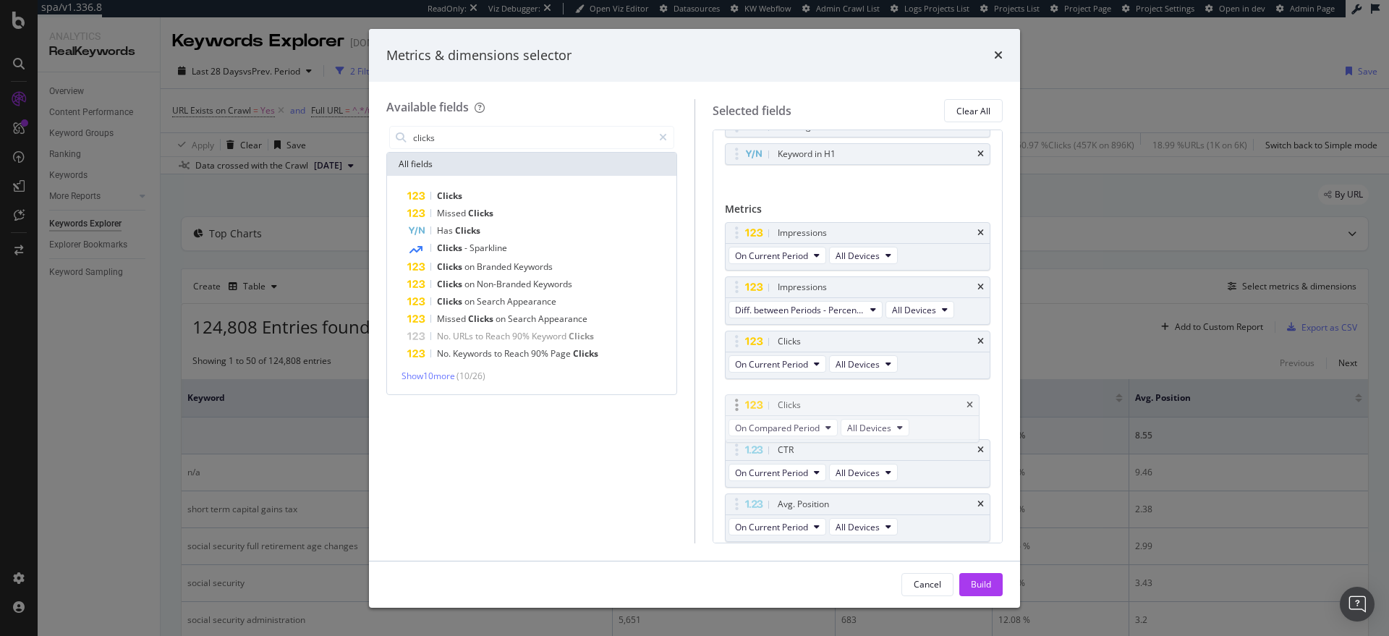
drag, startPoint x: 738, startPoint y: 503, endPoint x: 738, endPoint y: 402, distance: 100.5
click at [738, 402] on body "spa/v1.336.8 ReadOnly: Viz Debugger: Open Viz Editor Datasources KW Webflow Adm…" at bounding box center [694, 318] width 1389 height 636
click at [810, 418] on span "On Compared Period" at bounding box center [777, 418] width 85 height 12
click at [798, 499] on span "Diff. between Periods - Percentage" at bounding box center [811, 497] width 140 height 13
click at [477, 140] on input "clicks" at bounding box center [532, 138] width 241 height 22
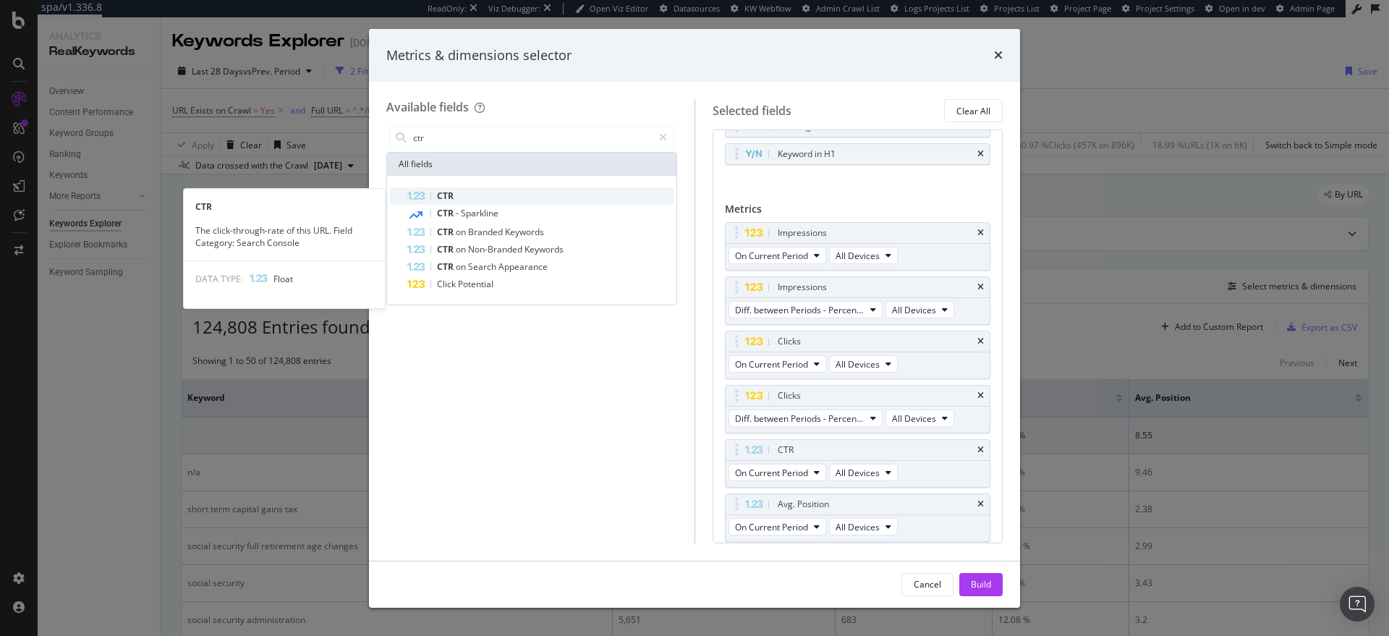
click at [493, 189] on div "CTR" at bounding box center [540, 195] width 266 height 17
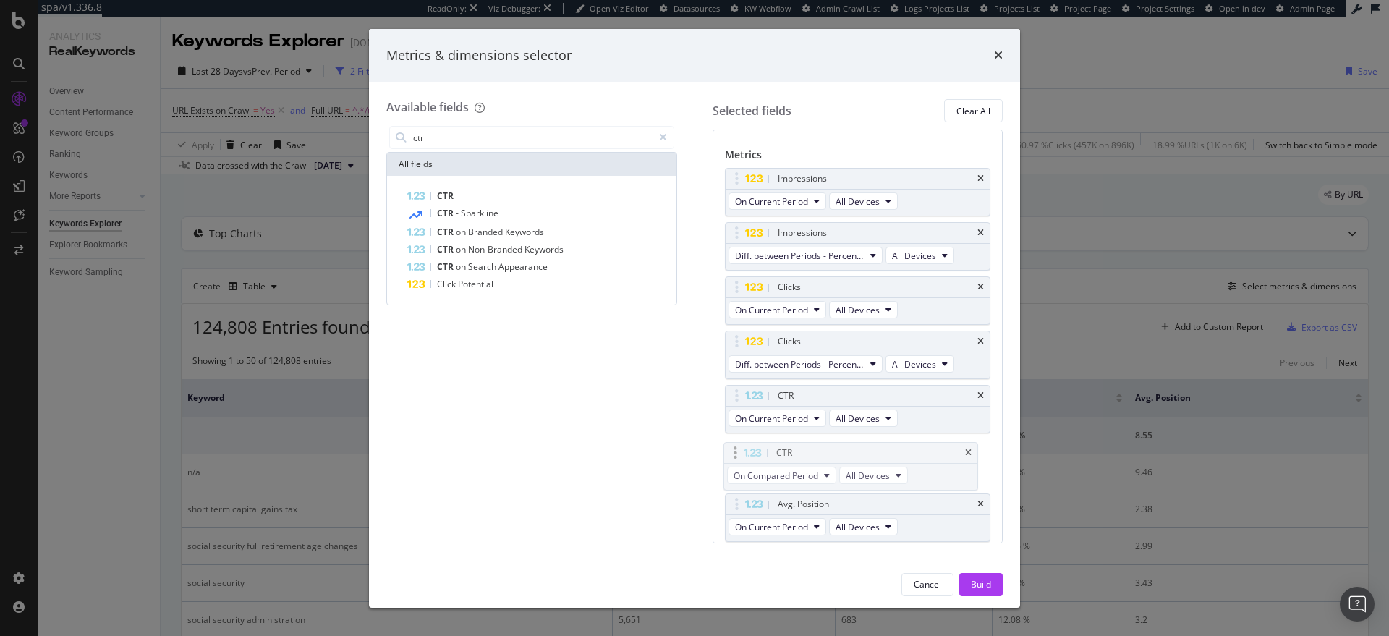
drag, startPoint x: 736, startPoint y: 500, endPoint x: 734, endPoint y: 449, distance: 51.4
click at [734, 449] on body "spa/v1.336.8 ReadOnly: Viz Debugger: Open Viz Editor Datasources KW Webflow Adm…" at bounding box center [694, 318] width 1389 height 636
click at [769, 468] on span "On Compared Period" at bounding box center [777, 472] width 85 height 12
click at [793, 545] on span "Diff. between Periods - Percentage" at bounding box center [811, 551] width 140 height 13
click at [461, 143] on input "ctr" at bounding box center [532, 138] width 241 height 22
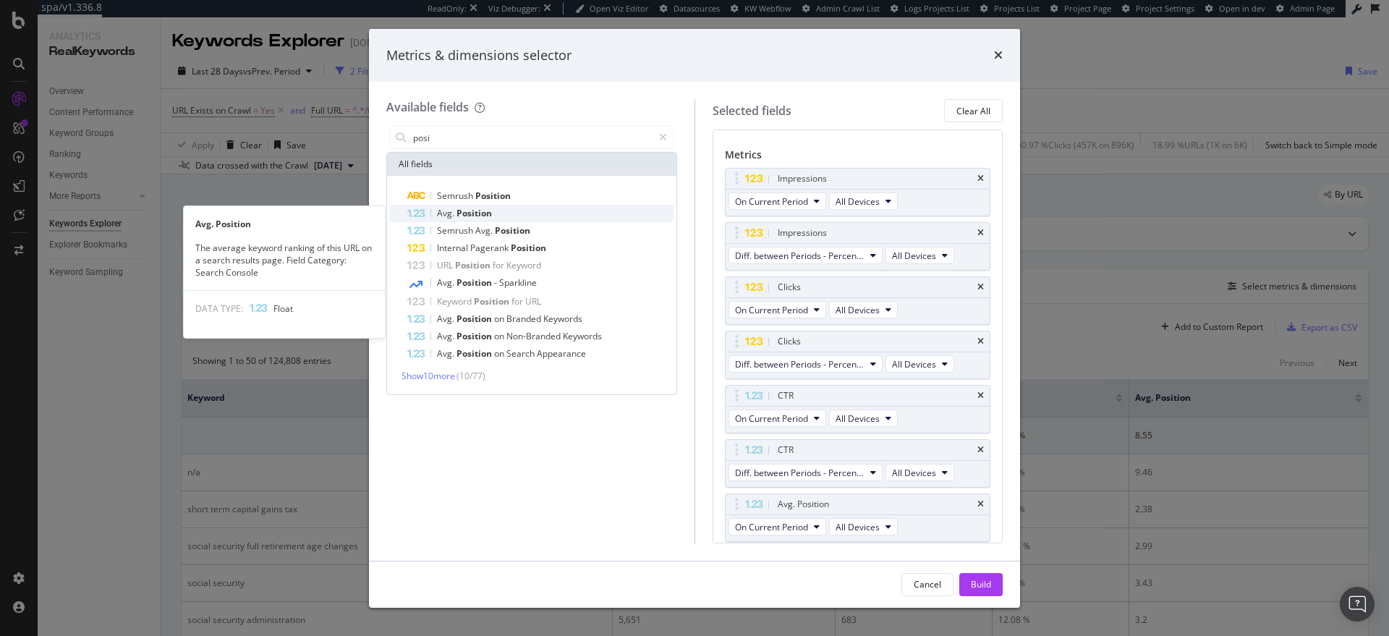
click at [476, 220] on div "Avg. Position" at bounding box center [540, 213] width 266 height 17
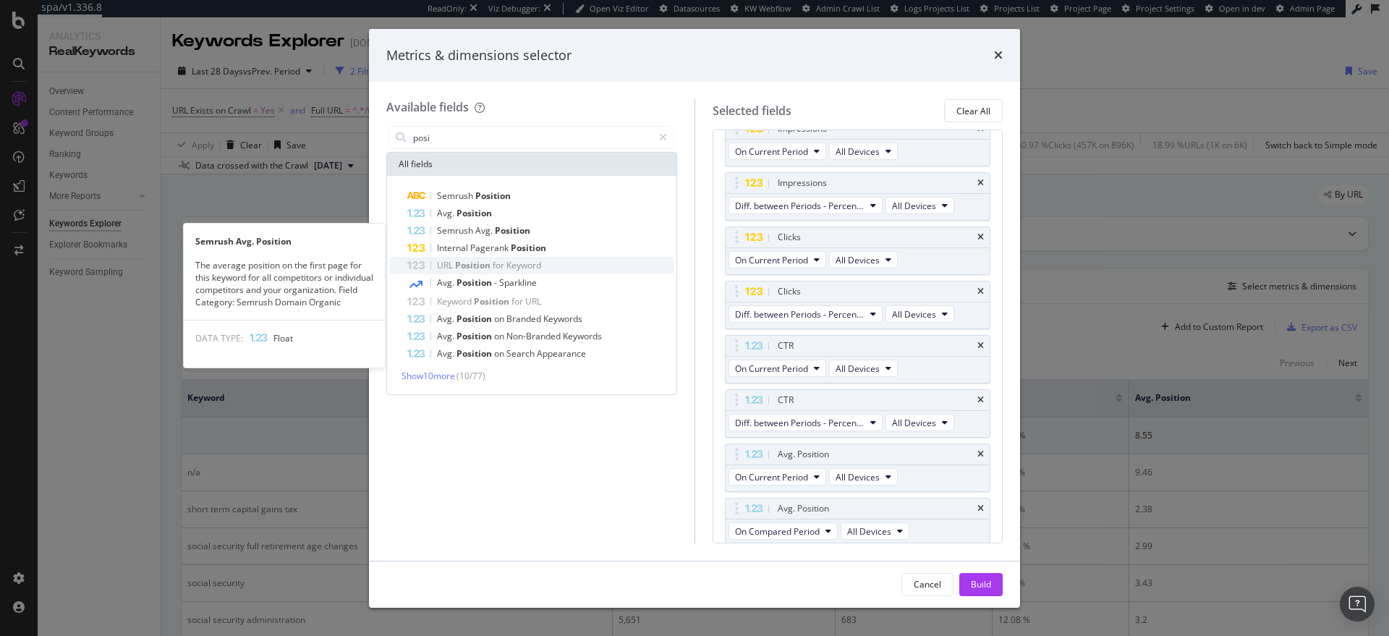
scroll to position [457, 0]
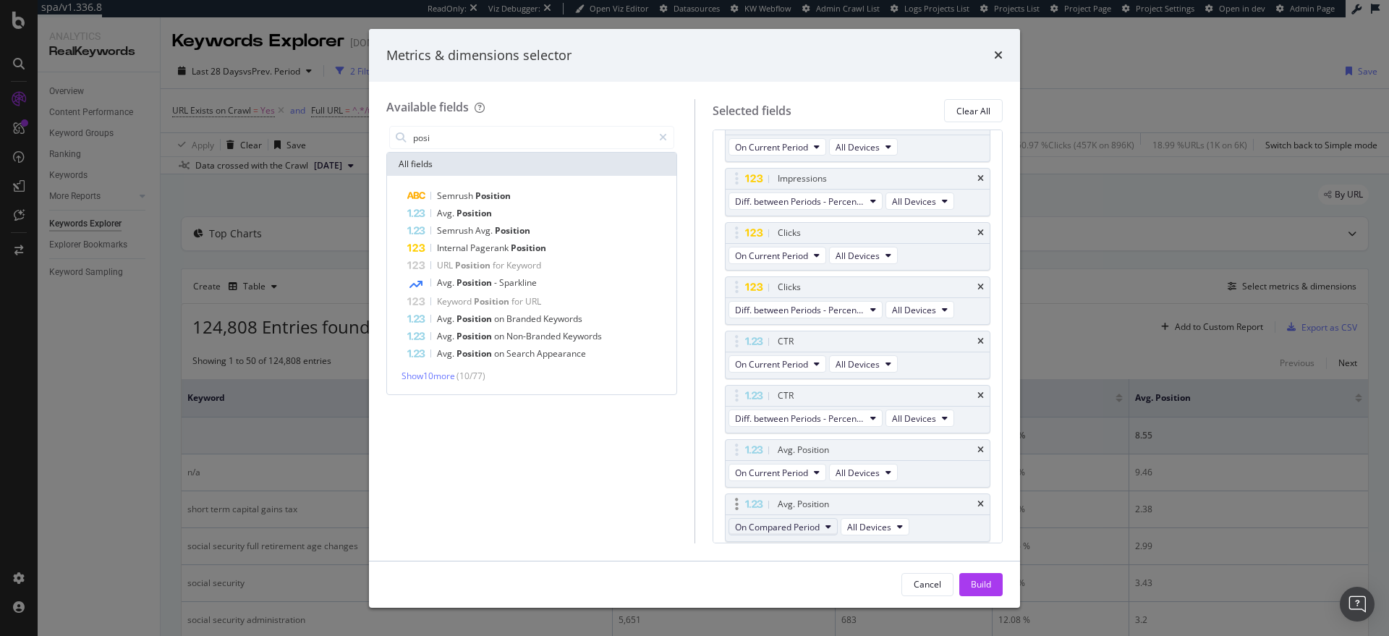
click at [802, 522] on span "On Compared Period" at bounding box center [777, 527] width 85 height 12
click at [805, 500] on span "Diff. between Periods - Value" at bounding box center [811, 501] width 140 height 13
click at [461, 139] on input "posi" at bounding box center [532, 138] width 241 height 22
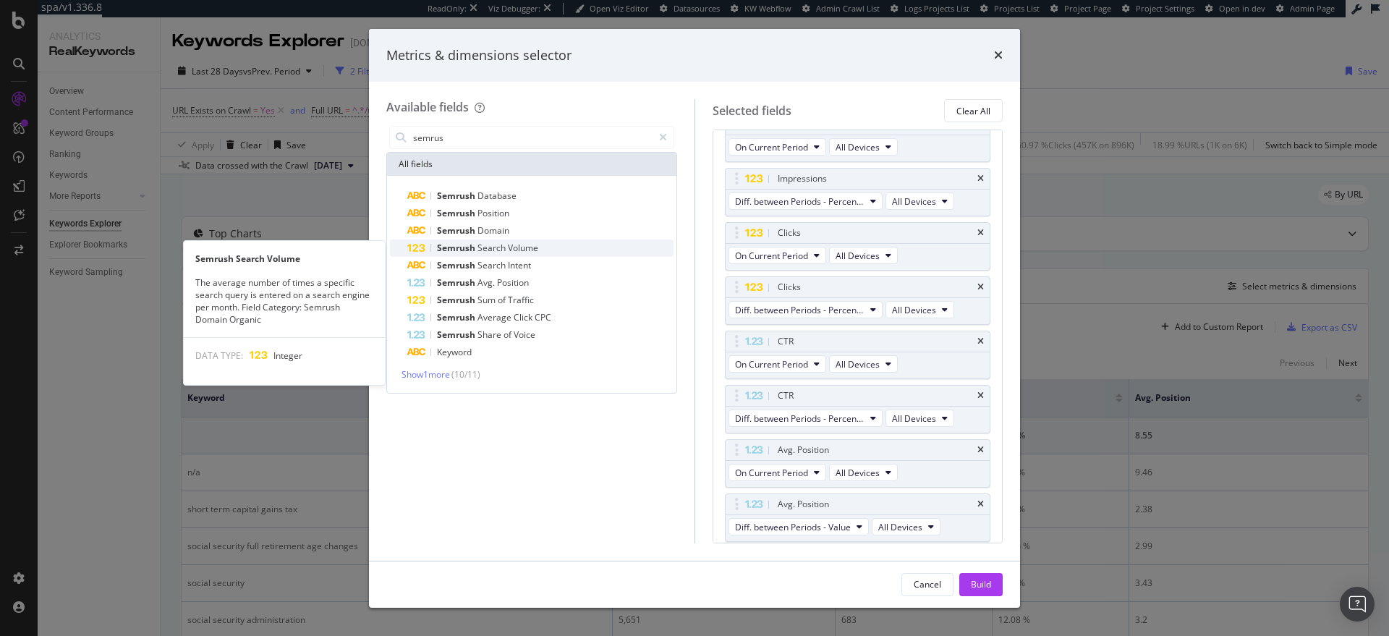
click at [520, 250] on span "Volume" at bounding box center [523, 248] width 30 height 12
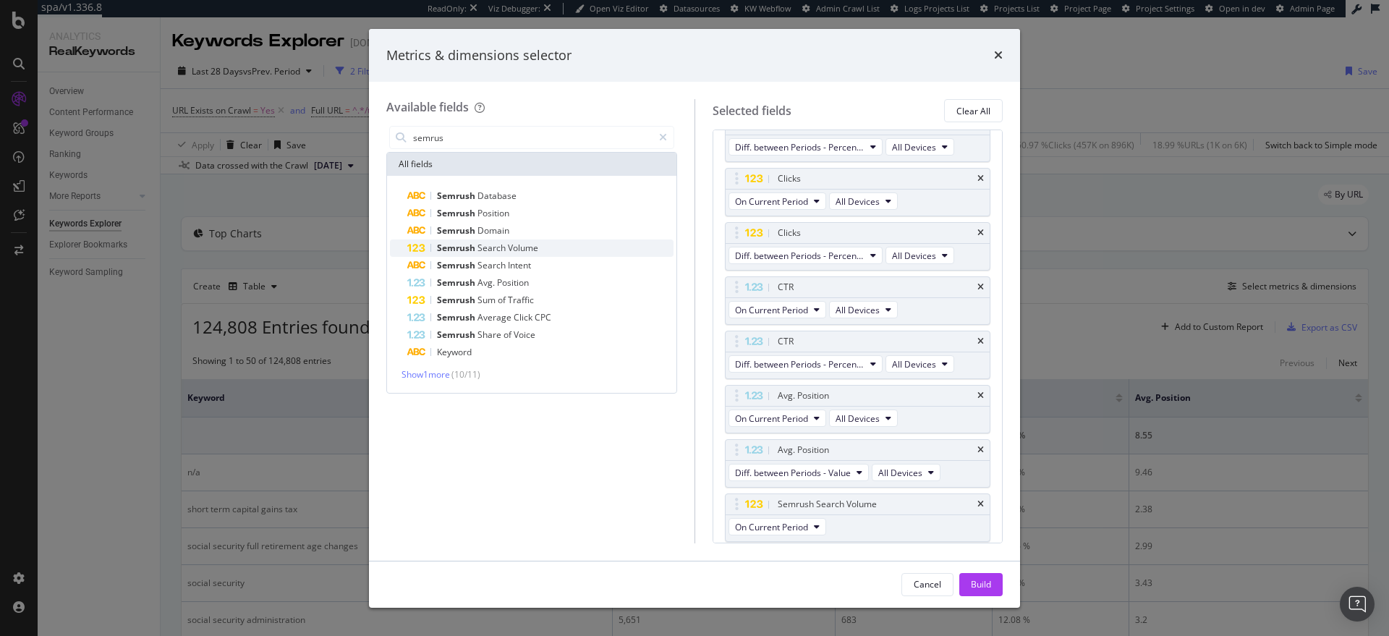
click at [563, 252] on div "Semrush Search Volume" at bounding box center [540, 247] width 266 height 17
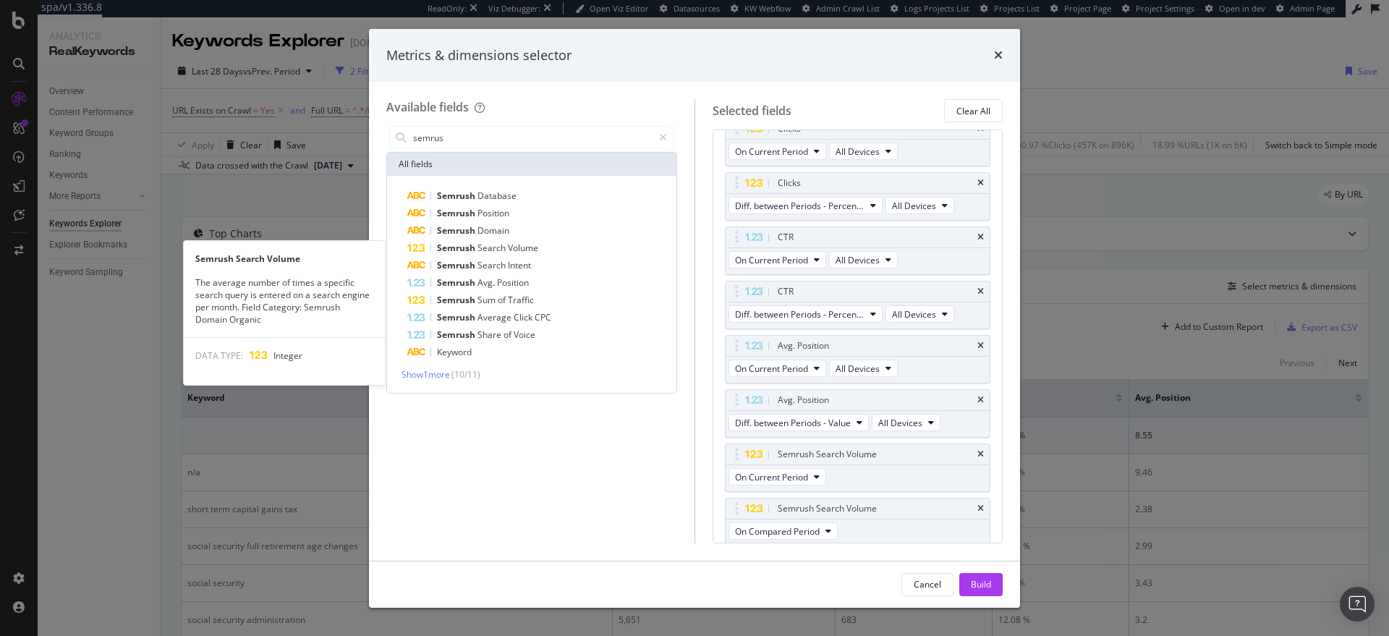
scroll to position [566, 0]
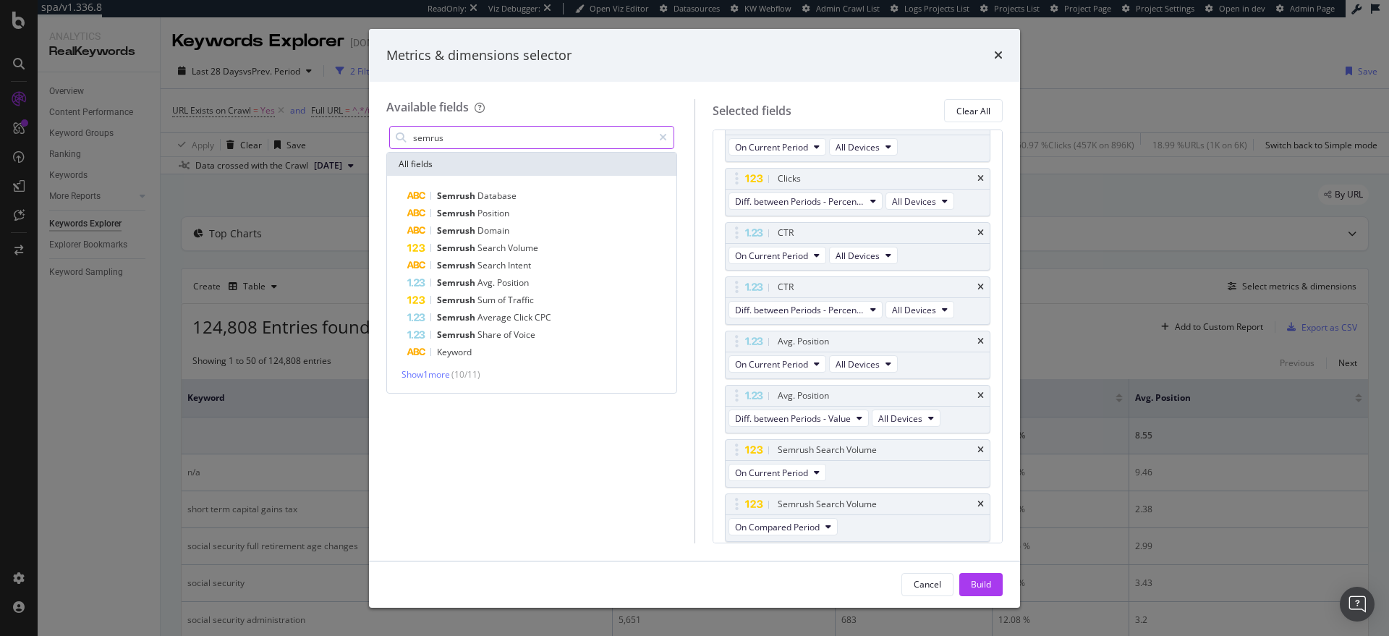
click at [464, 142] on input "semrus" at bounding box center [532, 138] width 241 height 22
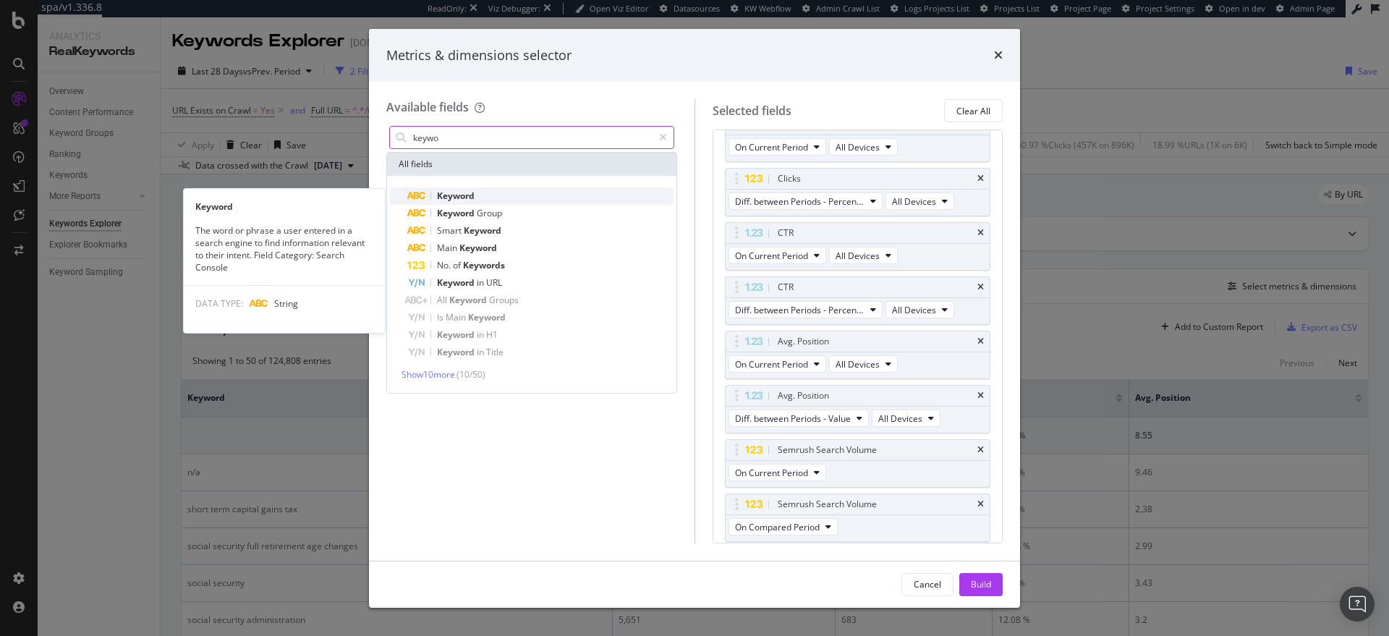
type input "keywo"
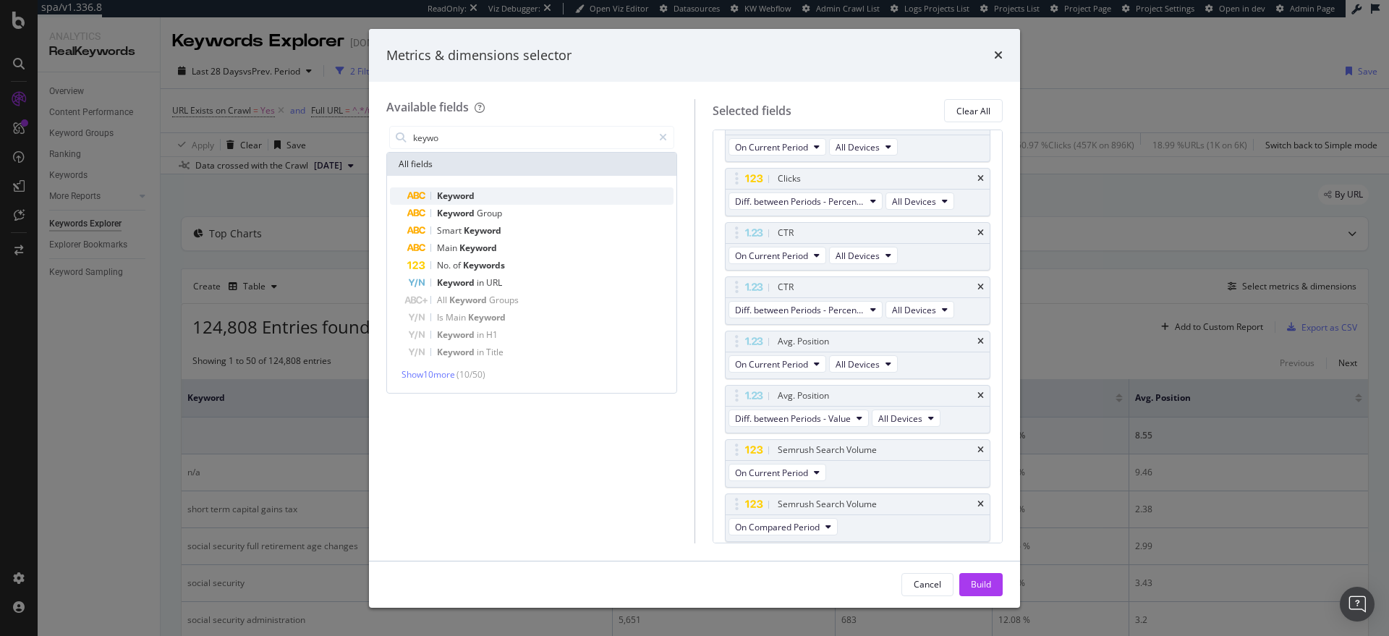
click at [485, 193] on div "Keyword" at bounding box center [540, 195] width 266 height 17
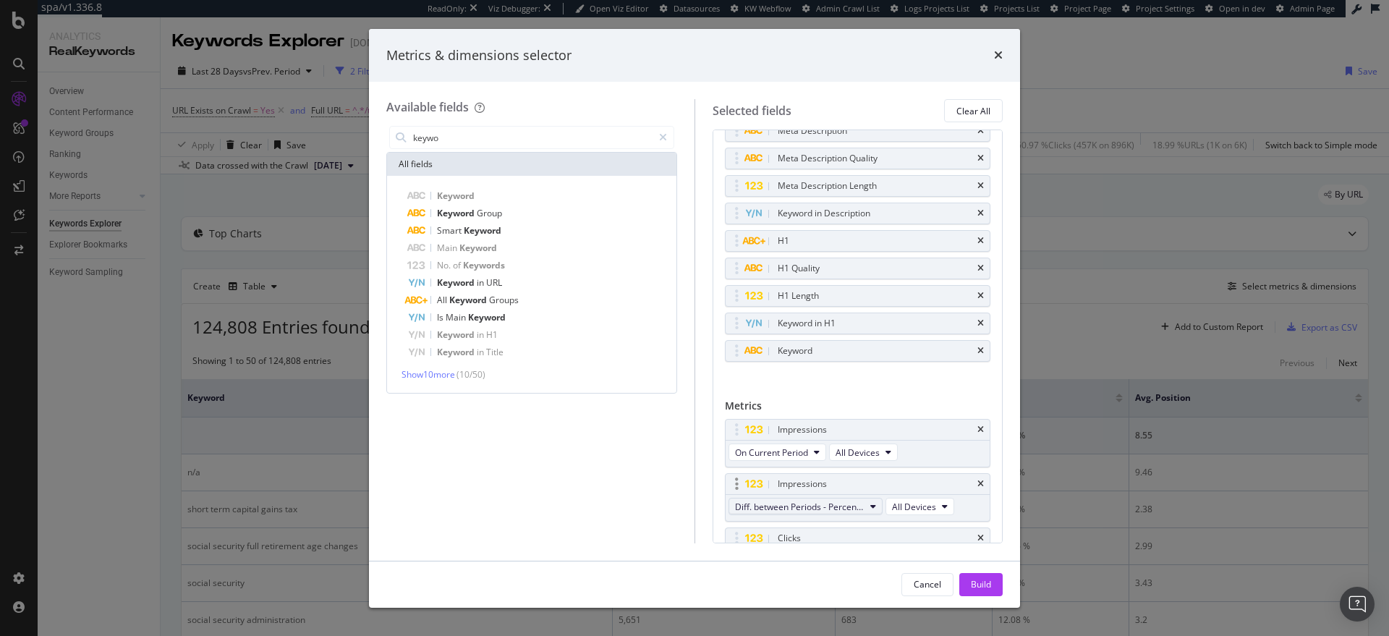
scroll to position [163, 0]
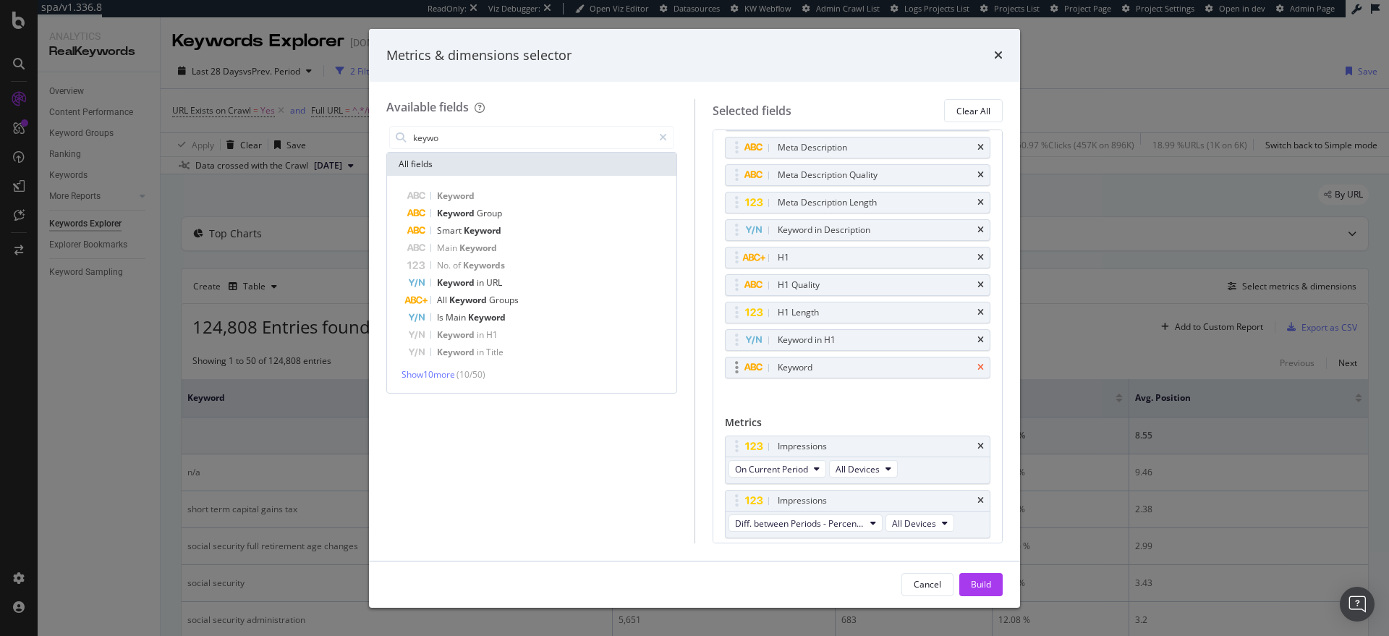
click at [977, 367] on icon "times" at bounding box center [980, 367] width 7 height 9
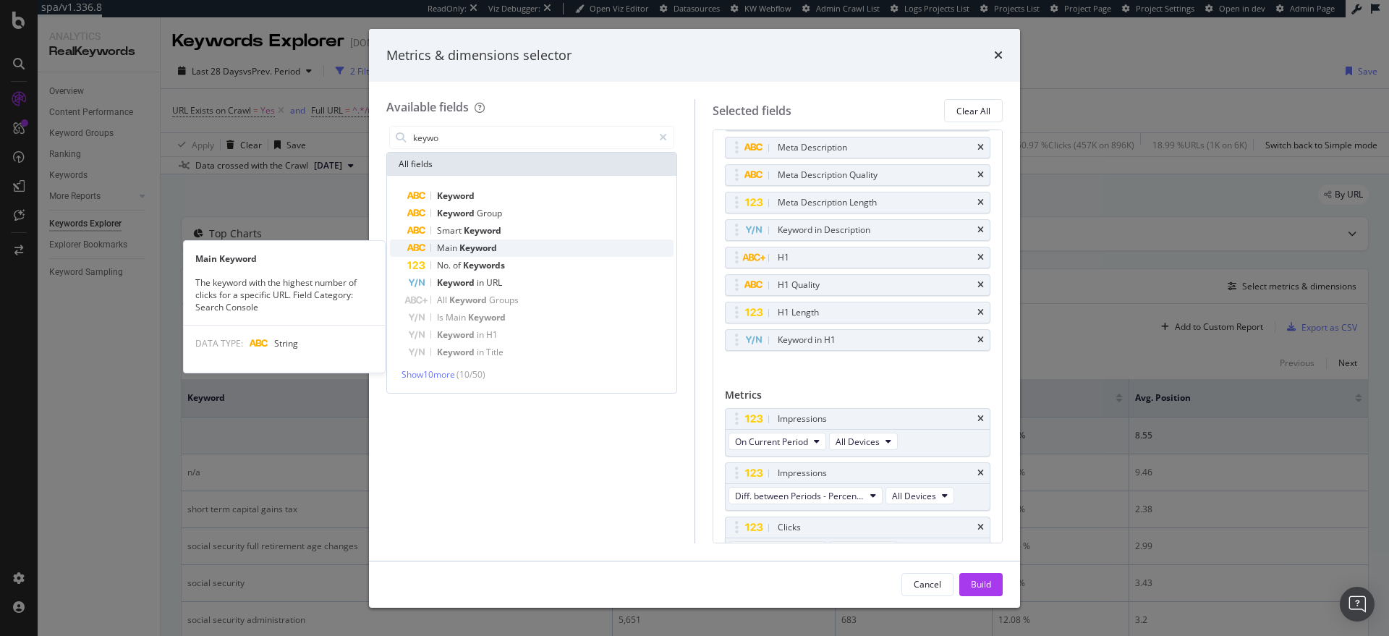
click at [499, 251] on div "Main Keyword" at bounding box center [540, 247] width 266 height 17
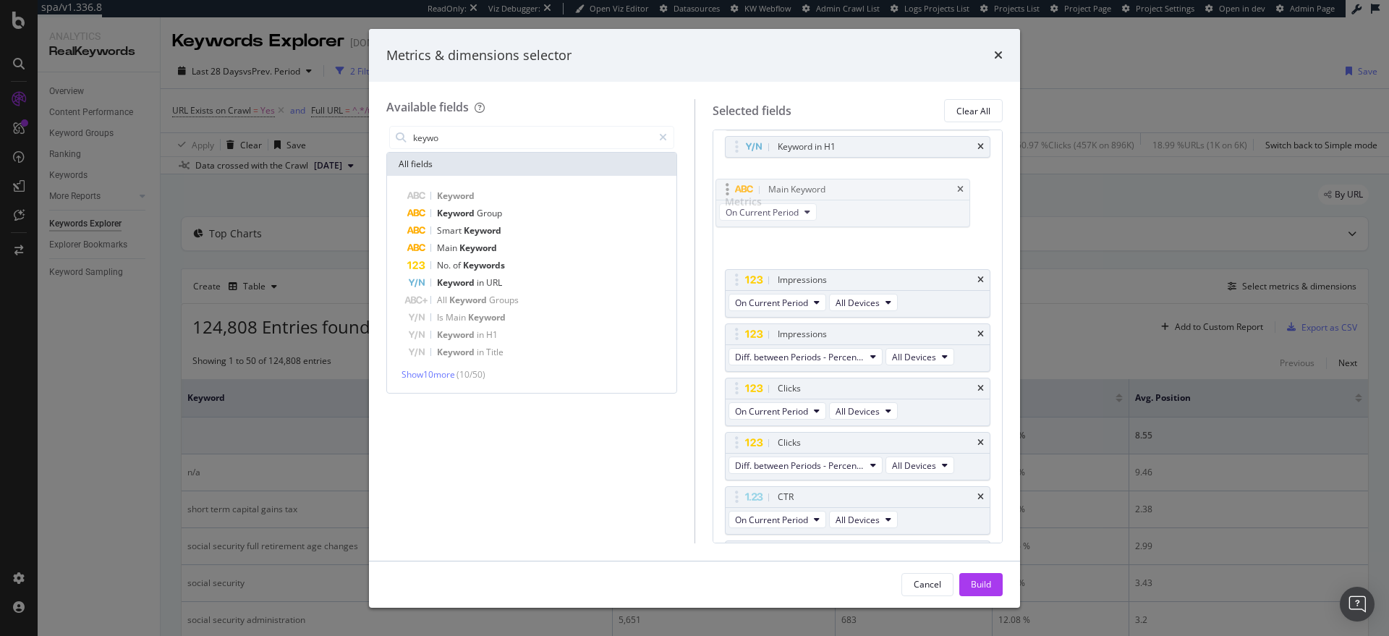
scroll to position [351, 0]
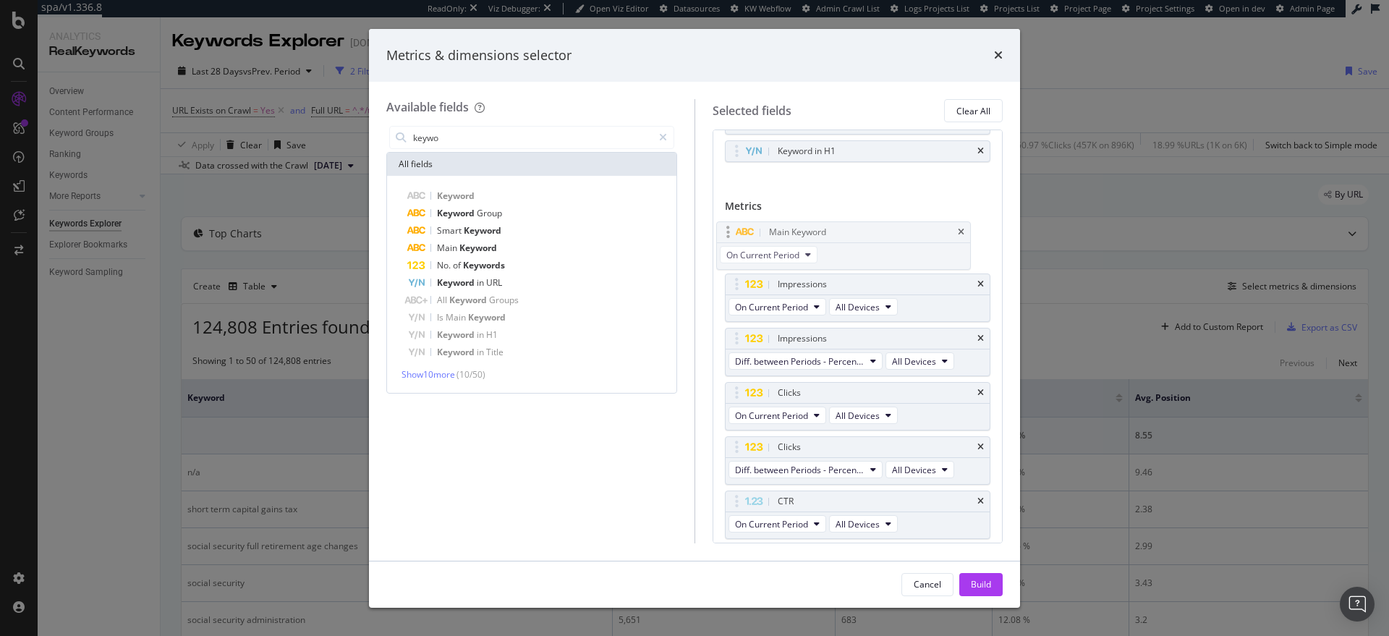
drag, startPoint x: 736, startPoint y: 499, endPoint x: 727, endPoint y: 227, distance: 272.1
click at [727, 227] on body "spa/v1.336.8 ReadOnly: Viz Debugger: Open Viz Editor Datasources KW Webflow Adm…" at bounding box center [694, 318] width 1389 height 636
click at [979, 581] on div "Build" at bounding box center [981, 584] width 20 height 12
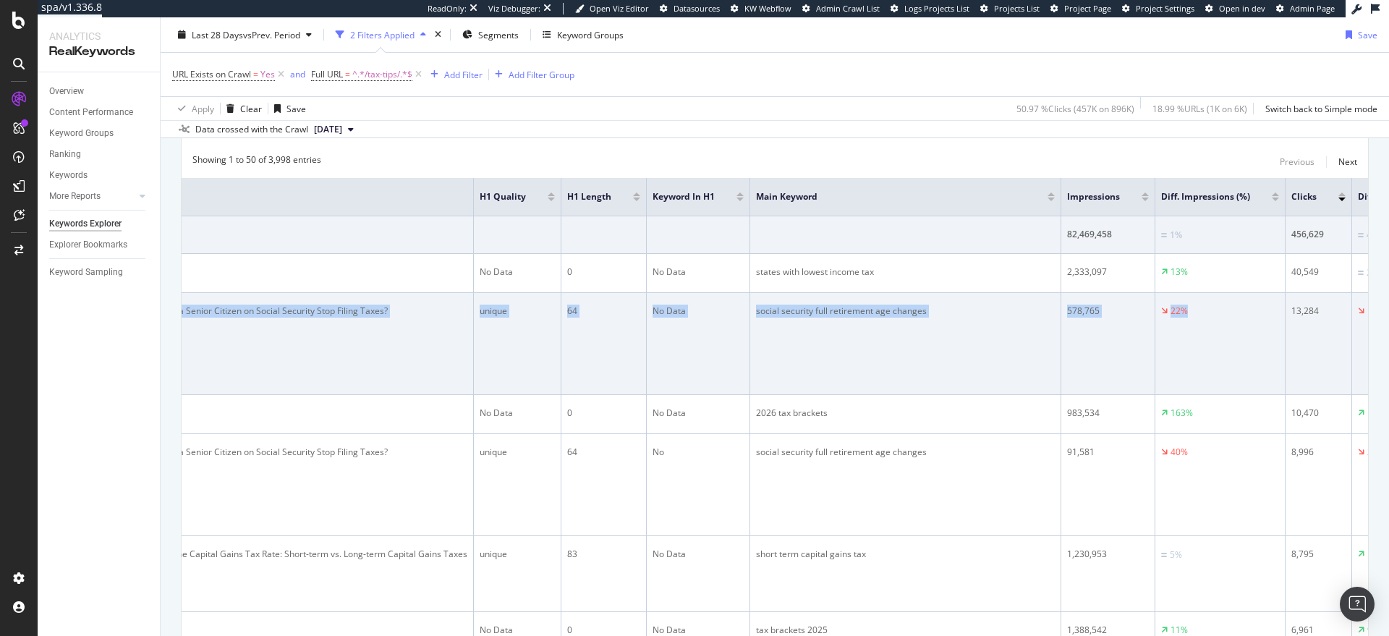
scroll to position [0, 1718]
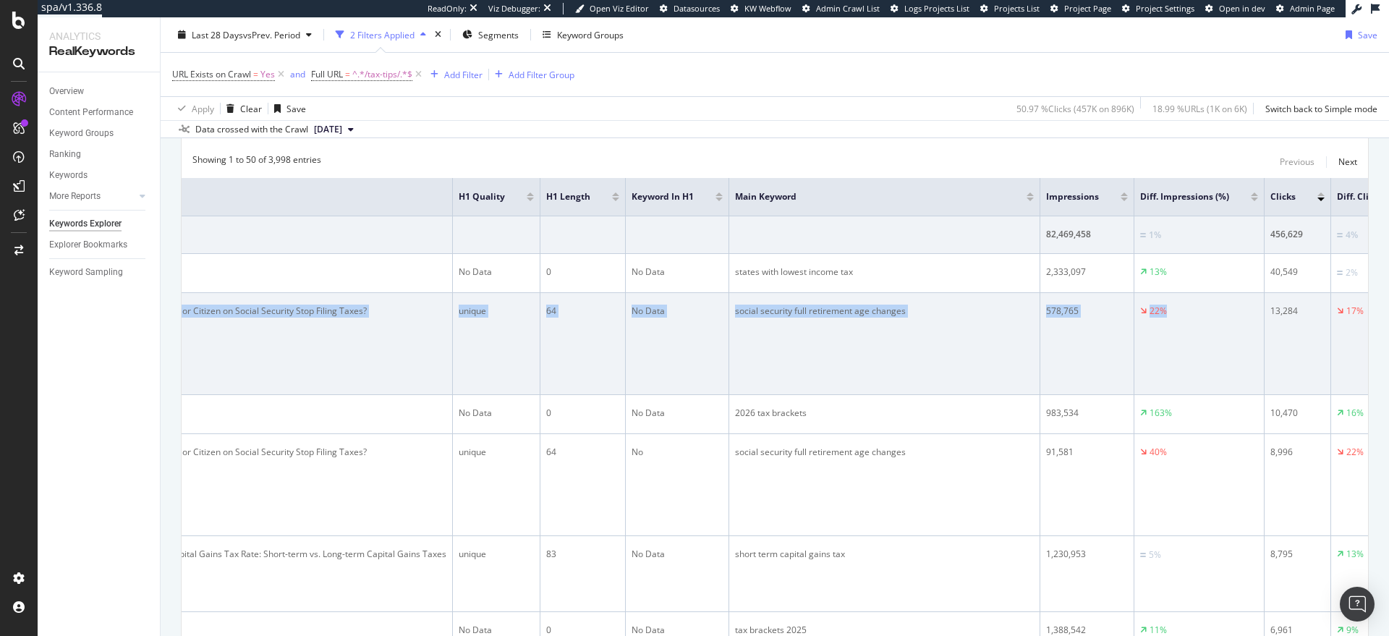
drag, startPoint x: 717, startPoint y: 325, endPoint x: 1340, endPoint y: 318, distance: 623.4
click at [1340, 318] on tr "https://turbotax.intuit.com/tax-tips/retirement/when-does-a-senior-citizen-on-s…" at bounding box center [330, 344] width 3734 height 102
click at [1127, 317] on div "578,765" at bounding box center [1087, 310] width 82 height 13
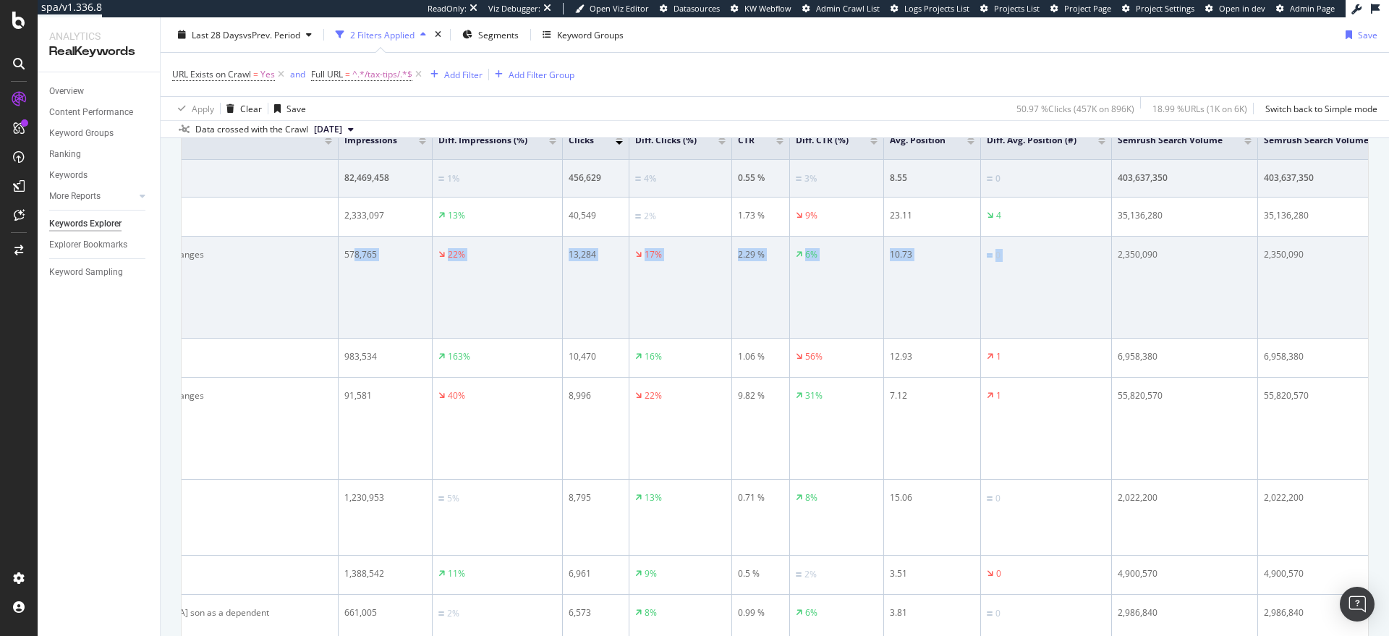
scroll to position [0, 2429]
drag, startPoint x: 1215, startPoint y: 270, endPoint x: 1321, endPoint y: 261, distance: 106.7
click at [1096, 262] on div "0" at bounding box center [1036, 255] width 119 height 14
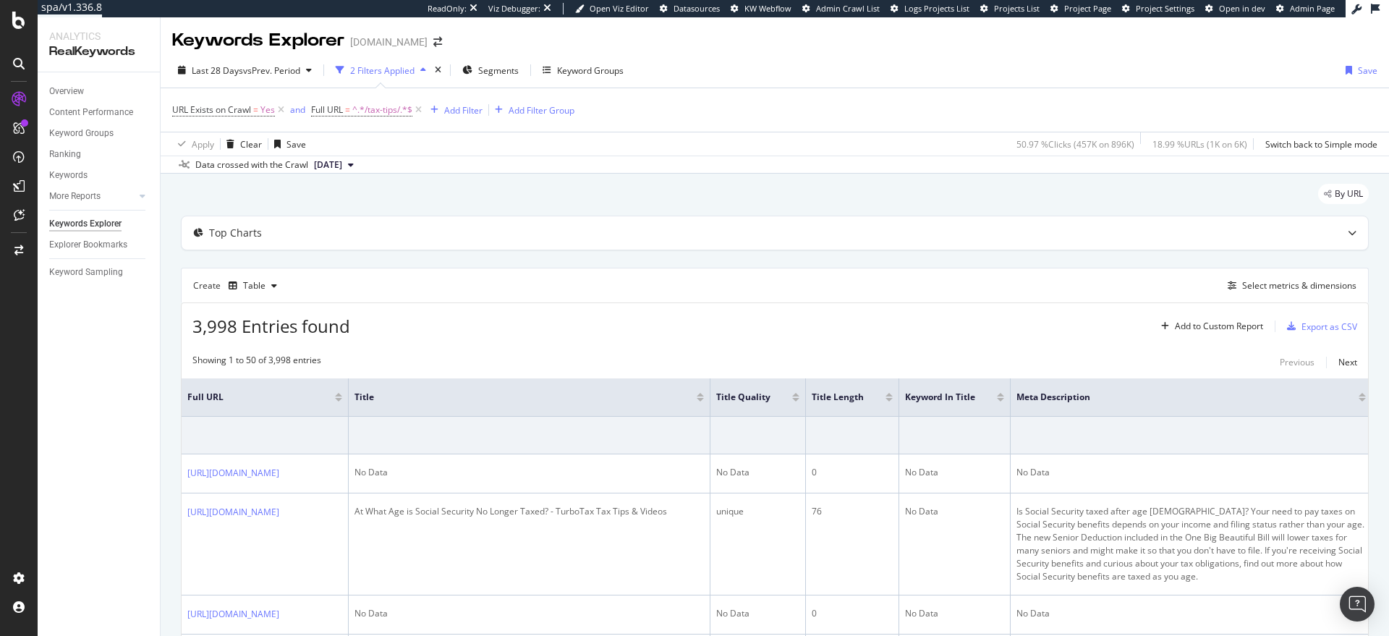
scroll to position [0, 0]
click at [456, 117] on div "Add Filter" at bounding box center [454, 111] width 58 height 16
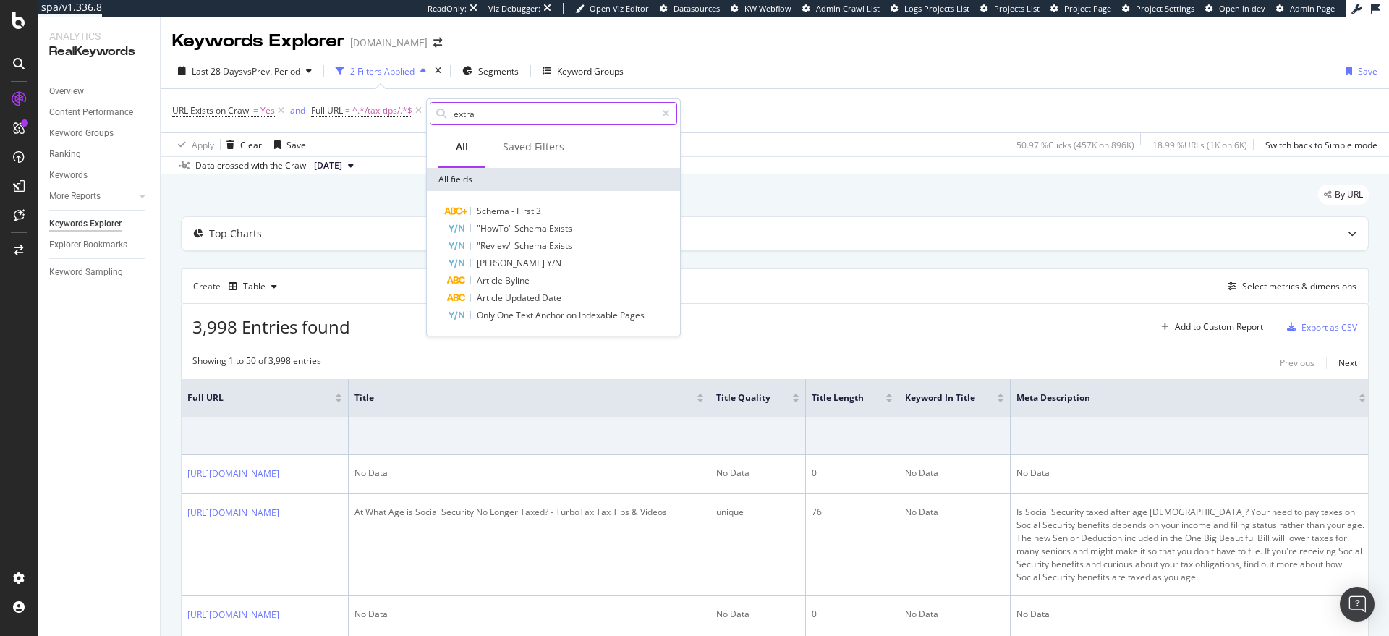
click at [506, 111] on input "extra" at bounding box center [553, 114] width 203 height 22
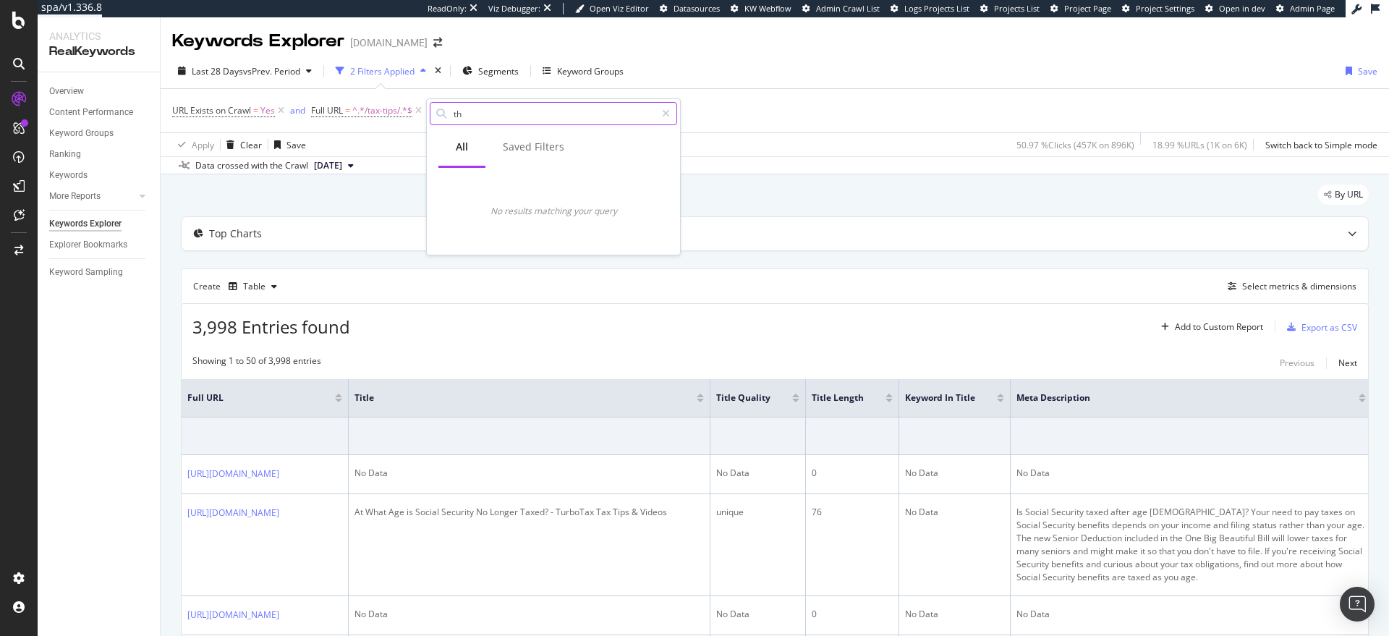
type input "t"
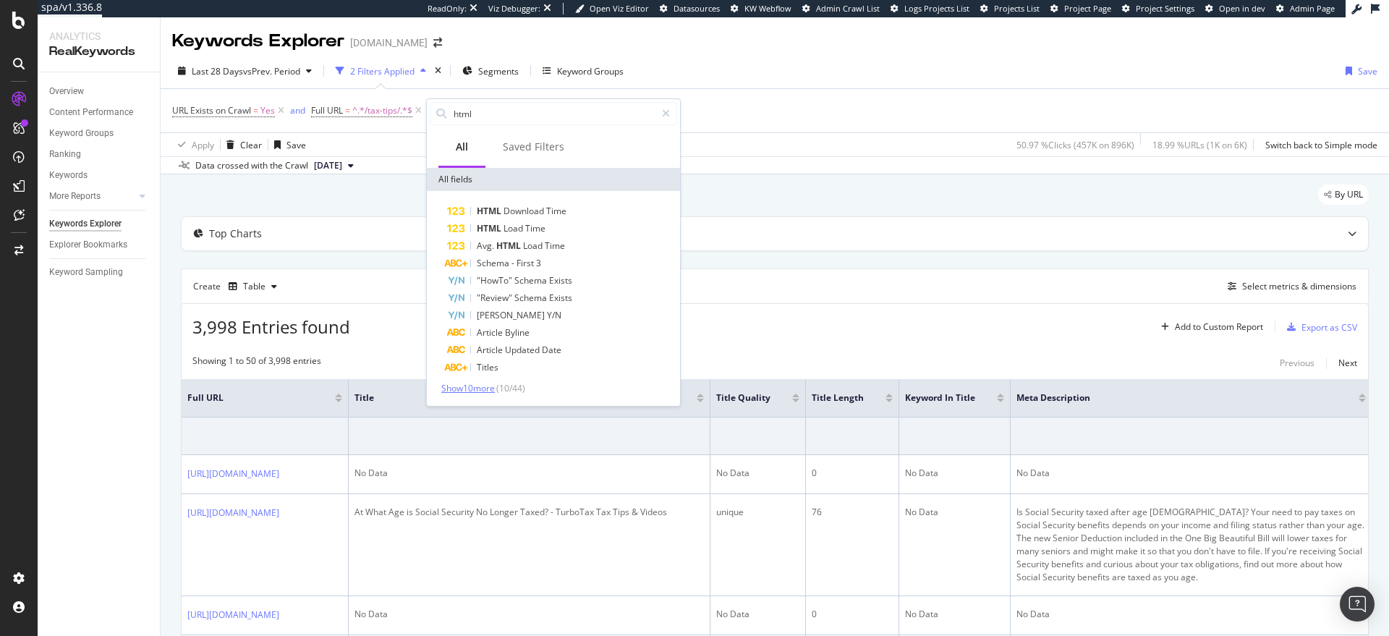
type input "html"
click at [482, 385] on span "Show 10 more" at bounding box center [468, 388] width 54 height 12
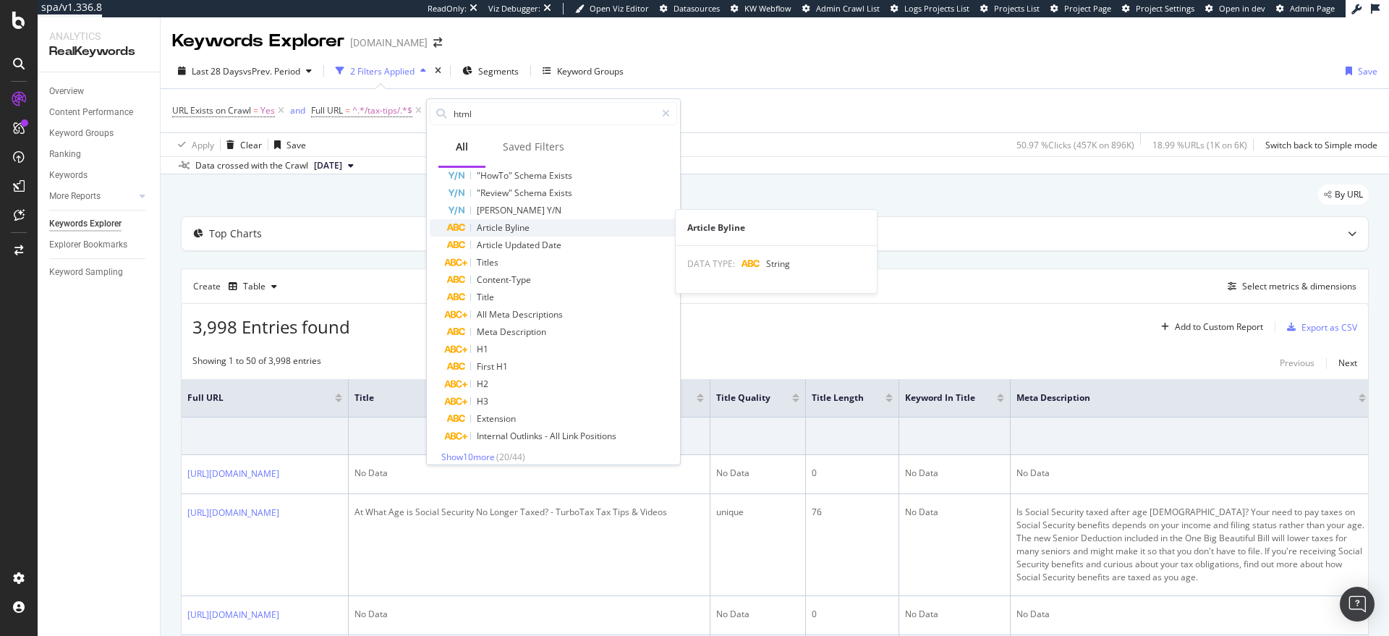
scroll to position [115, 0]
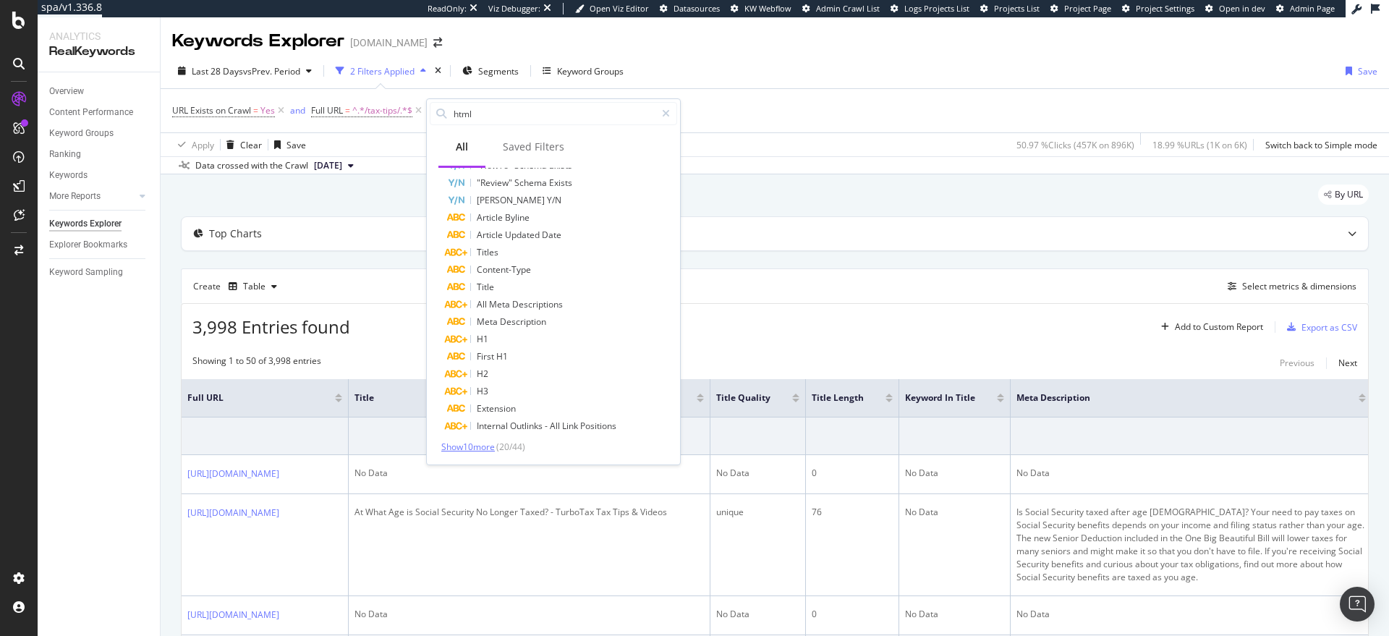
click at [484, 448] on span "Show 10 more" at bounding box center [468, 446] width 54 height 12
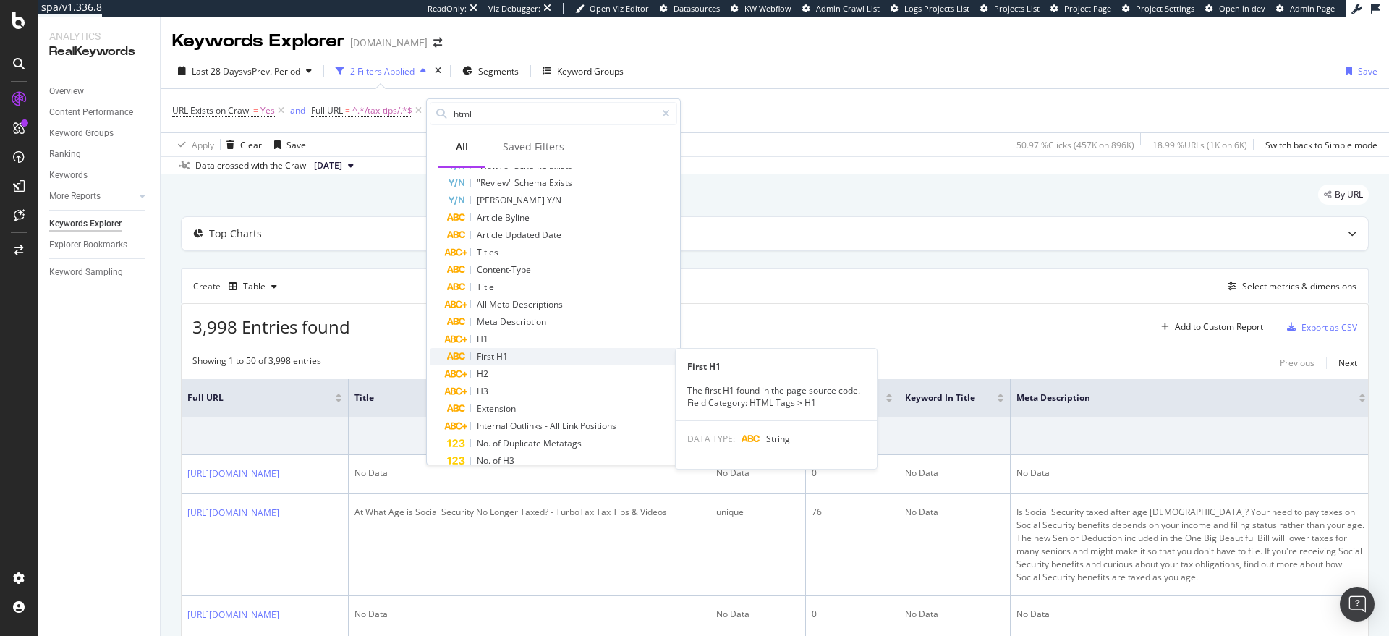
scroll to position [289, 0]
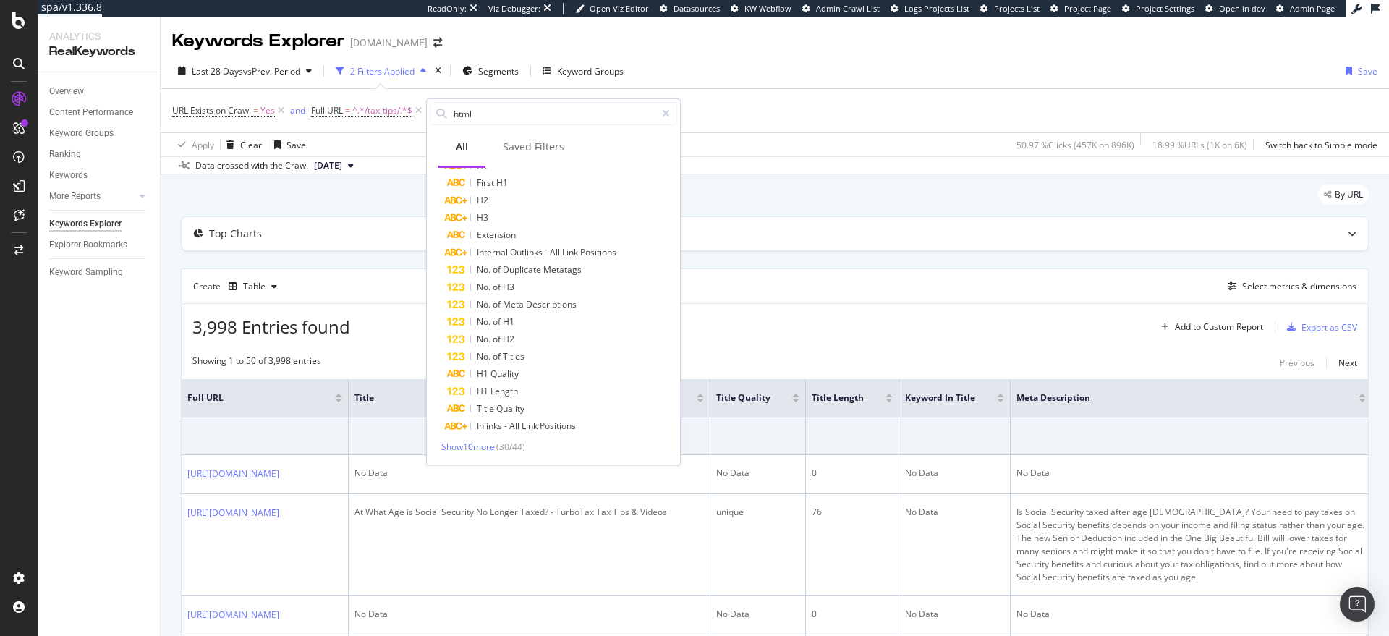
click at [478, 448] on span "Show 10 more" at bounding box center [468, 446] width 54 height 12
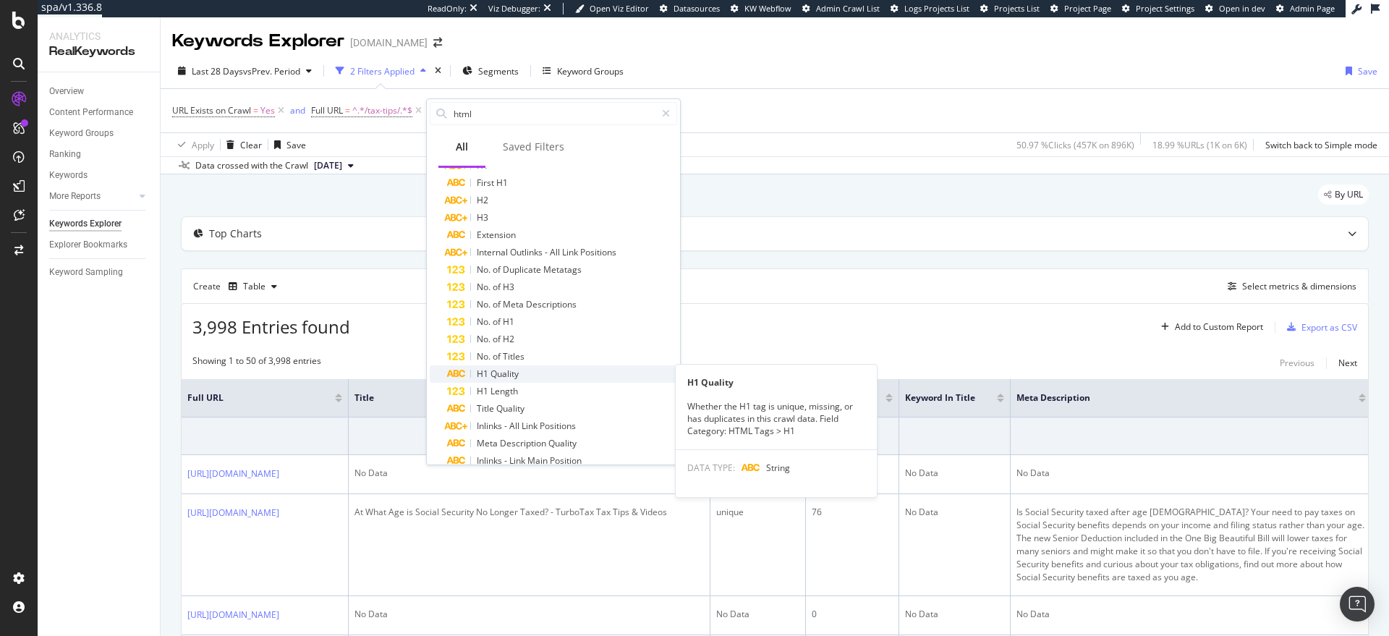
scroll to position [464, 0]
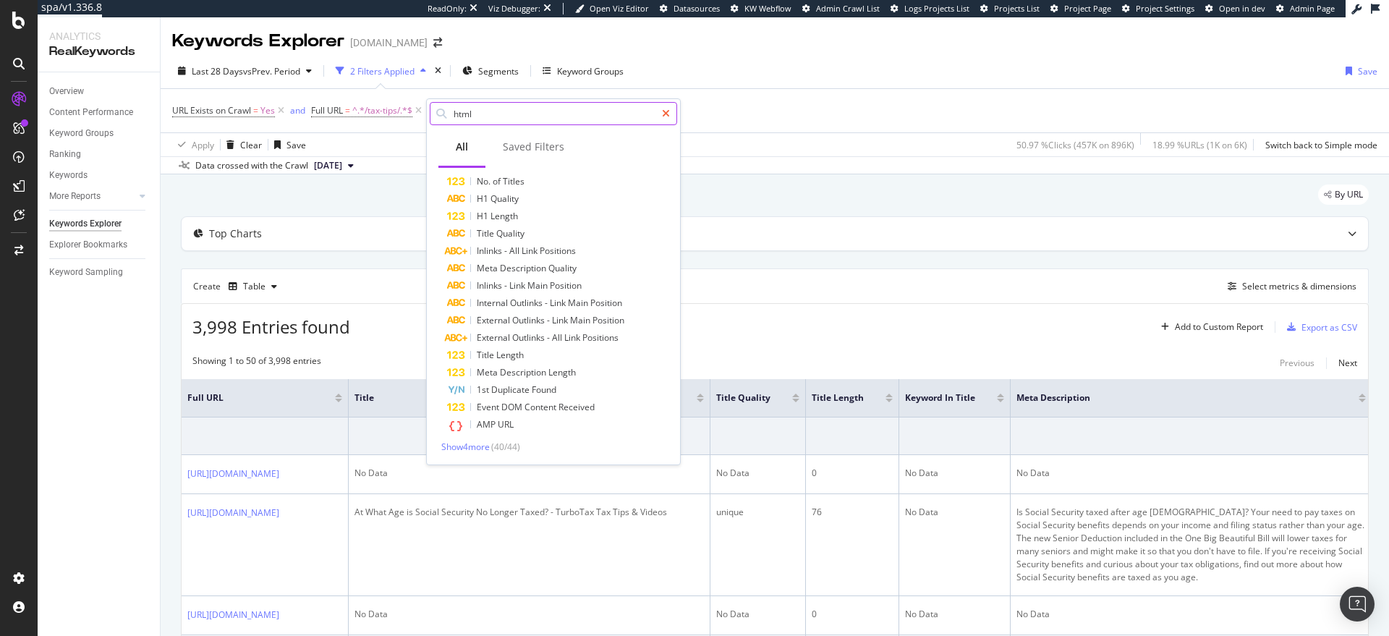
click at [668, 112] on icon at bounding box center [666, 113] width 8 height 10
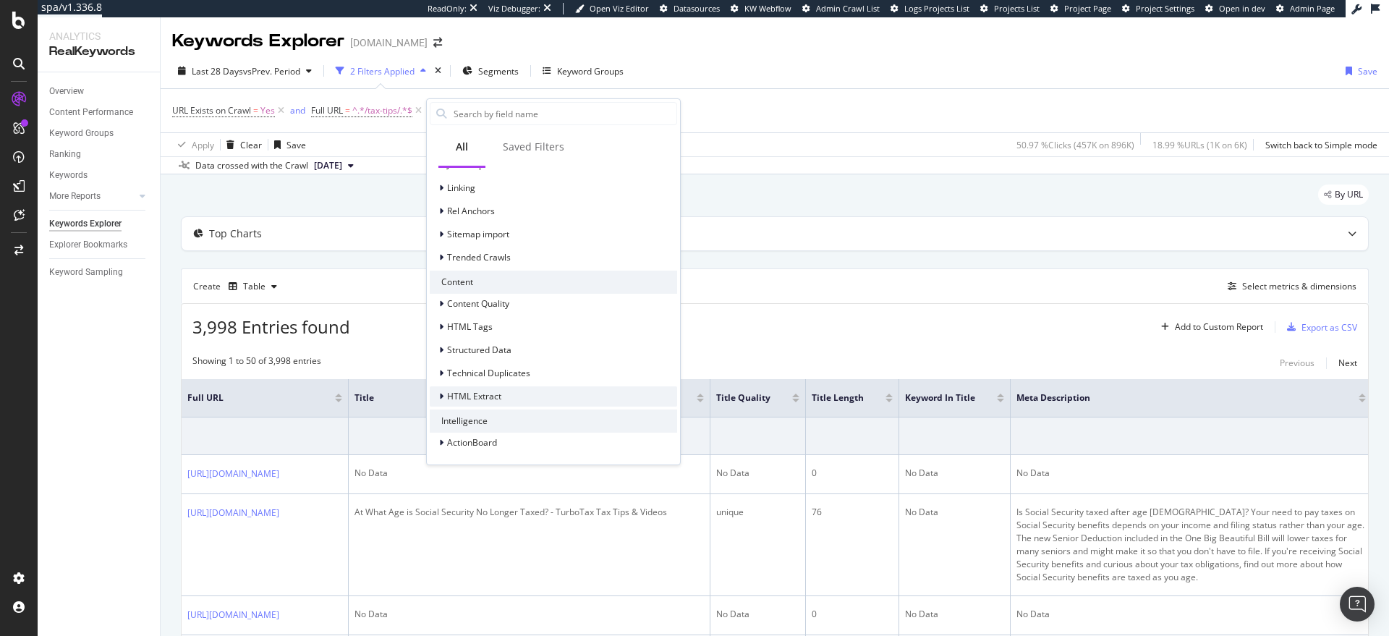
click at [510, 392] on div "HTML Extract" at bounding box center [553, 396] width 247 height 20
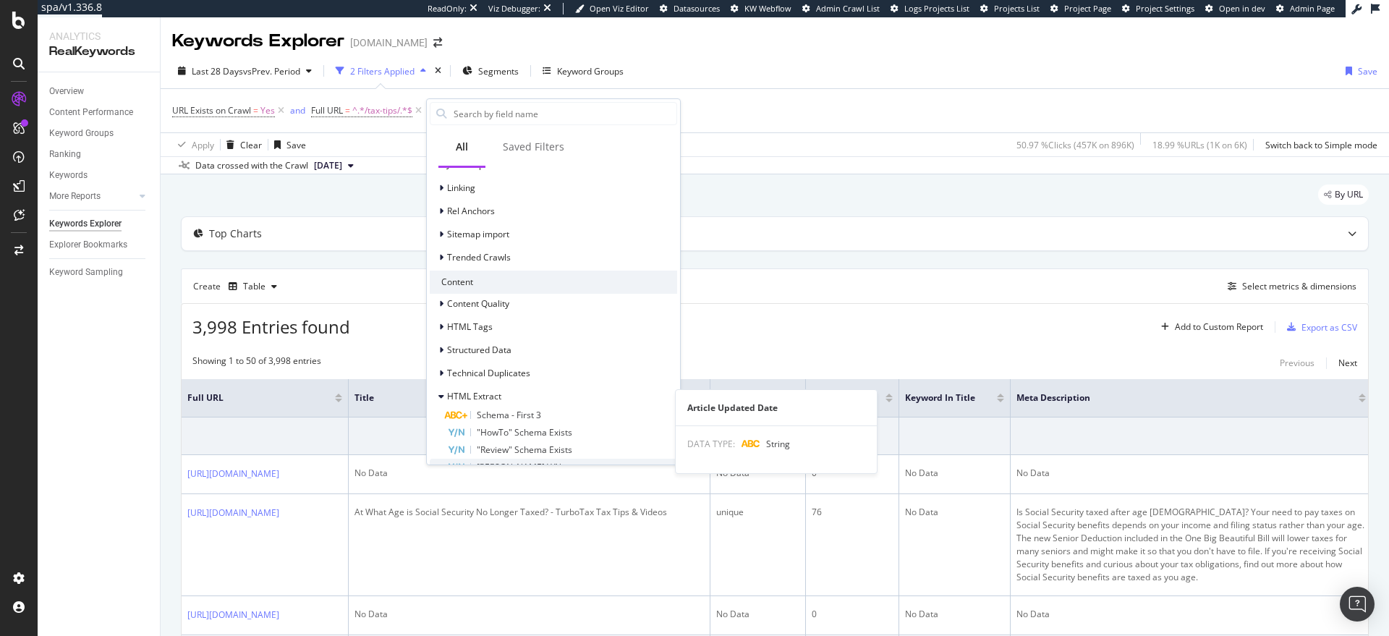
scroll to position [496, 0]
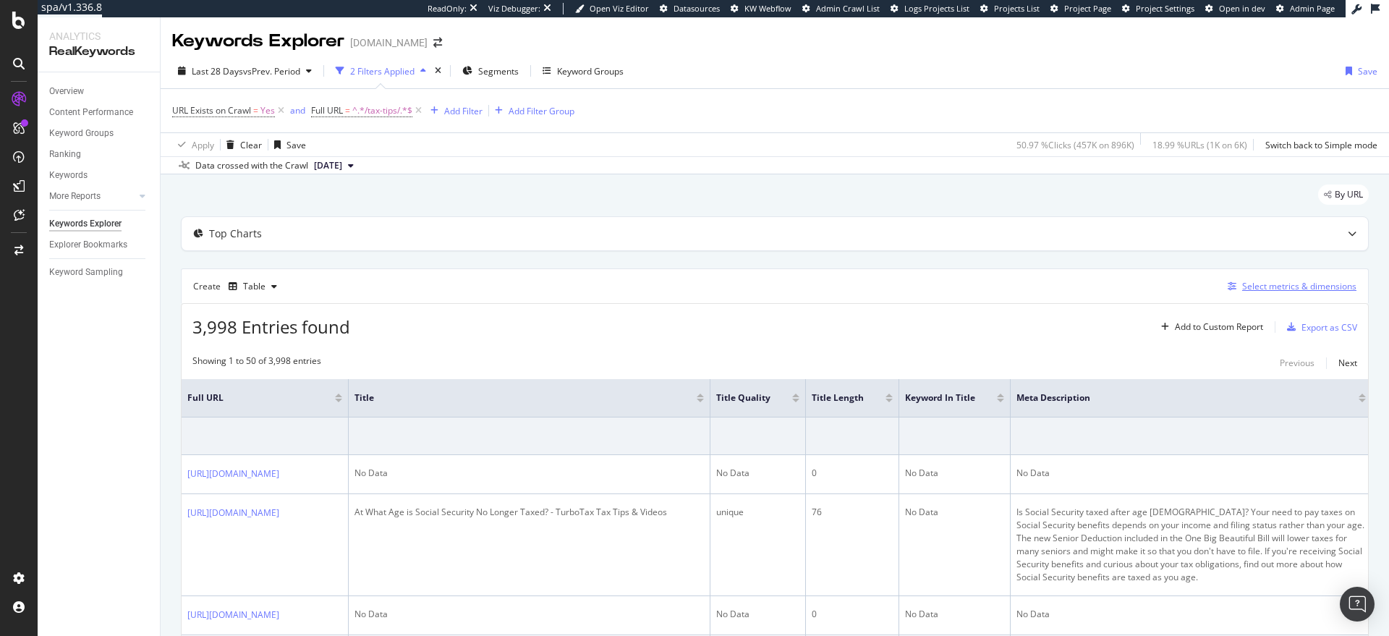
click at [1255, 283] on div "Select metrics & dimensions" at bounding box center [1299, 286] width 114 height 12
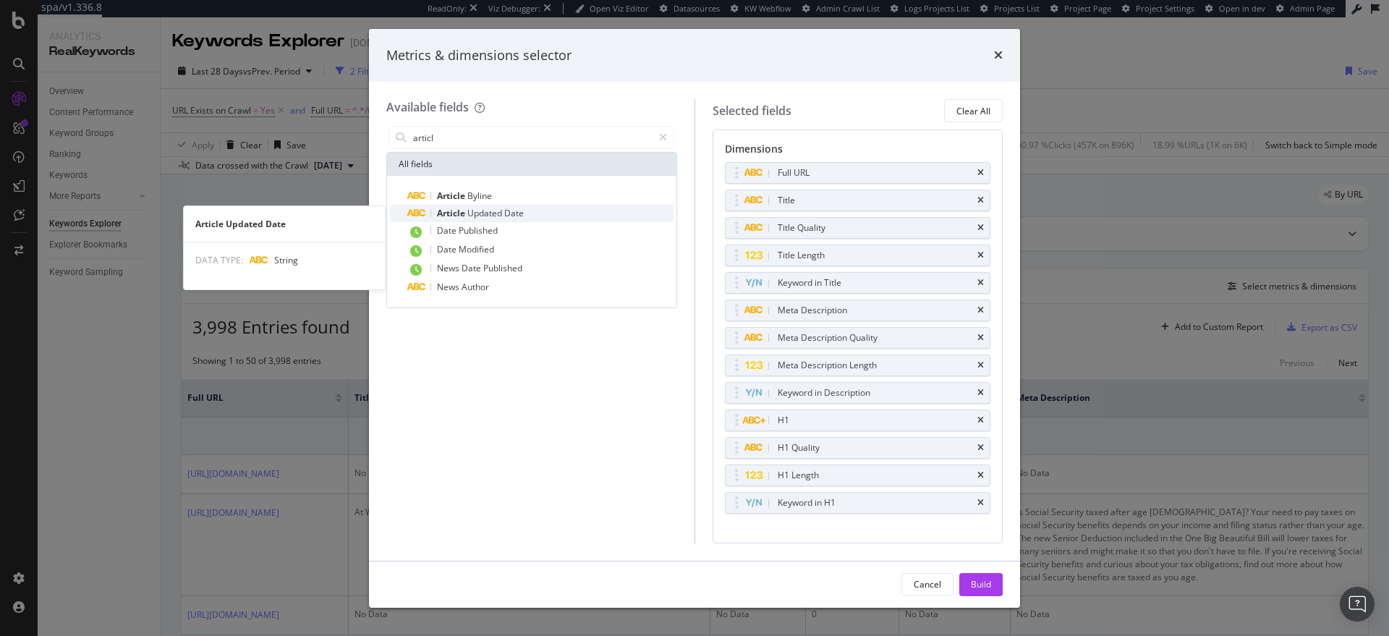
type input "articl"
click at [502, 213] on span "Updated" at bounding box center [485, 213] width 37 height 12
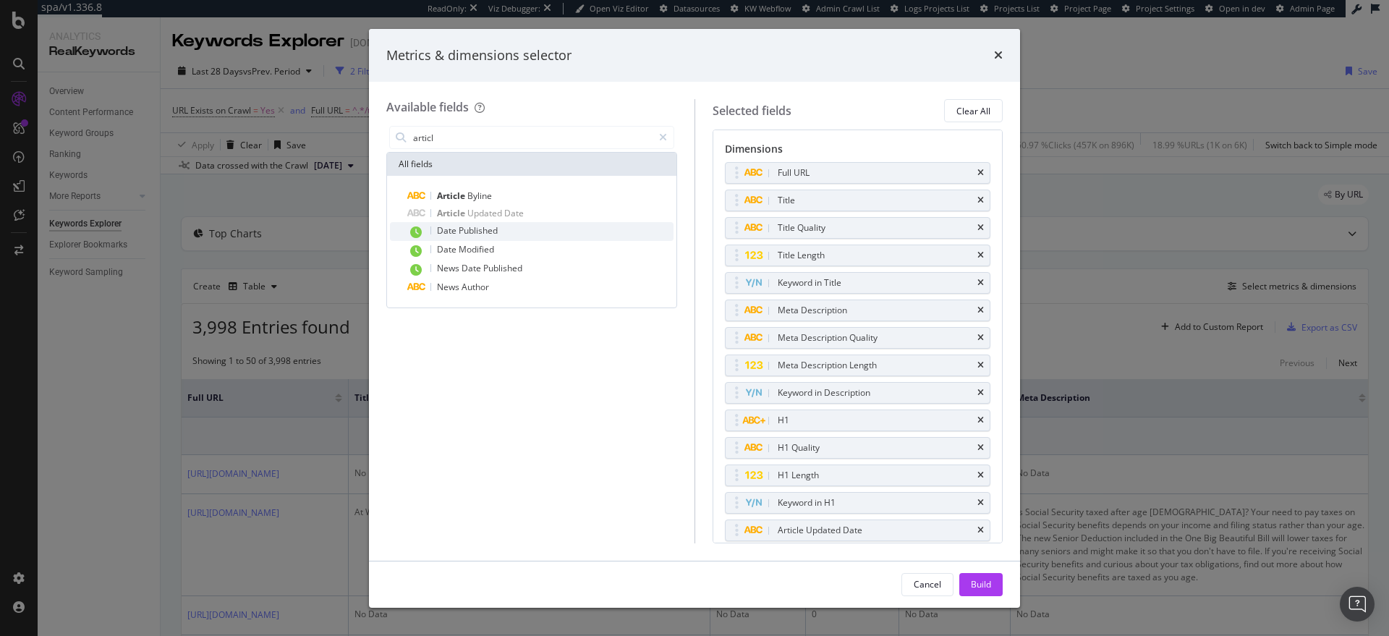
click at [493, 230] on span "Published" at bounding box center [478, 230] width 39 height 12
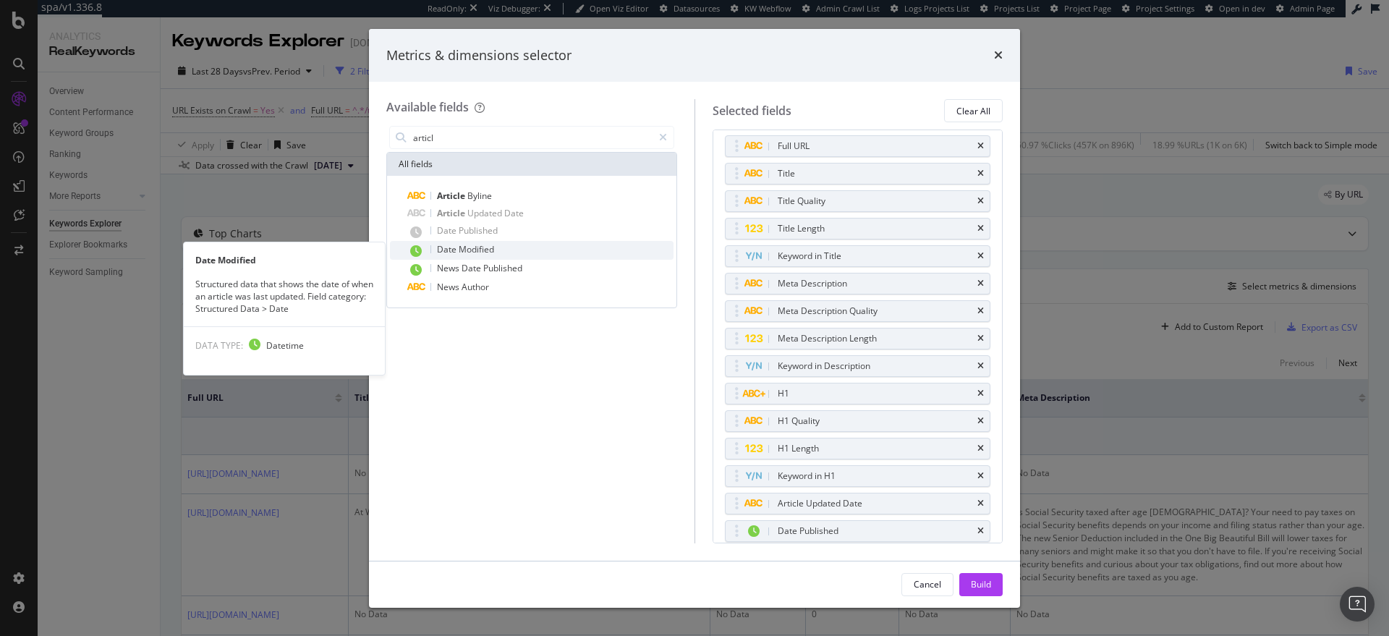
click at [485, 247] on span "Modified" at bounding box center [476, 249] width 35 height 12
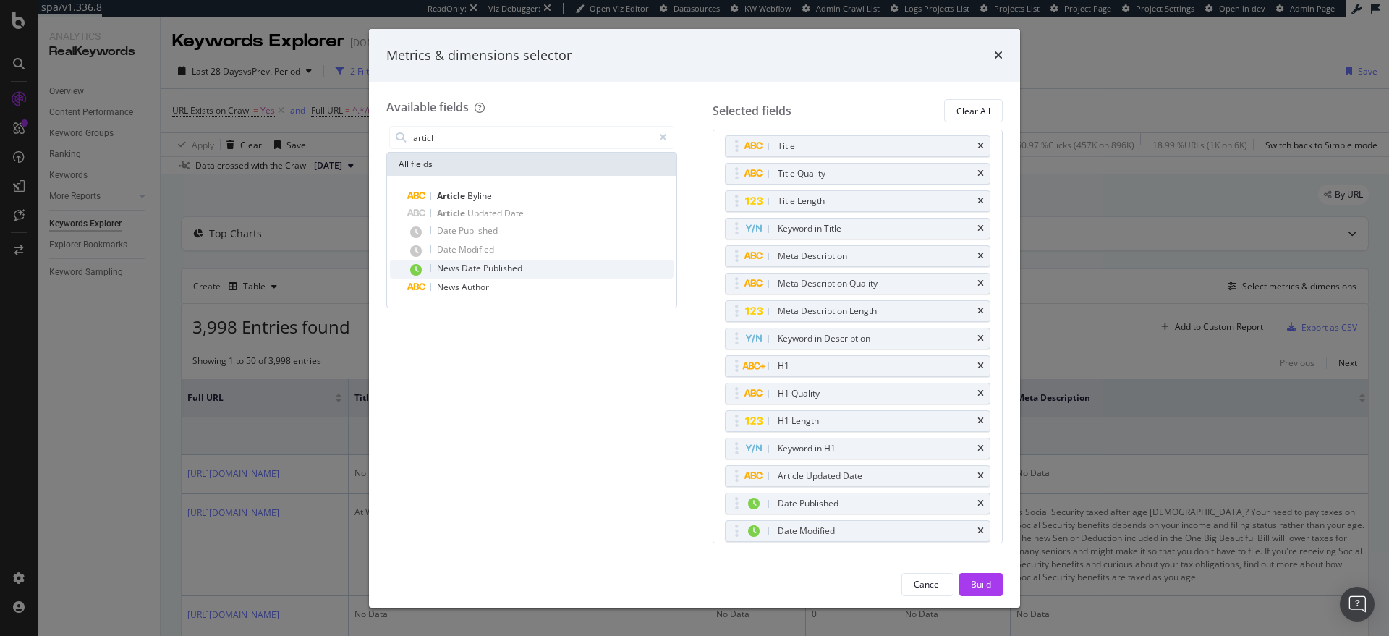
click at [489, 264] on span "Published" at bounding box center [502, 268] width 39 height 12
click at [501, 281] on div "News Author" at bounding box center [540, 286] width 266 height 17
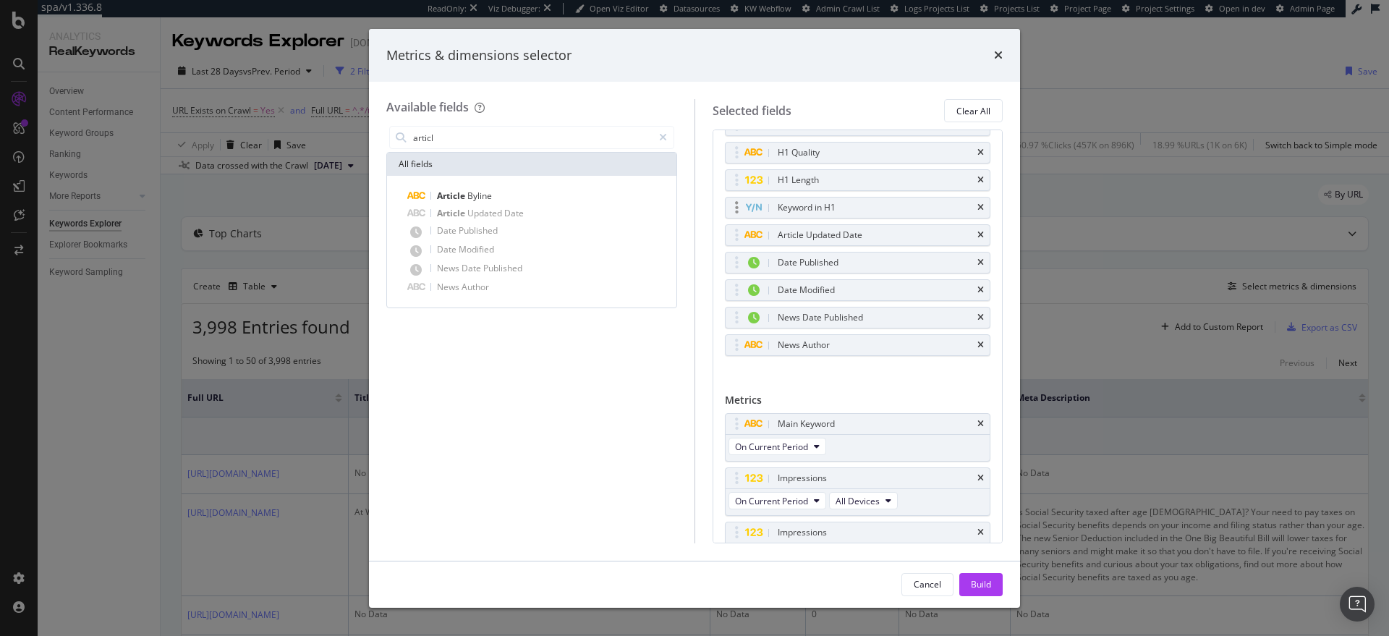
scroll to position [338, 0]
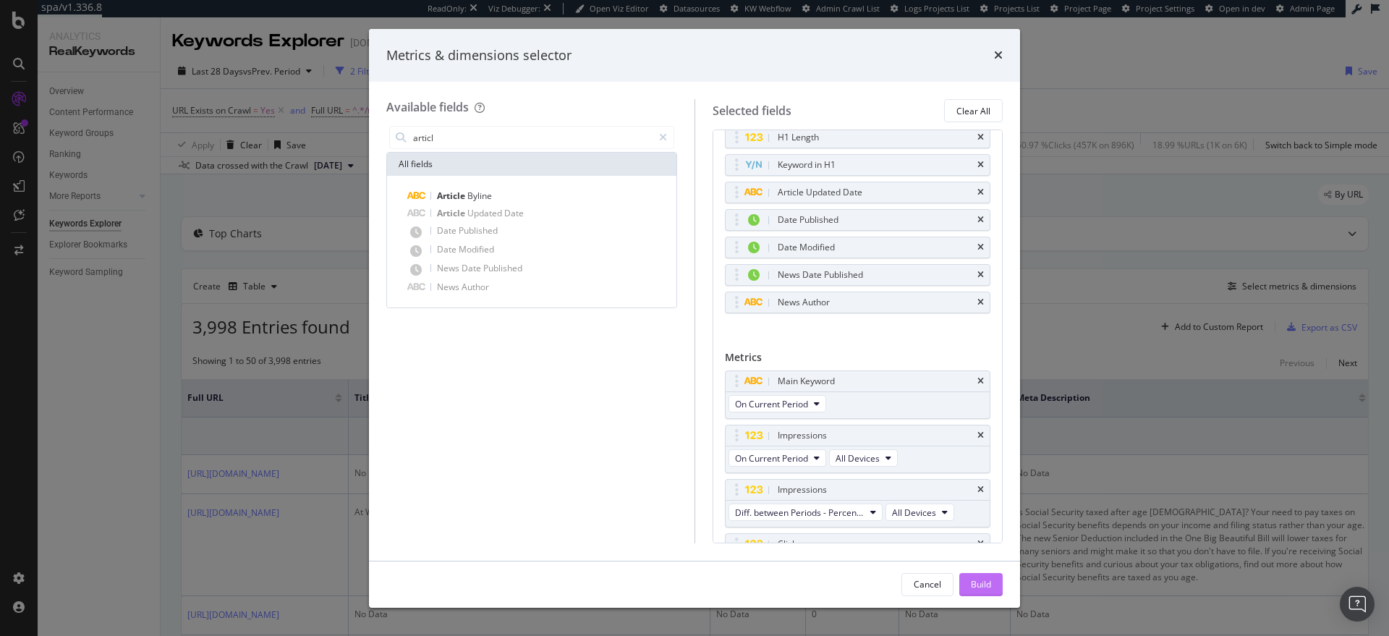
click at [976, 575] on div "Build" at bounding box center [981, 585] width 20 height 22
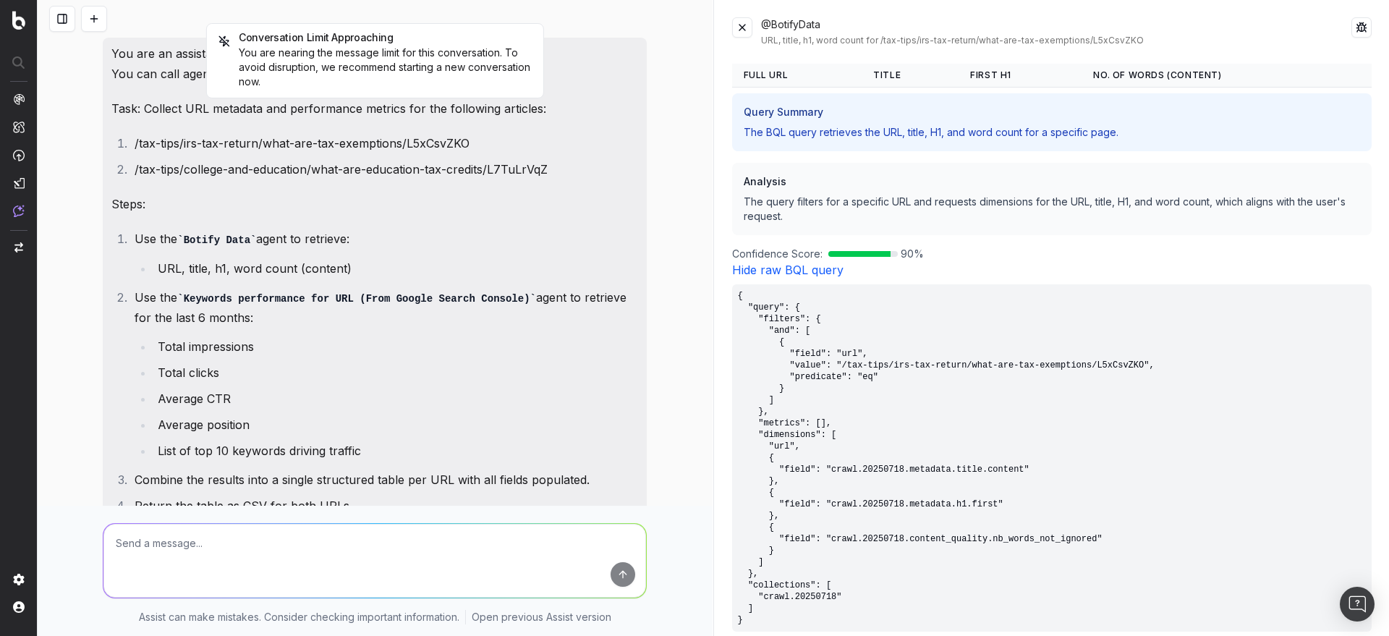
scroll to position [19, 0]
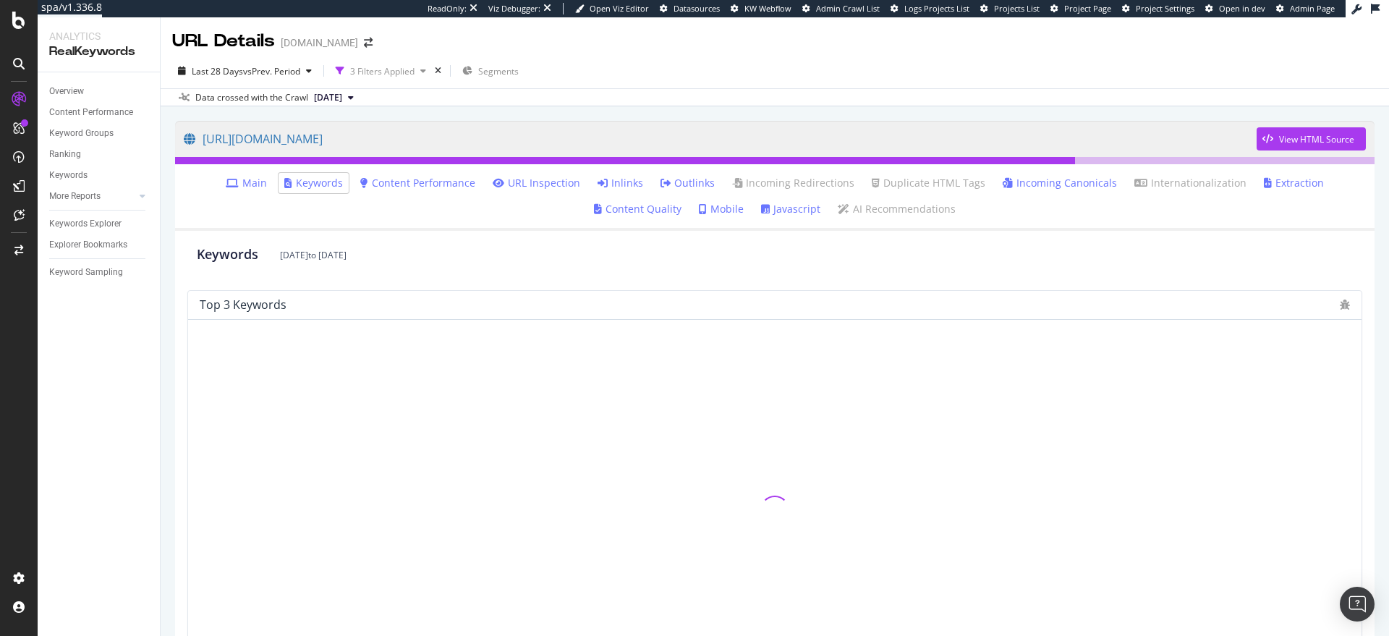
click at [267, 178] on link "Main" at bounding box center [246, 183] width 41 height 14
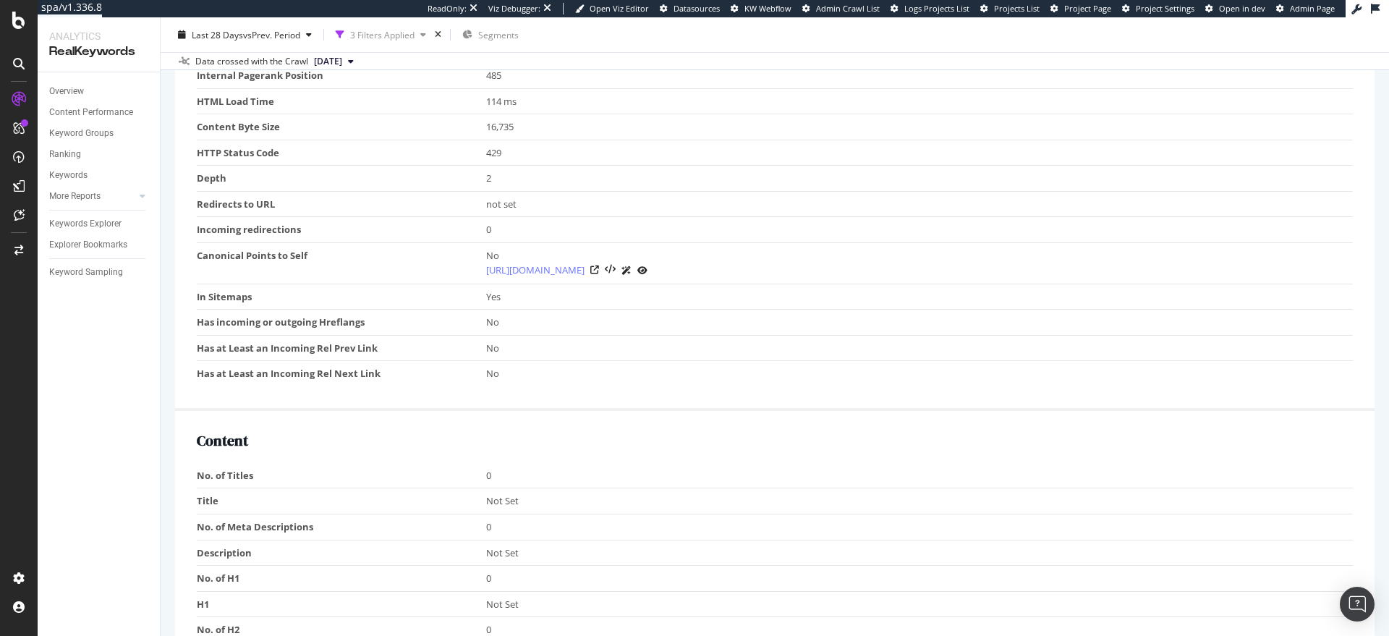
scroll to position [48, 0]
